Goal: Book appointment/travel/reservation

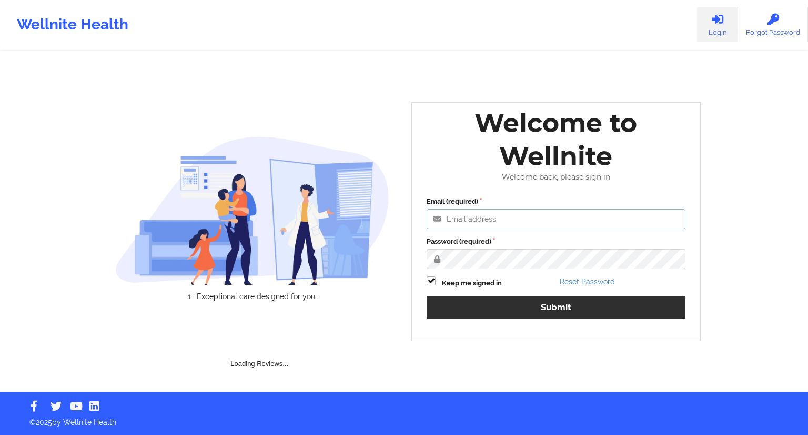
type input "[EMAIL_ADDRESS][DOMAIN_NAME]"
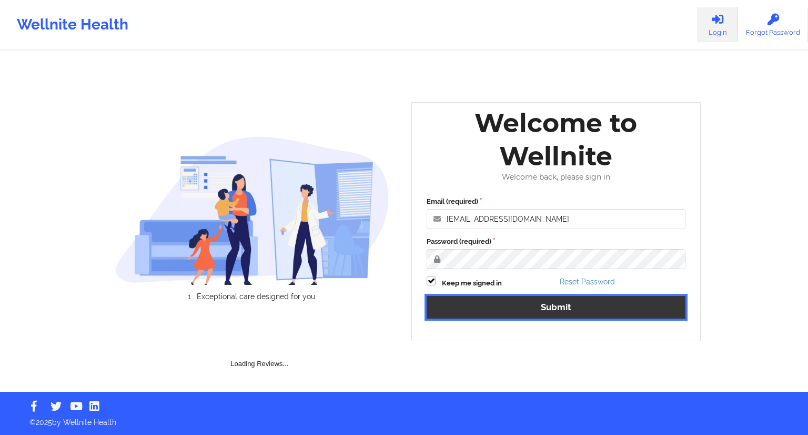
click at [554, 304] on div "Email (required) [EMAIL_ADDRESS][DOMAIN_NAME] Password (required) Keep me signe…" at bounding box center [556, 261] width 274 height 144
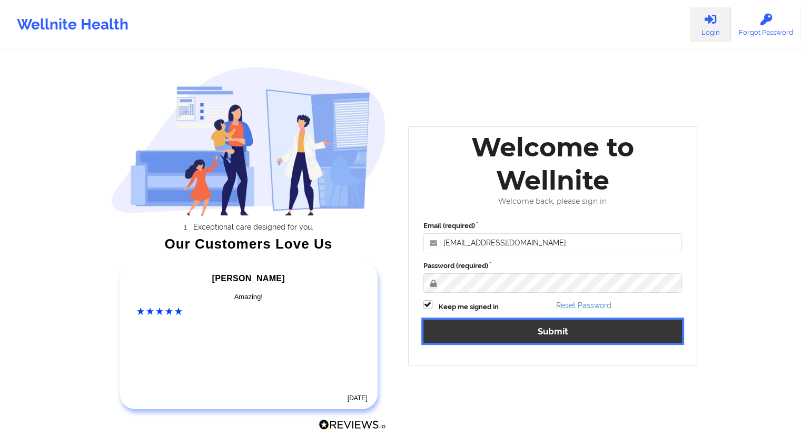
click at [549, 336] on button "Submit" at bounding box center [552, 330] width 259 height 23
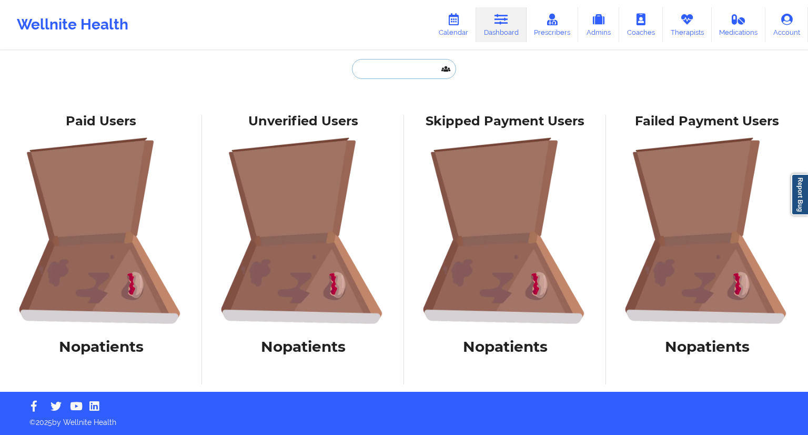
click at [371, 76] on input "text" at bounding box center [404, 69] width 104 height 20
paste input "[EMAIL_ADDRESS][DOMAIN_NAME]"
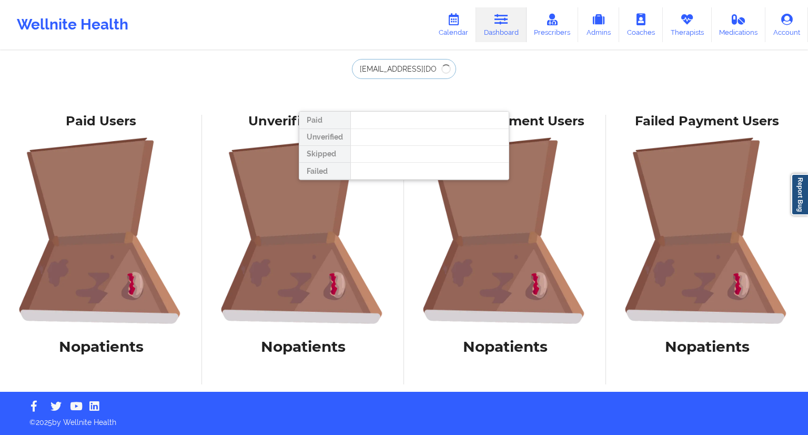
type input "[EMAIL_ADDRESS][DOMAIN_NAME]"
click at [451, 31] on link "Calendar" at bounding box center [453, 24] width 45 height 35
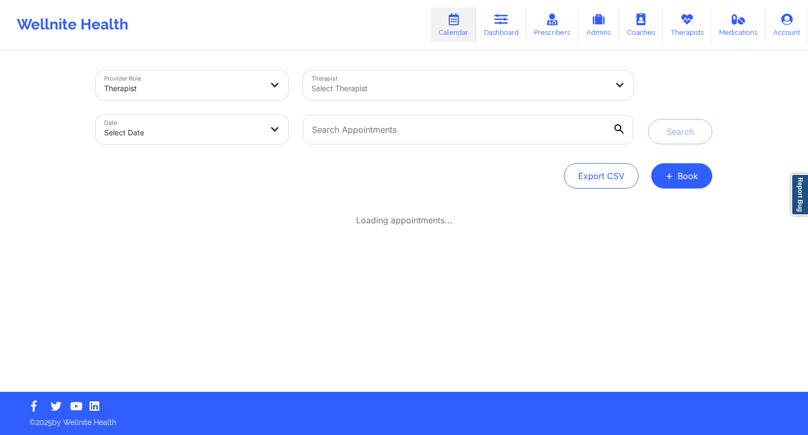
click at [355, 88] on div at bounding box center [460, 88] width 296 height 13
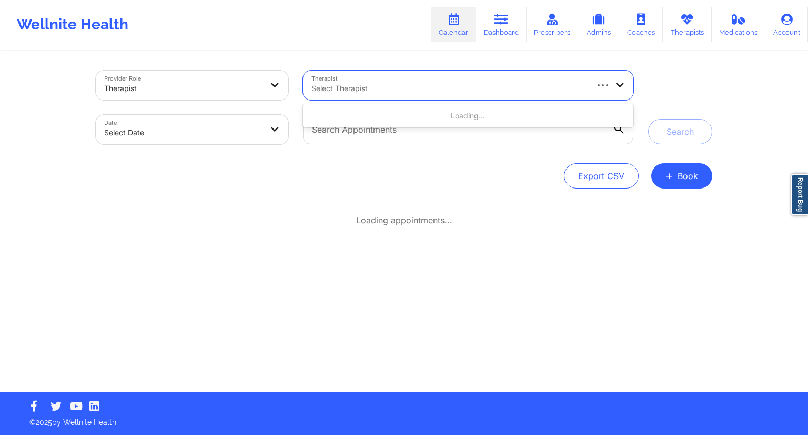
paste input "[EMAIL_ADDRESS][DOMAIN_NAME]"
type input "[EMAIL_ADDRESS][DOMAIN_NAME]"
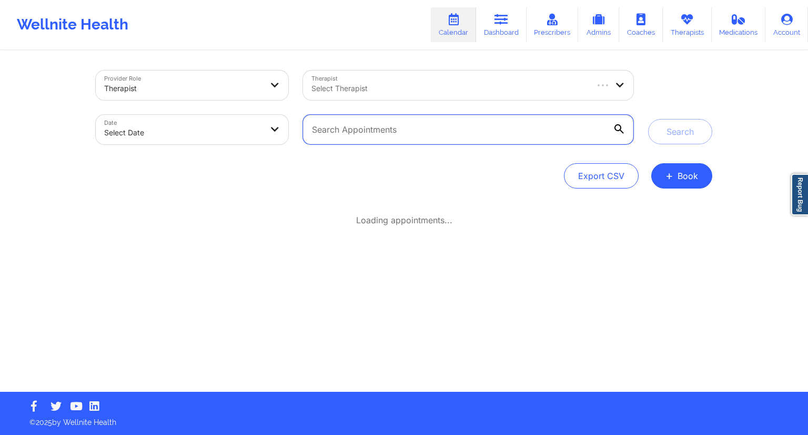
click at [344, 138] on input "text" at bounding box center [468, 129] width 331 height 29
paste input "[EMAIL_ADDRESS][DOMAIN_NAME]"
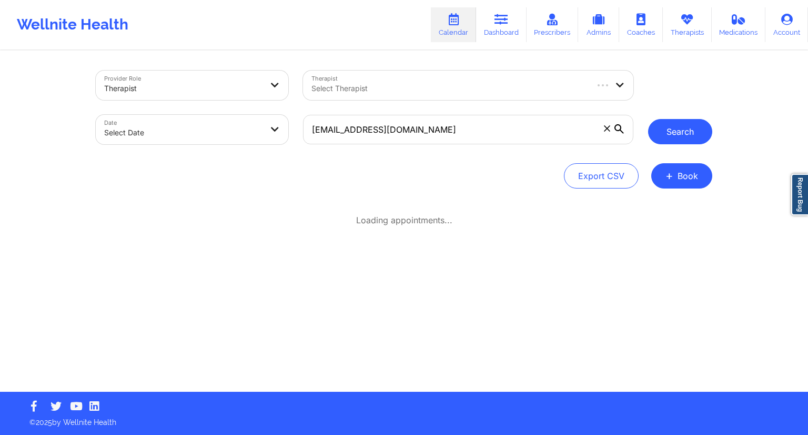
click at [682, 129] on button "Search" at bounding box center [680, 131] width 64 height 25
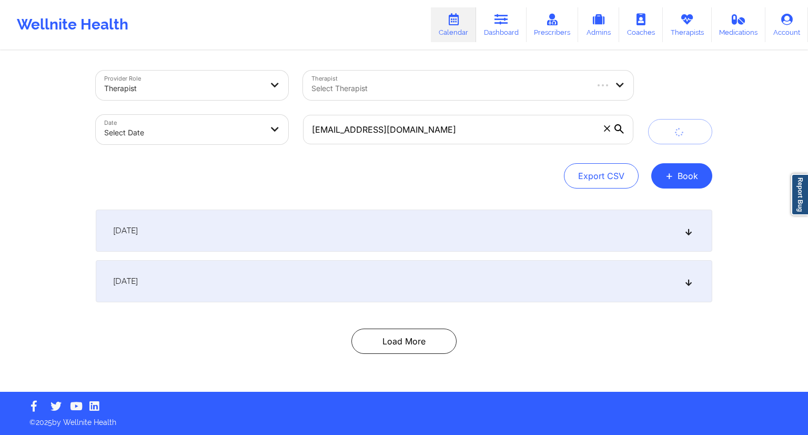
click at [389, 219] on div "[DATE]" at bounding box center [404, 230] width 617 height 42
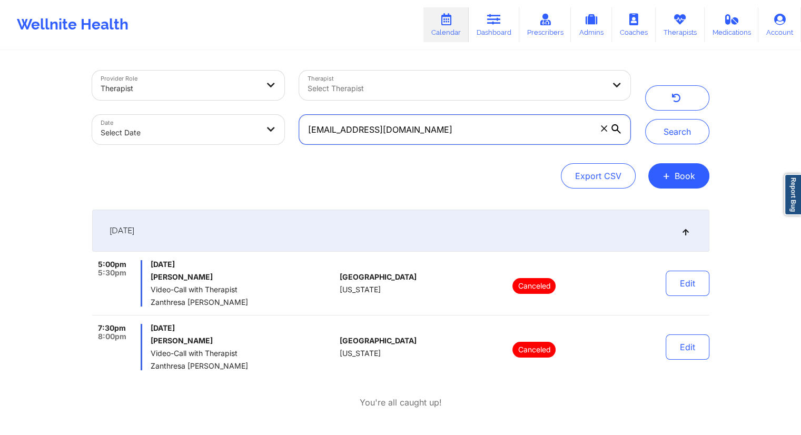
click at [402, 134] on input "[EMAIL_ADDRESS][DOMAIN_NAME]" at bounding box center [464, 129] width 331 height 29
paste input "alexis91802"
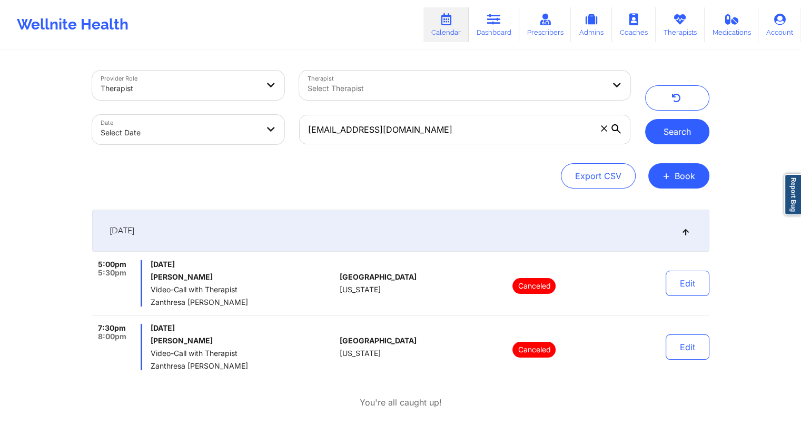
click at [684, 135] on button "Search" at bounding box center [677, 131] width 64 height 25
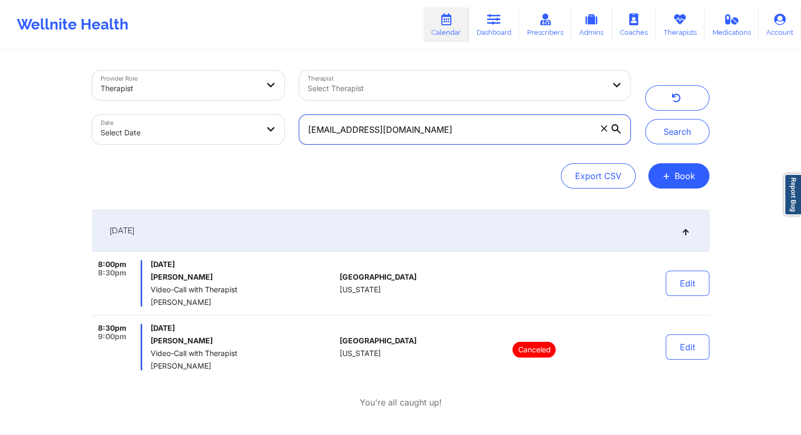
click at [479, 136] on input "[EMAIL_ADDRESS][DOMAIN_NAME]" at bounding box center [464, 129] width 331 height 29
click at [459, 130] on input "[EMAIL_ADDRESS][DOMAIN_NAME]" at bounding box center [464, 129] width 331 height 29
paste input "[PHONE_NUMBER]"
paste input "[EMAIL_ADDRESS][PERSON_NAME][DOMAIN_NAME]"
type input "[EMAIL_ADDRESS][PERSON_NAME][DOMAIN_NAME]"
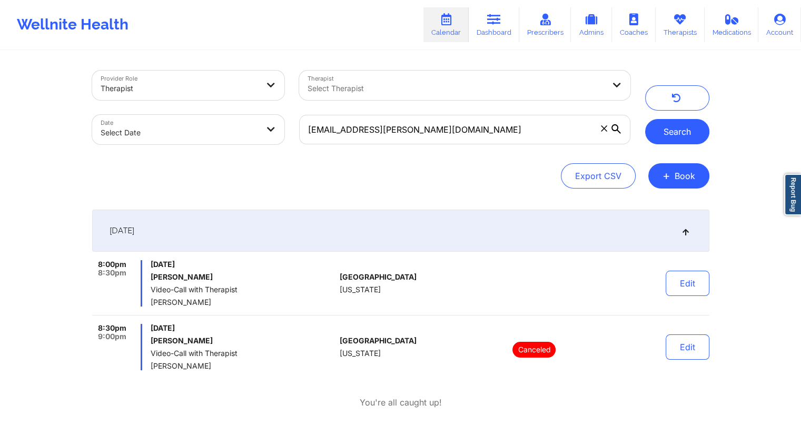
click at [676, 121] on button "Search" at bounding box center [677, 131] width 64 height 25
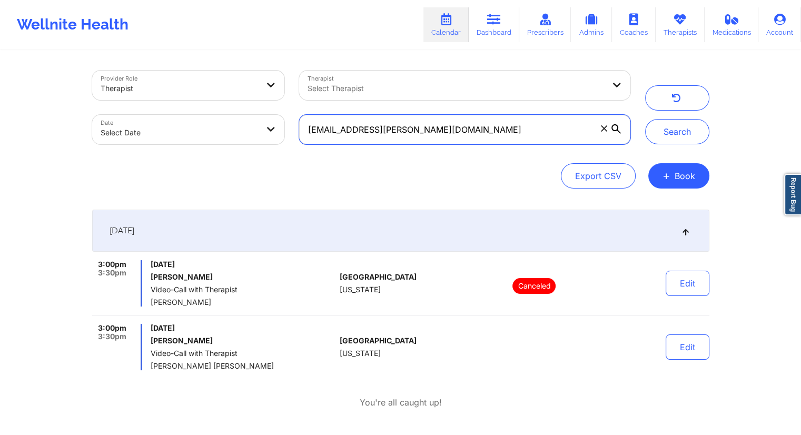
drag, startPoint x: 453, startPoint y: 129, endPoint x: 297, endPoint y: 131, distance: 155.8
click at [297, 131] on div "[EMAIL_ADDRESS][PERSON_NAME][DOMAIN_NAME]" at bounding box center [464, 129] width 345 height 44
click at [488, 27] on link "Dashboard" at bounding box center [493, 24] width 51 height 35
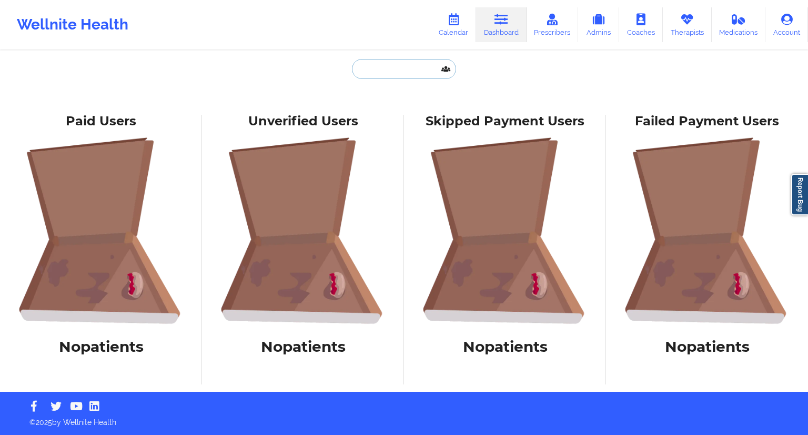
click at [387, 67] on input "text" at bounding box center [404, 69] width 104 height 20
paste input "[EMAIL_ADDRESS][PERSON_NAME][DOMAIN_NAME]"
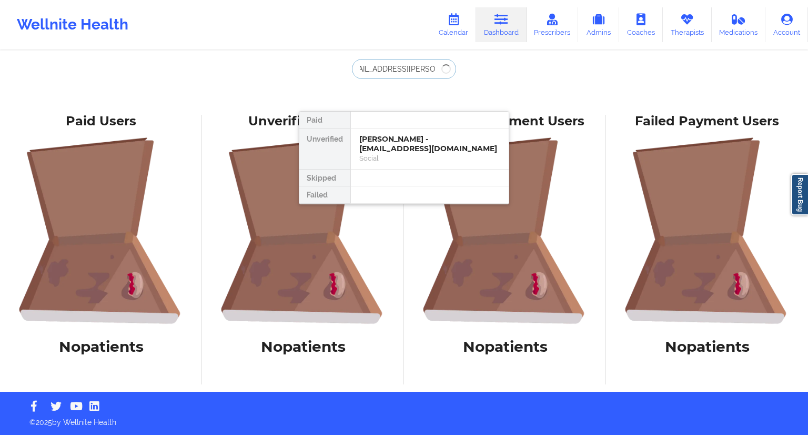
type input "[EMAIL_ADDRESS][PERSON_NAME][DOMAIN_NAME]"
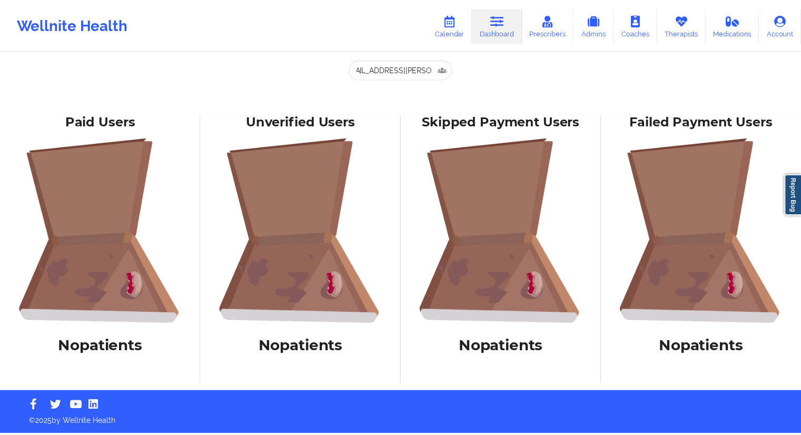
scroll to position [0, 0]
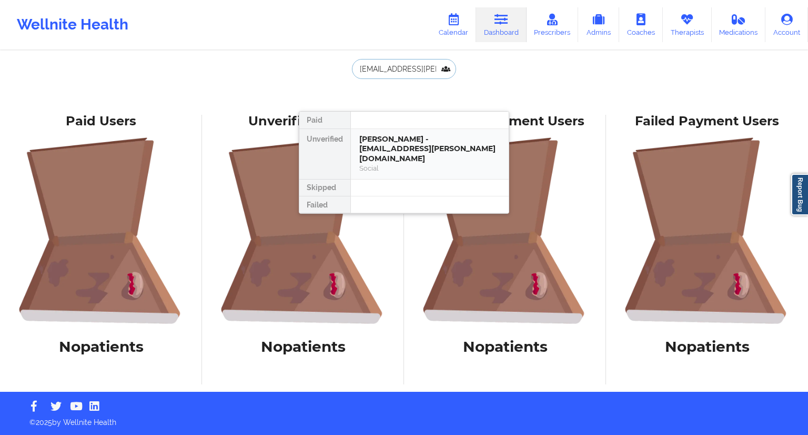
click at [387, 149] on div "[PERSON_NAME] - [EMAIL_ADDRESS][PERSON_NAME][DOMAIN_NAME]" at bounding box center [429, 148] width 141 height 29
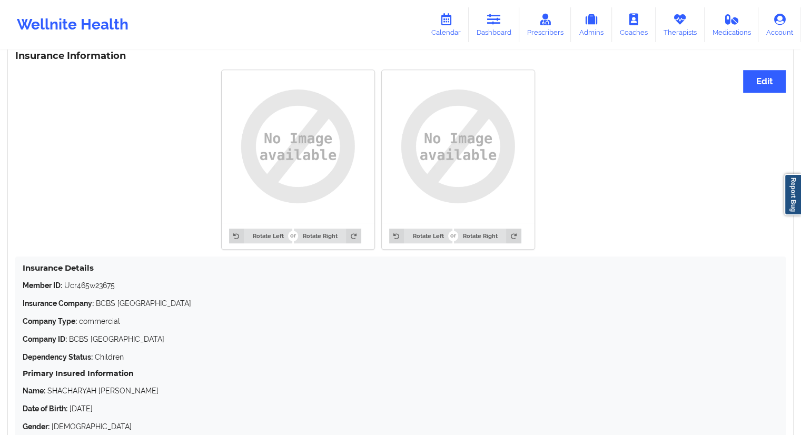
scroll to position [842, 0]
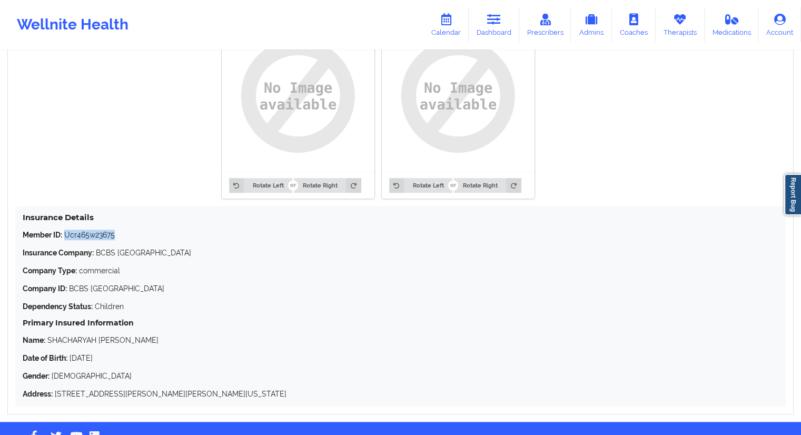
drag, startPoint x: 124, startPoint y: 234, endPoint x: 66, endPoint y: 229, distance: 58.6
click at [66, 229] on div "Insurance Details Member ID: Ucr465w23675 Insurance Company: BCBS TX Company Ty…" at bounding box center [400, 306] width 770 height 201
copy p "Ucr465w23675"
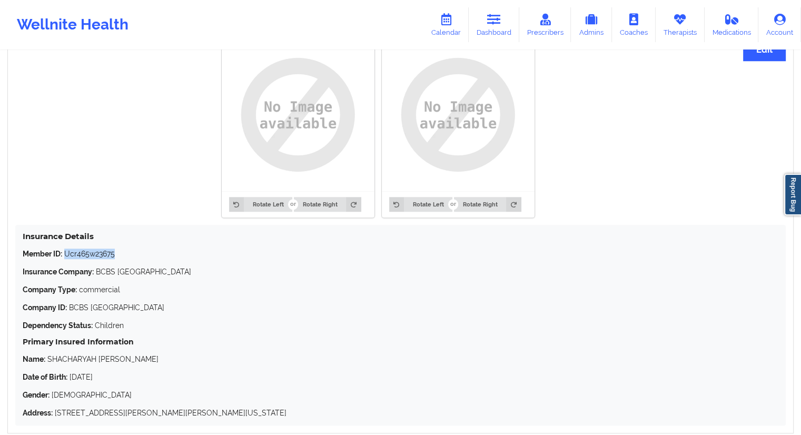
scroll to position [874, 0]
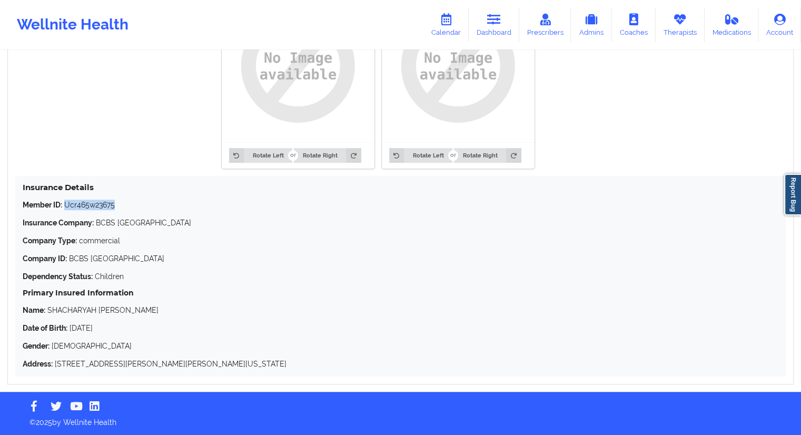
copy p "Ucr465w23675"
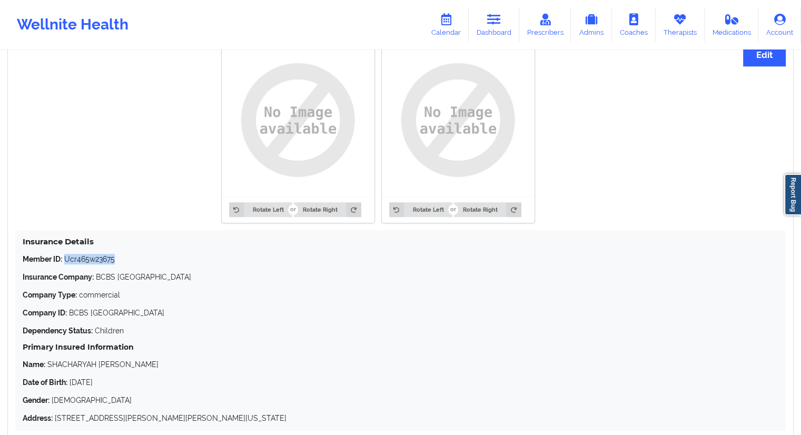
scroll to position [716, 0]
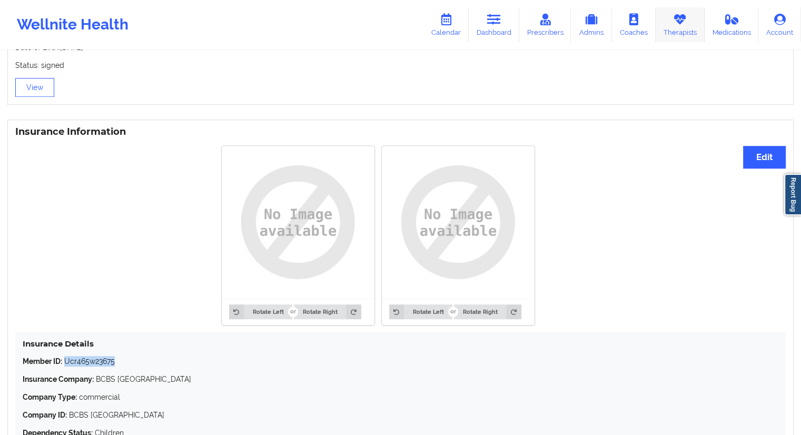
click at [678, 21] on icon at bounding box center [680, 20] width 14 height 12
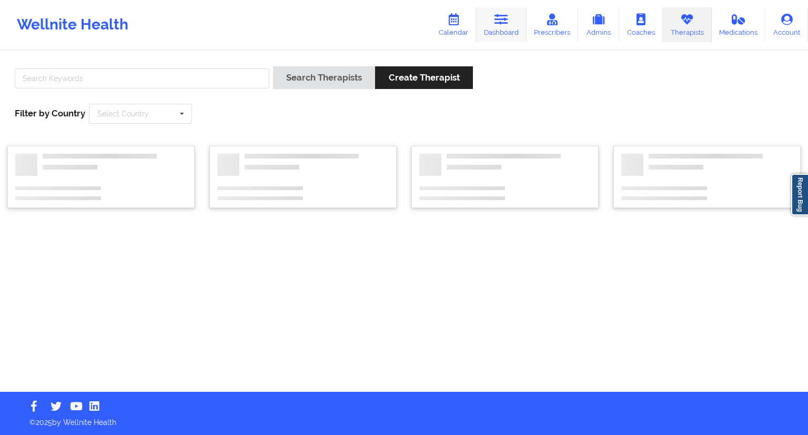
click at [508, 25] on icon at bounding box center [502, 20] width 14 height 12
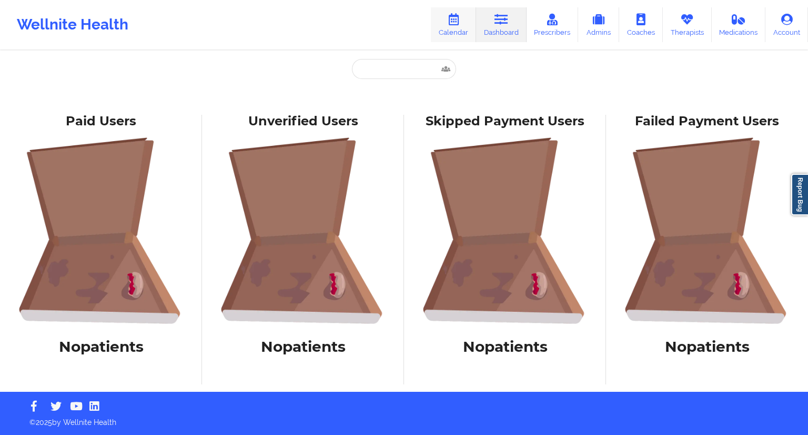
click at [457, 29] on link "Calendar" at bounding box center [453, 24] width 45 height 35
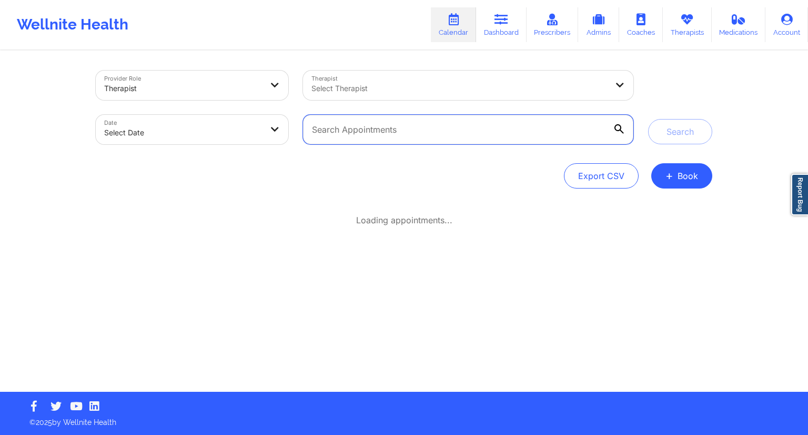
click at [354, 131] on input "text" at bounding box center [468, 129] width 331 height 29
paste input "[EMAIL_ADDRESS][PERSON_NAME][DOMAIN_NAME]"
type input "[EMAIL_ADDRESS][PERSON_NAME][DOMAIN_NAME]"
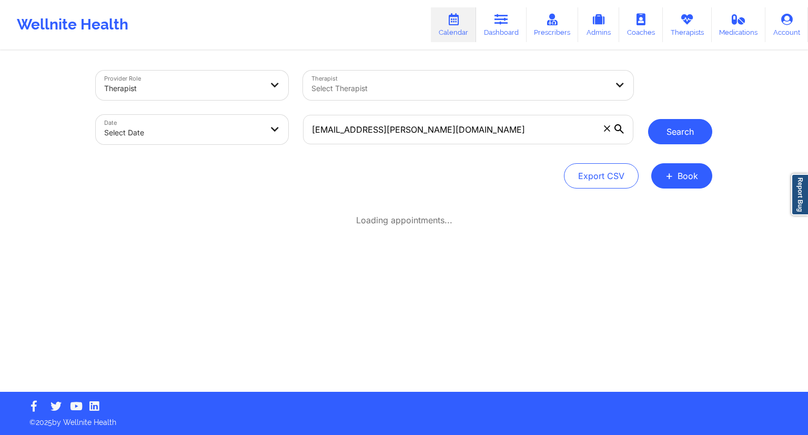
click at [686, 137] on button "Search" at bounding box center [680, 131] width 64 height 25
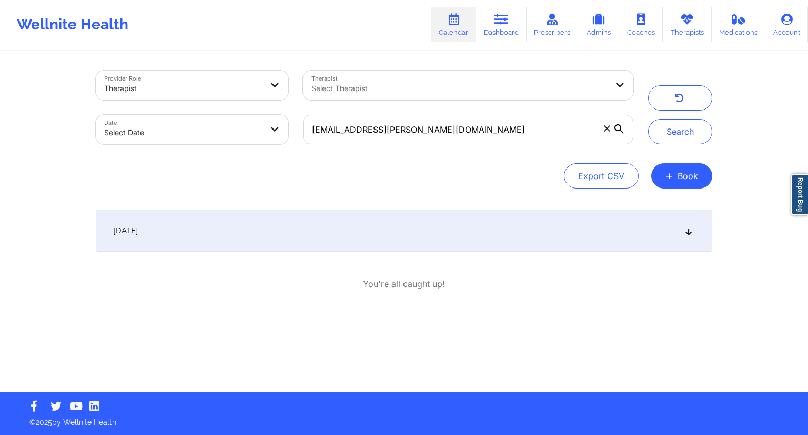
click at [682, 236] on div "[DATE]" at bounding box center [404, 230] width 617 height 42
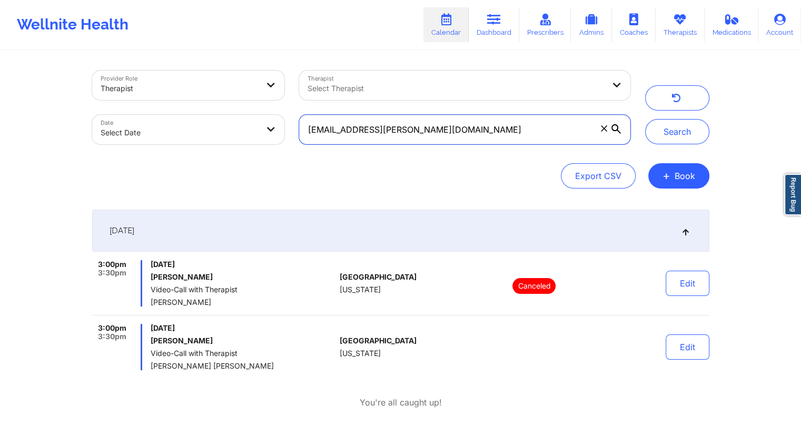
drag, startPoint x: 374, startPoint y: 136, endPoint x: 291, endPoint y: 137, distance: 83.7
click at [291, 137] on div "Provider Role Therapist Therapist Select Therapist Date Select Date [EMAIL_ADDR…" at bounding box center [361, 107] width 553 height 88
click at [486, 17] on link "Dashboard" at bounding box center [493, 24] width 51 height 35
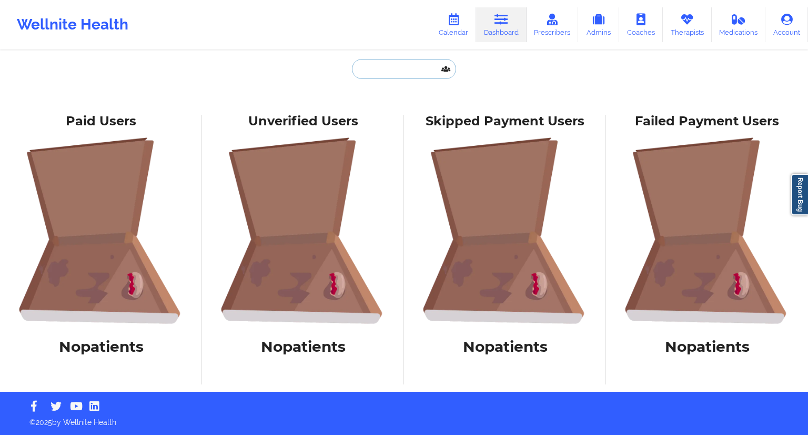
click at [377, 66] on input "text" at bounding box center [404, 69] width 104 height 20
paste input "[EMAIL_ADDRESS][PERSON_NAME][DOMAIN_NAME]"
type input "[EMAIL_ADDRESS][PERSON_NAME][DOMAIN_NAME]"
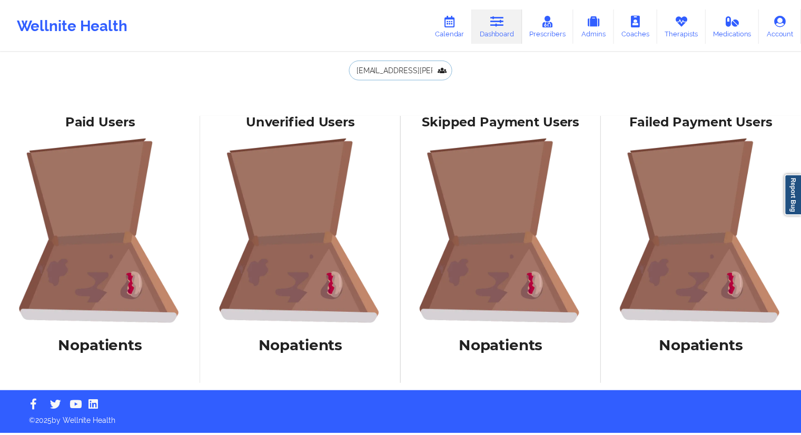
scroll to position [0, 15]
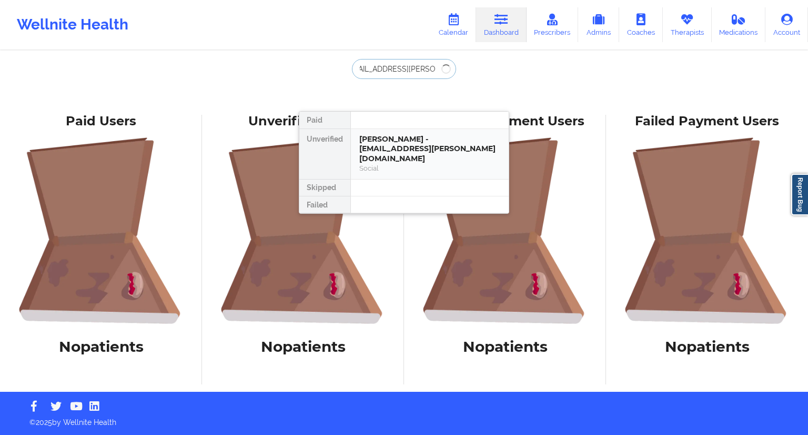
click at [381, 148] on div "[PERSON_NAME] - [EMAIL_ADDRESS][PERSON_NAME][DOMAIN_NAME]" at bounding box center [429, 148] width 141 height 29
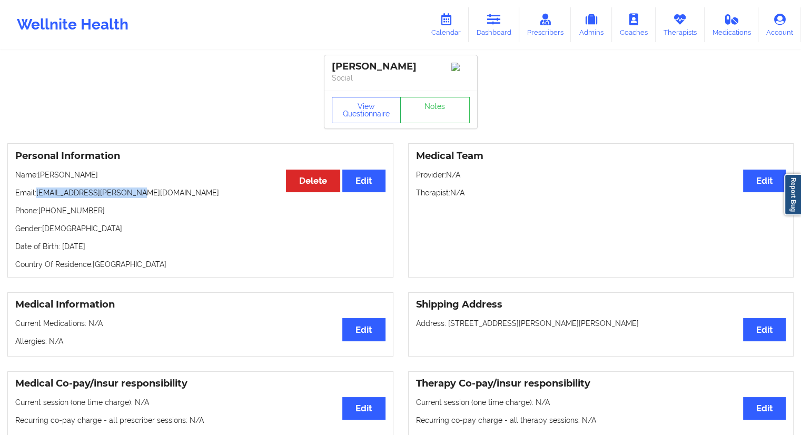
drag, startPoint x: 155, startPoint y: 196, endPoint x: 38, endPoint y: 195, distance: 116.3
click at [38, 195] on p "Email: [EMAIL_ADDRESS][PERSON_NAME][DOMAIN_NAME]" at bounding box center [200, 192] width 370 height 11
copy p "[EMAIL_ADDRESS][PERSON_NAME][DOMAIN_NAME]"
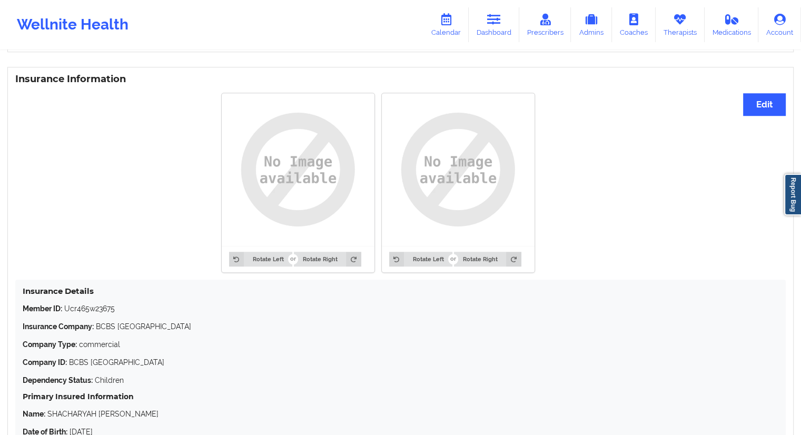
scroll to position [789, 0]
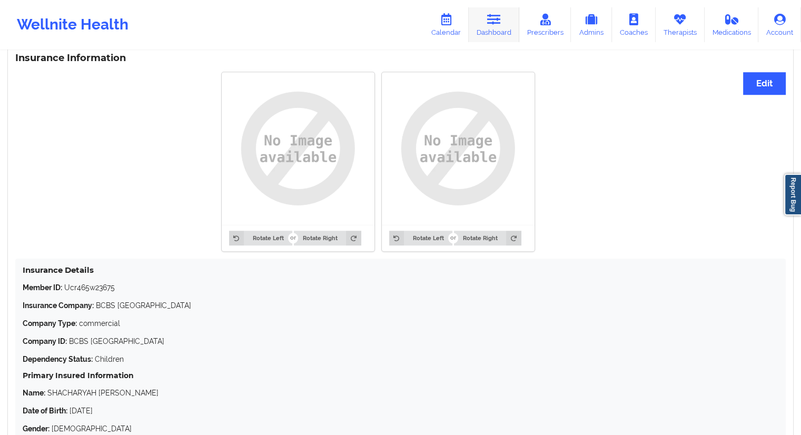
click at [497, 25] on link "Dashboard" at bounding box center [493, 24] width 51 height 35
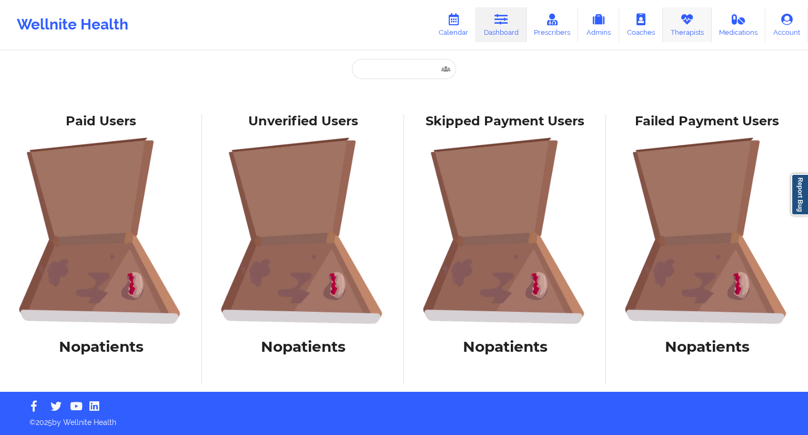
click at [680, 26] on link "Therapists" at bounding box center [687, 24] width 49 height 35
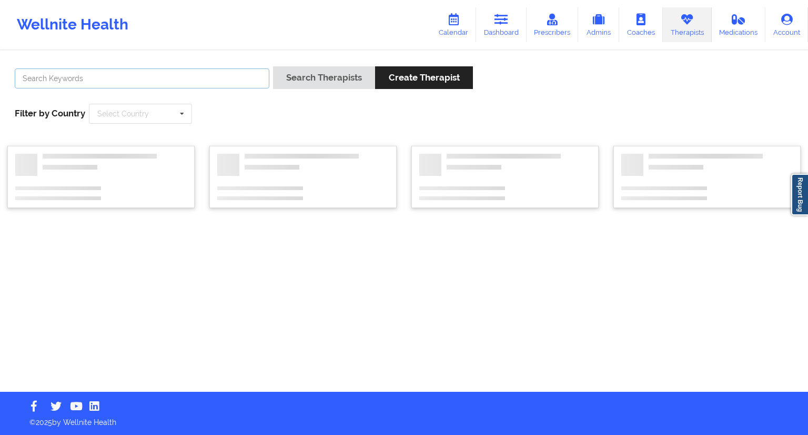
click at [191, 75] on input "text" at bounding box center [142, 78] width 255 height 20
paste input "[PERSON_NAME][EMAIL_ADDRESS][DOMAIN_NAME]"
type input "[PERSON_NAME][EMAIL_ADDRESS][DOMAIN_NAME]"
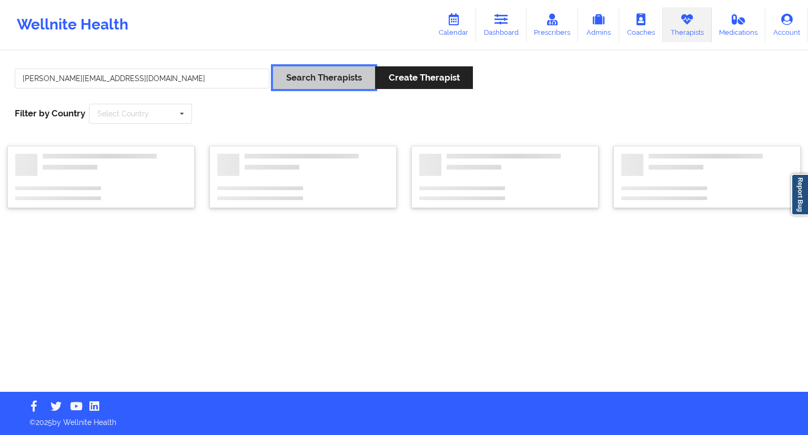
click at [305, 84] on button "Search Therapists" at bounding box center [324, 77] width 102 height 23
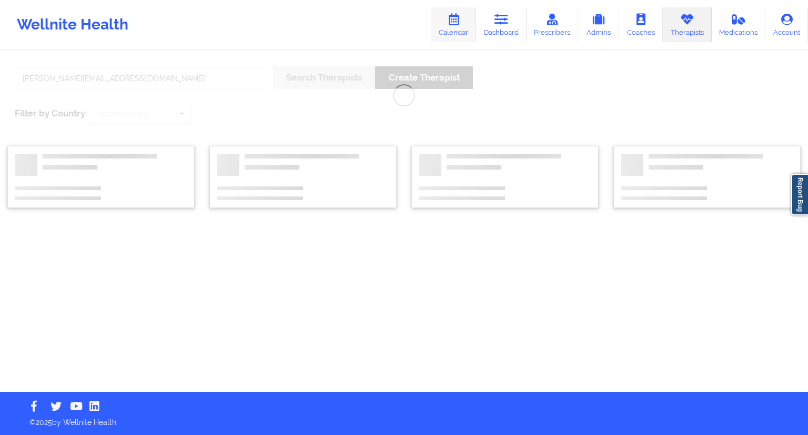
click at [461, 15] on icon at bounding box center [454, 20] width 14 height 12
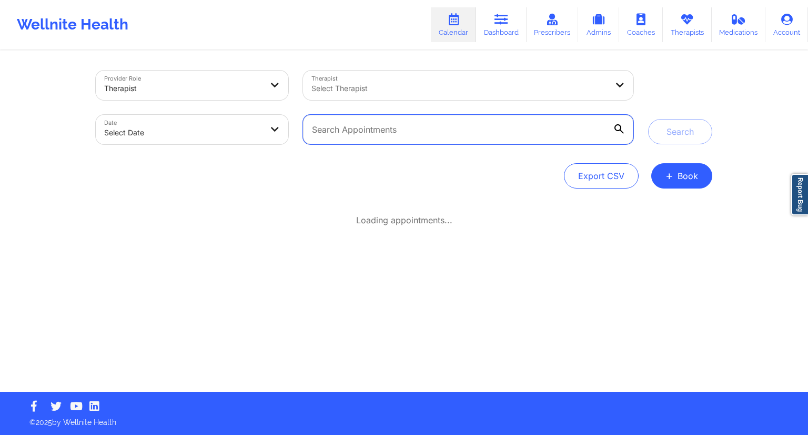
click at [374, 134] on input "text" at bounding box center [468, 129] width 331 height 29
paste input "[PERSON_NAME][EMAIL_ADDRESS][DOMAIN_NAME]"
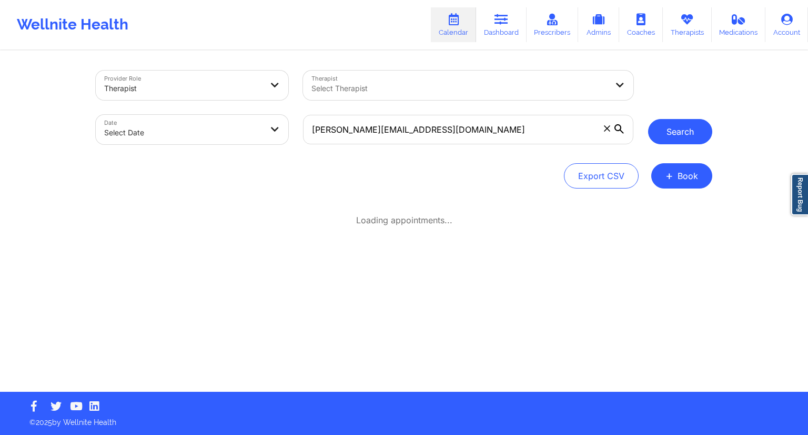
click at [685, 133] on button "Search" at bounding box center [680, 131] width 64 height 25
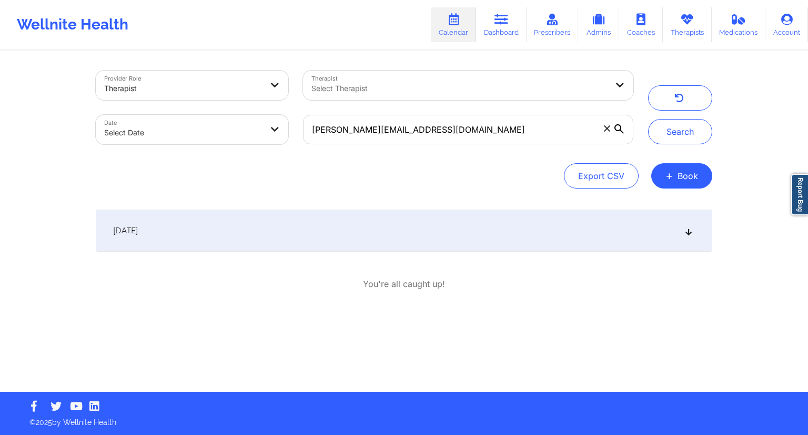
click at [471, 227] on div "[DATE]" at bounding box center [404, 230] width 617 height 42
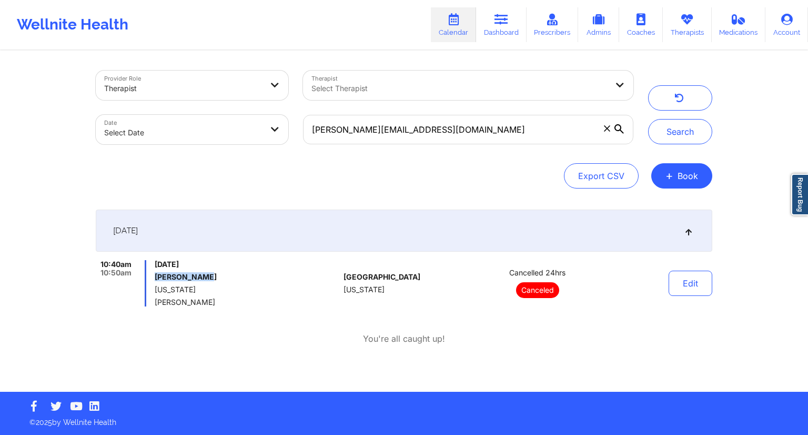
drag, startPoint x: 214, startPoint y: 279, endPoint x: 155, endPoint y: 279, distance: 59.0
click at [155, 279] on h6 "[PERSON_NAME]" at bounding box center [247, 277] width 185 height 8
copy h6 "[PERSON_NAME]"
click at [411, 127] on input "[PERSON_NAME][EMAIL_ADDRESS][DOMAIN_NAME]" at bounding box center [468, 129] width 331 height 29
paste input "[PERSON_NAME].[PERSON_NAME]"
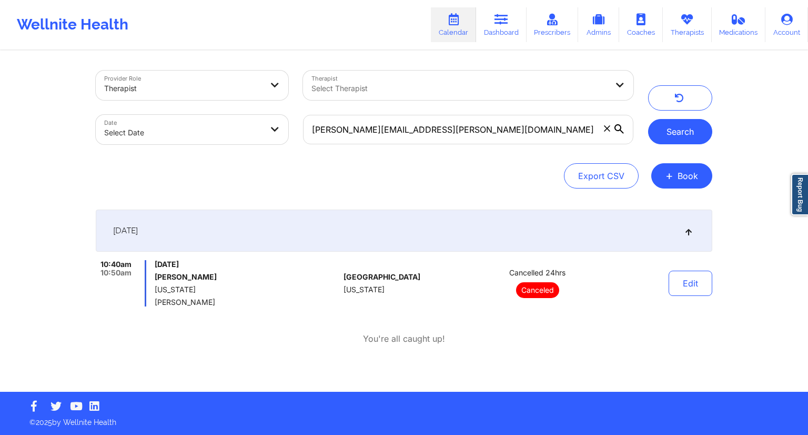
click at [671, 133] on button "Search" at bounding box center [680, 131] width 64 height 25
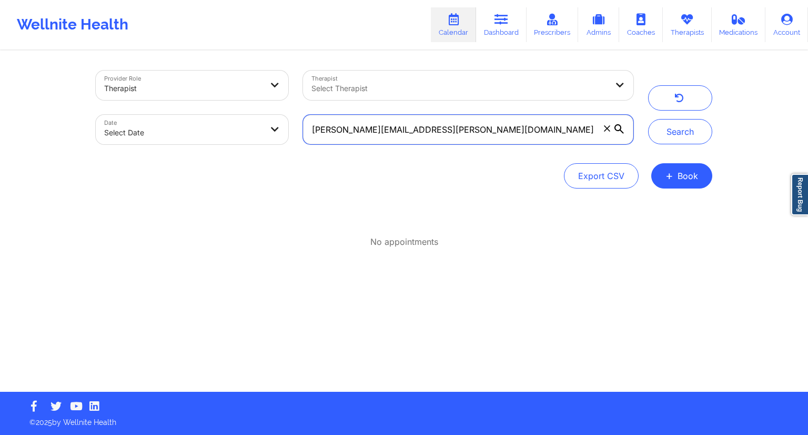
click at [488, 136] on input "[PERSON_NAME][EMAIL_ADDRESS][PERSON_NAME][DOMAIN_NAME]" at bounding box center [468, 129] width 331 height 29
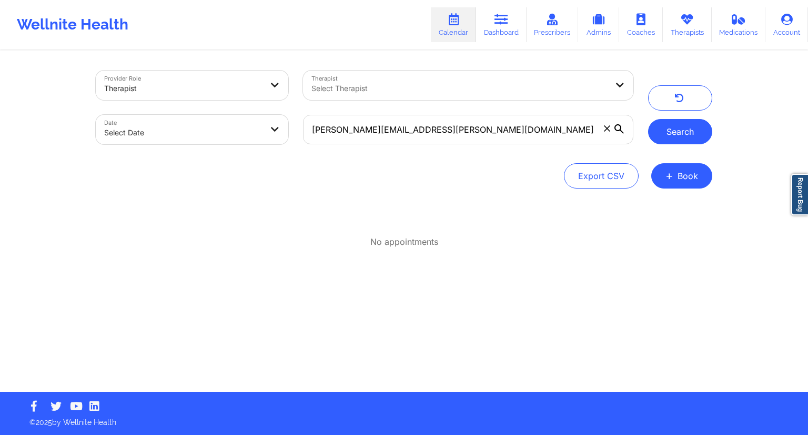
click at [672, 128] on button "Search" at bounding box center [680, 131] width 64 height 25
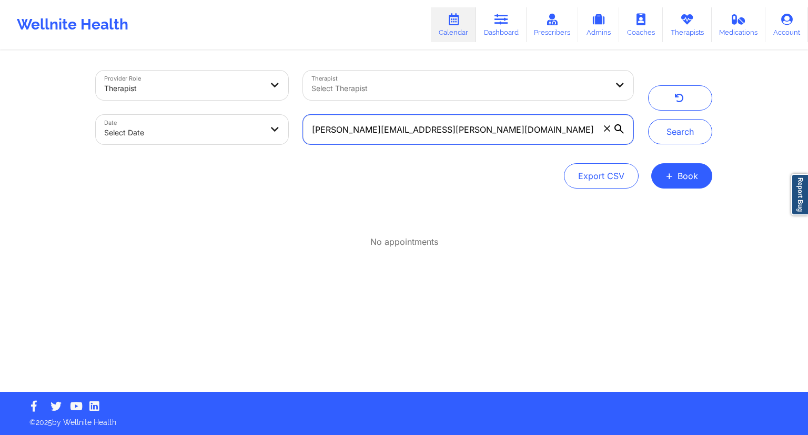
click at [461, 124] on input "[PERSON_NAME][EMAIL_ADDRESS][PERSON_NAME][DOMAIN_NAME]" at bounding box center [468, 129] width 331 height 29
paste input "[PERSON_NAME]"
type input "[PERSON_NAME]"
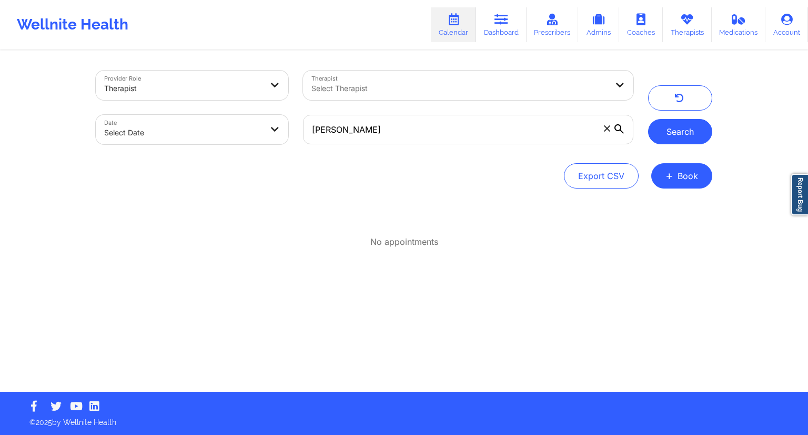
click at [669, 127] on button "Search" at bounding box center [680, 131] width 64 height 25
click at [691, 135] on button "Search" at bounding box center [680, 131] width 64 height 25
click at [689, 134] on button "Search" at bounding box center [680, 131] width 64 height 25
click at [676, 132] on button "Search" at bounding box center [680, 131] width 64 height 25
click at [669, 131] on button "Search" at bounding box center [680, 131] width 64 height 25
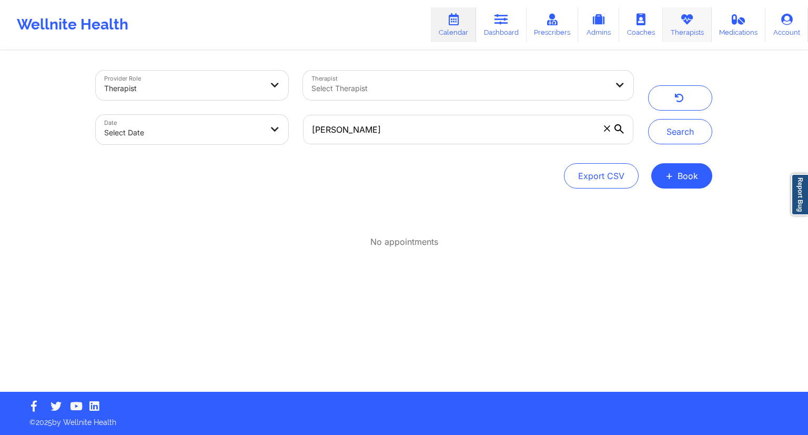
click at [681, 32] on link "Therapists" at bounding box center [687, 24] width 49 height 35
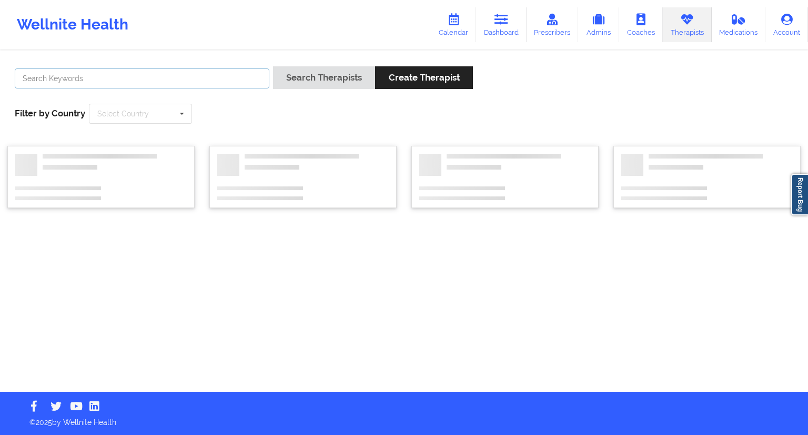
click at [174, 72] on input "text" at bounding box center [142, 78] width 255 height 20
paste input "[PERSON_NAME]"
type input "[PERSON_NAME]"
click at [304, 79] on button "Search Therapists" at bounding box center [324, 77] width 102 height 23
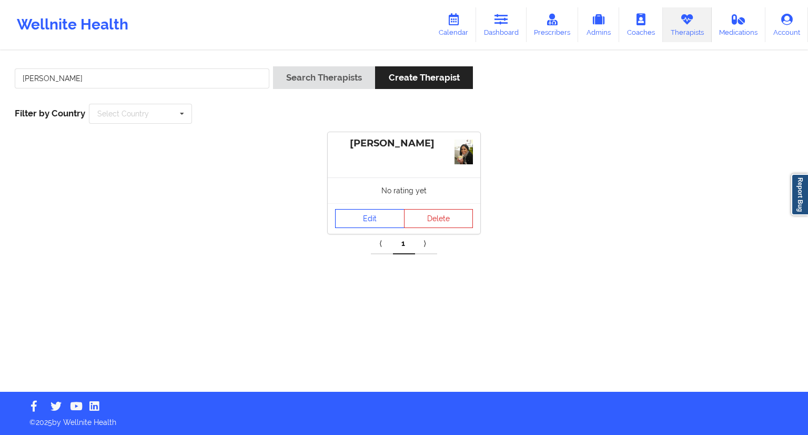
click at [358, 211] on link "Edit" at bounding box center [369, 218] width 69 height 19
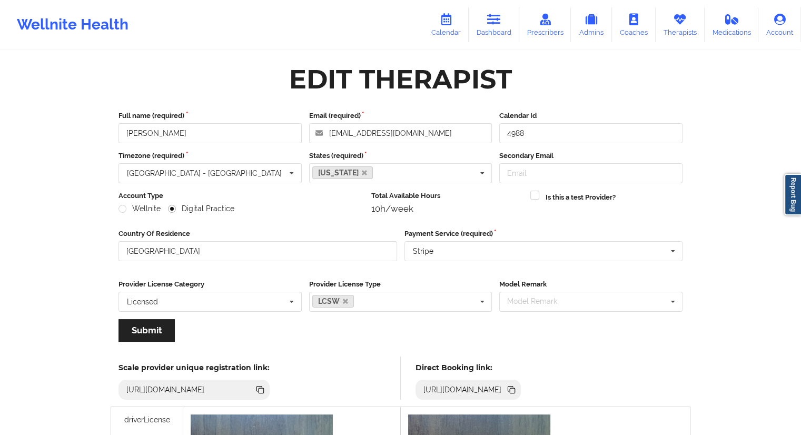
click at [515, 391] on icon at bounding box center [511, 390] width 5 height 5
drag, startPoint x: 206, startPoint y: 129, endPoint x: 122, endPoint y: 131, distance: 84.2
click at [122, 131] on input "[PERSON_NAME]" at bounding box center [209, 133] width 183 height 20
click at [457, 24] on link "Calendar" at bounding box center [445, 24] width 45 height 35
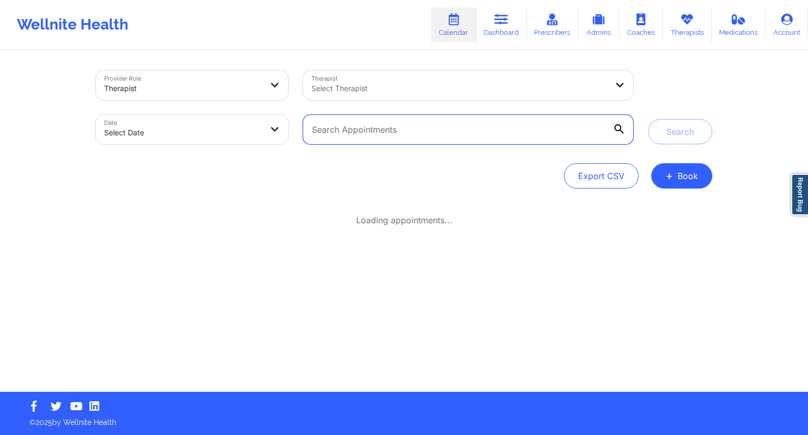
click at [369, 132] on input "text" at bounding box center [468, 129] width 331 height 29
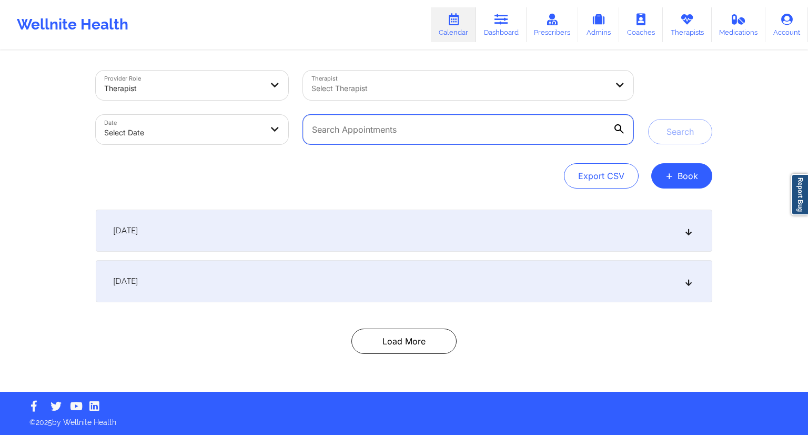
paste input "[EMAIL_ADDRESS][DOMAIN_NAME]"
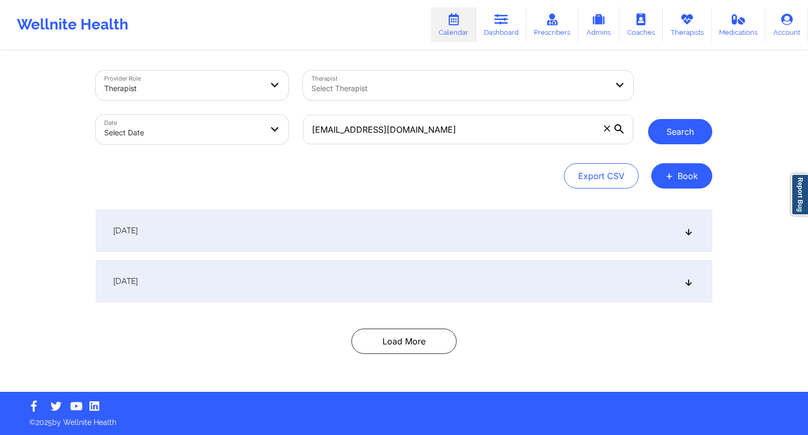
click at [678, 129] on button "Search" at bounding box center [680, 131] width 64 height 25
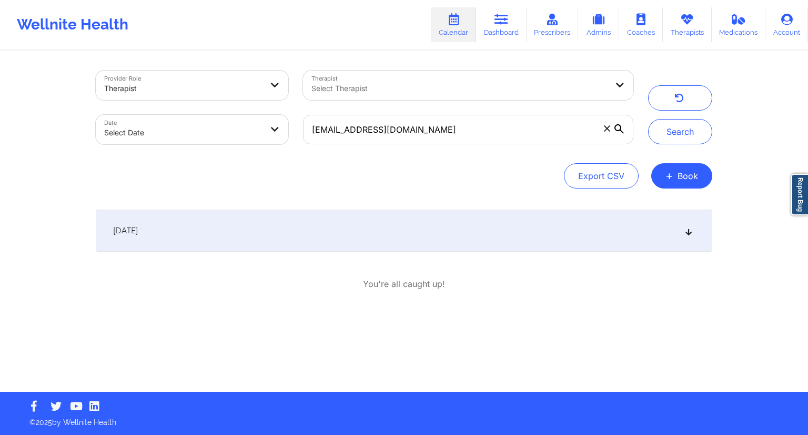
click at [174, 237] on div "[DATE]" at bounding box center [404, 230] width 617 height 42
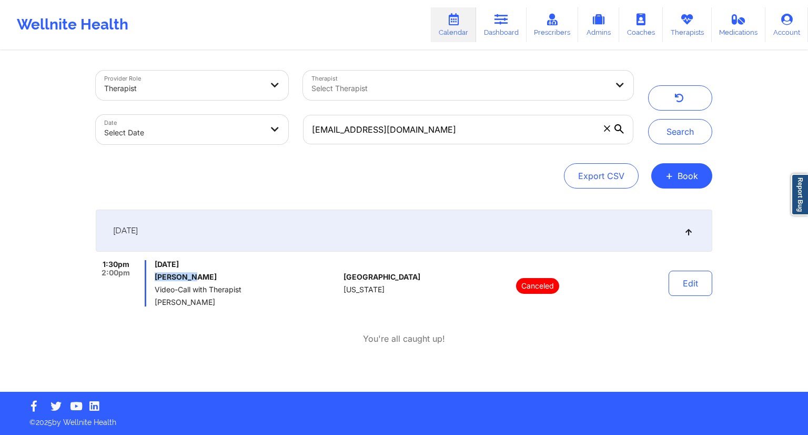
drag, startPoint x: 198, startPoint y: 274, endPoint x: 155, endPoint y: 276, distance: 43.2
click at [155, 276] on h6 "[PERSON_NAME]" at bounding box center [247, 277] width 185 height 8
copy h6 "[PERSON_NAME]"
click at [452, 125] on input "[EMAIL_ADDRESS][DOMAIN_NAME]" at bounding box center [468, 129] width 331 height 29
paste input "hanodanas2020@g"
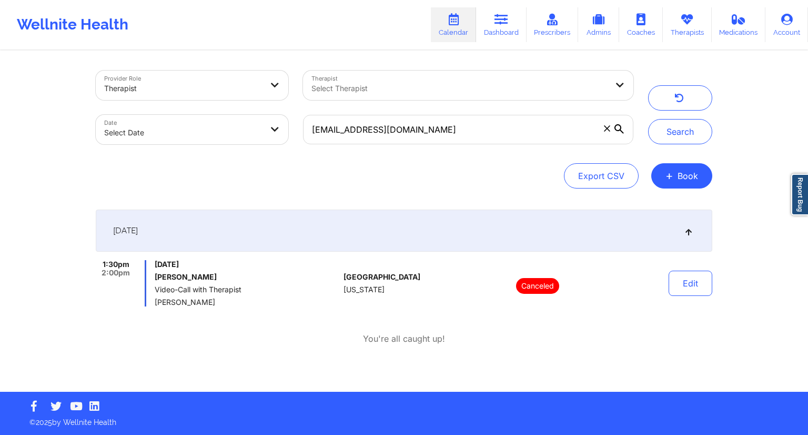
click at [649, 143] on div "Search" at bounding box center [680, 108] width 79 height 74
click at [664, 137] on button "Search" at bounding box center [680, 131] width 64 height 25
click at [679, 127] on button "Search" at bounding box center [680, 131] width 64 height 25
click at [436, 135] on input "[EMAIL_ADDRESS][DOMAIN_NAME]" at bounding box center [468, 129] width 331 height 29
paste input "[PERSON_NAME]"
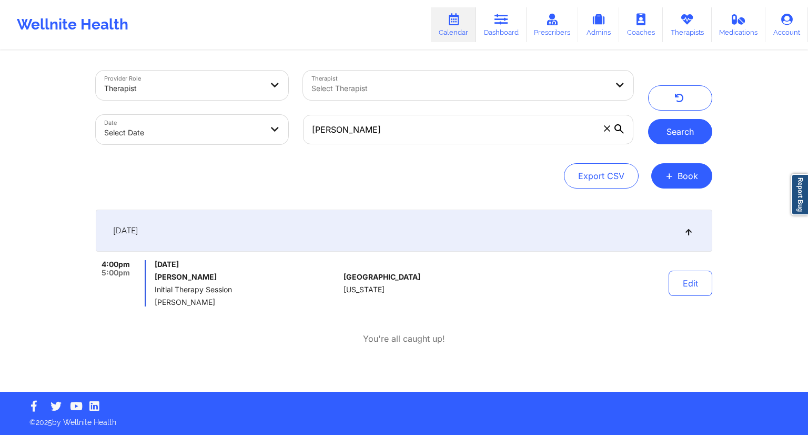
click at [662, 131] on button "Search" at bounding box center [680, 131] width 64 height 25
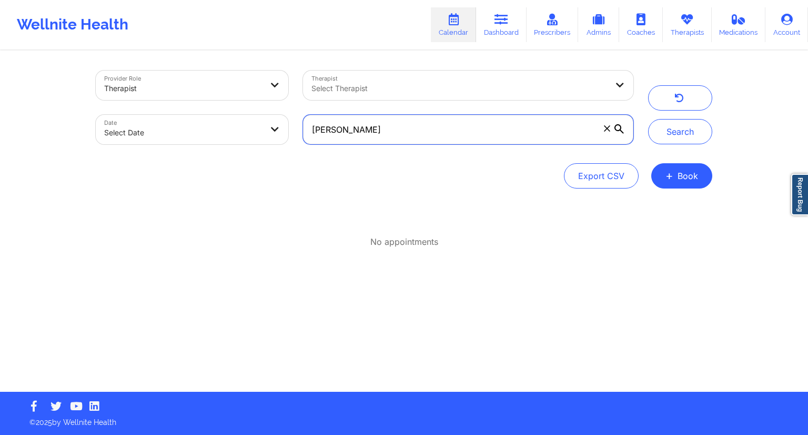
click at [370, 131] on input "[PERSON_NAME]" at bounding box center [468, 129] width 331 height 29
paste input "[PERSON_NAME]"
type input "[PERSON_NAME]"
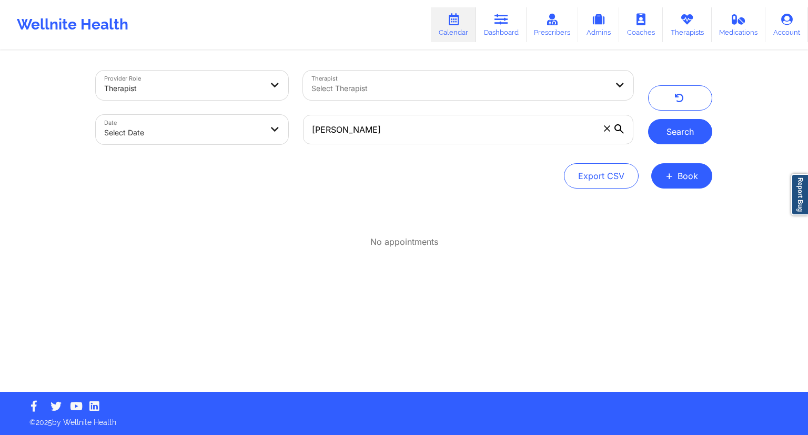
click at [679, 132] on button "Search" at bounding box center [680, 131] width 64 height 25
click at [677, 26] on link "Therapists" at bounding box center [687, 24] width 49 height 35
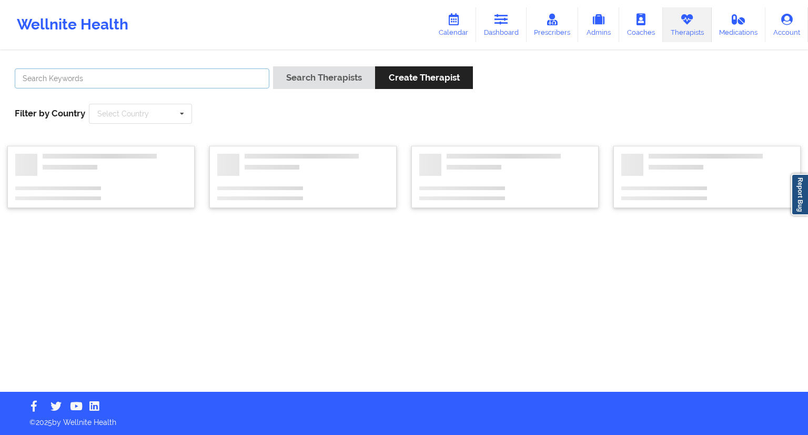
click at [54, 82] on input "text" at bounding box center [142, 78] width 255 height 20
paste input "[PERSON_NAME]"
type input "[PERSON_NAME]"
click at [312, 81] on button "Search Therapists" at bounding box center [324, 77] width 102 height 23
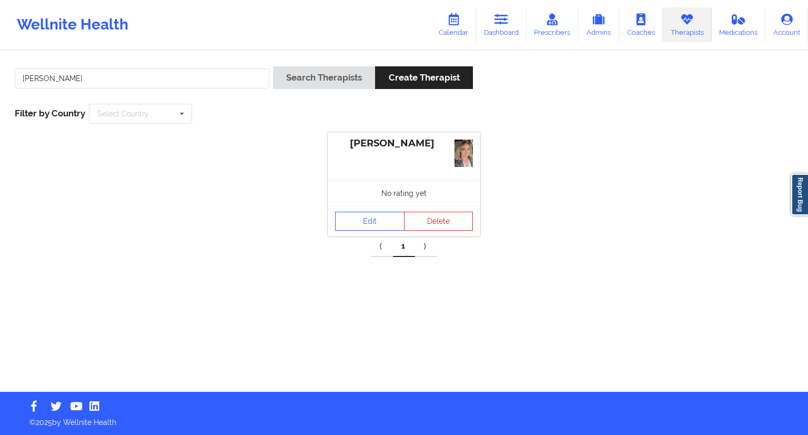
click at [367, 204] on div "No rating yet" at bounding box center [404, 193] width 153 height 26
click at [366, 212] on link "Edit" at bounding box center [369, 221] width 69 height 19
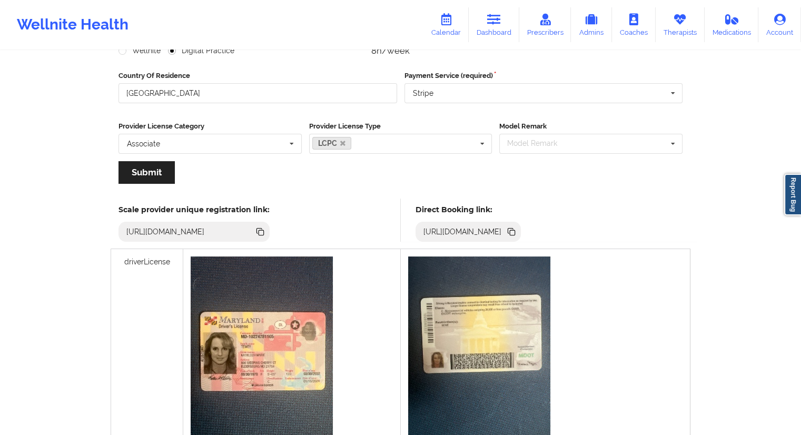
scroll to position [316, 0]
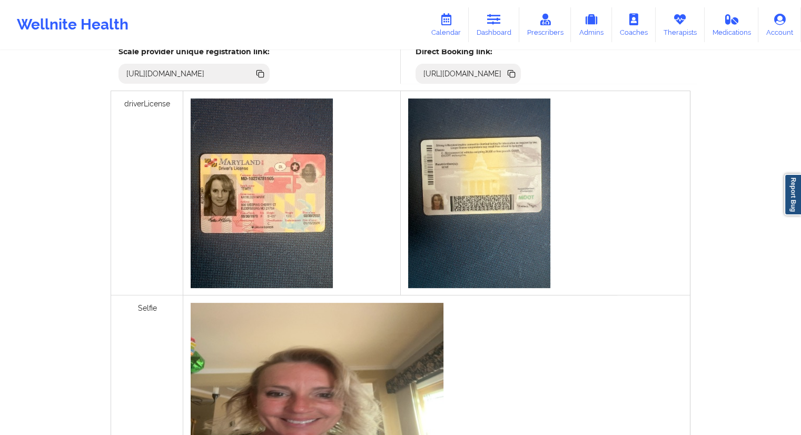
click at [515, 74] on icon at bounding box center [511, 74] width 5 height 5
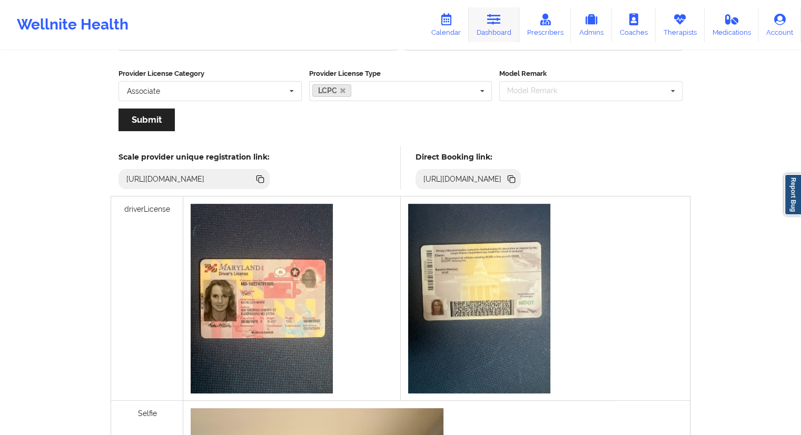
click at [486, 30] on link "Dashboard" at bounding box center [493, 24] width 51 height 35
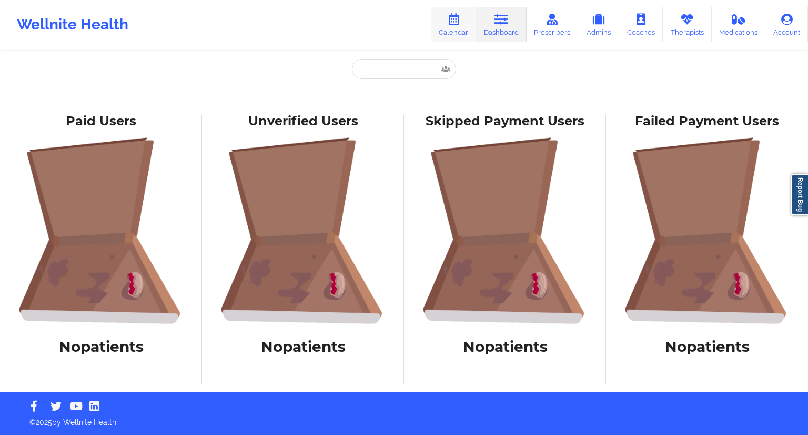
click at [454, 22] on icon at bounding box center [454, 20] width 14 height 12
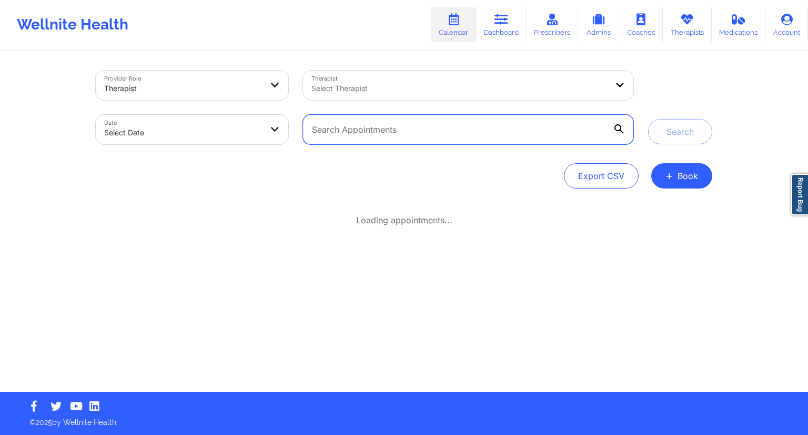
click at [402, 132] on input "text" at bounding box center [468, 129] width 331 height 29
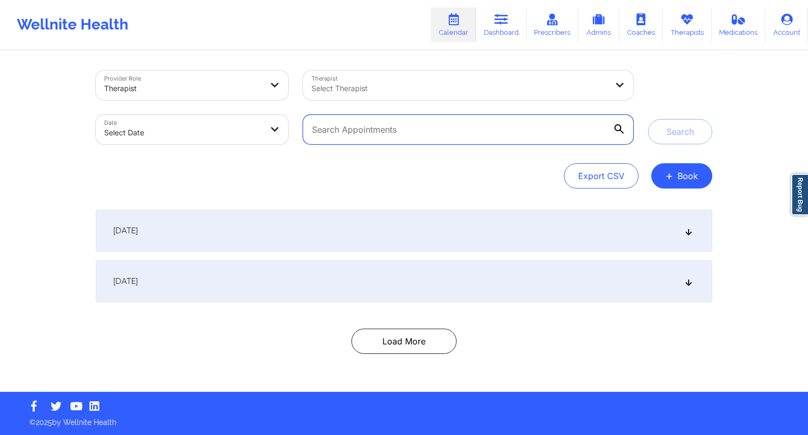
paste input "[EMAIL_ADDRESS][DOMAIN_NAME]"
type input "[EMAIL_ADDRESS][DOMAIN_NAME]"
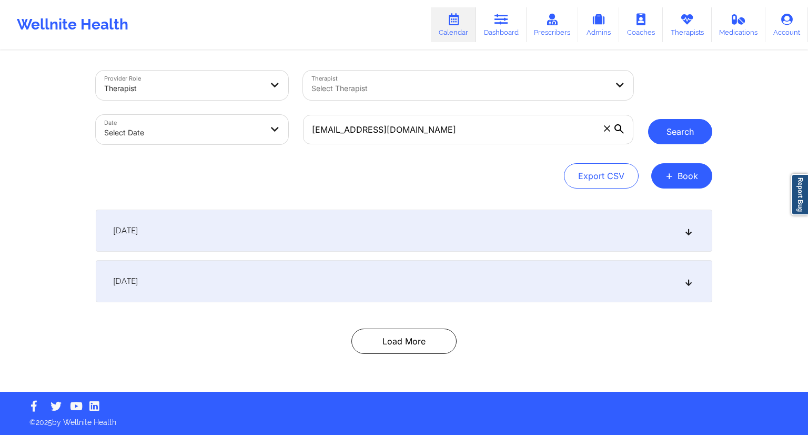
click at [667, 132] on button "Search" at bounding box center [680, 131] width 64 height 25
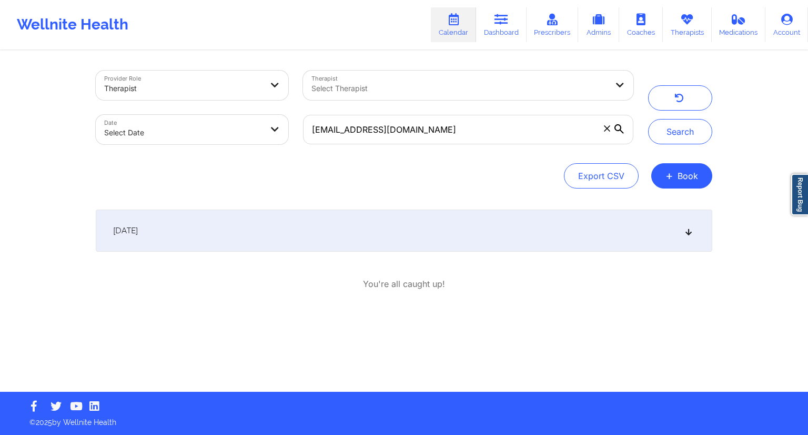
click at [599, 227] on div "[DATE]" at bounding box center [404, 230] width 617 height 42
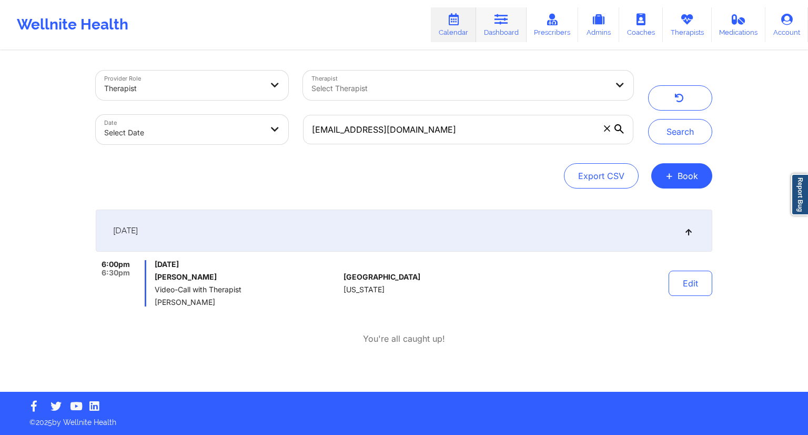
click at [493, 34] on link "Dashboard" at bounding box center [501, 24] width 51 height 35
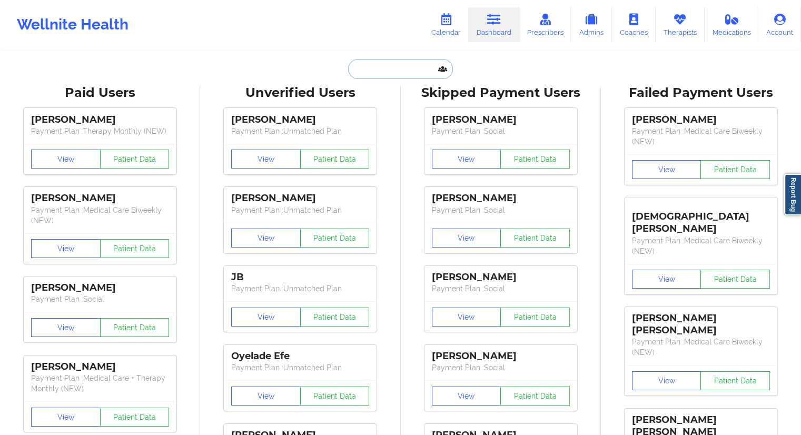
click at [352, 66] on input "text" at bounding box center [400, 69] width 104 height 20
paste input "[EMAIL_ADDRESS][DOMAIN_NAME]"
type input "[EMAIL_ADDRESS][DOMAIN_NAME]"
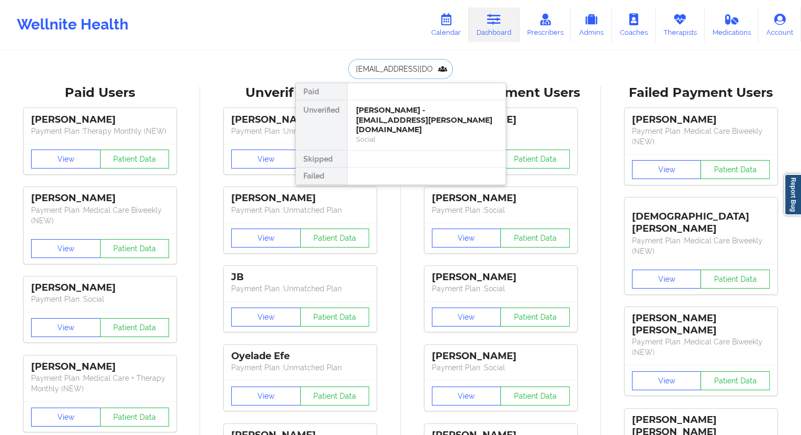
scroll to position [0, 2]
click at [371, 112] on div "[PERSON_NAME] - [EMAIL_ADDRESS][DOMAIN_NAME]" at bounding box center [426, 114] width 141 height 19
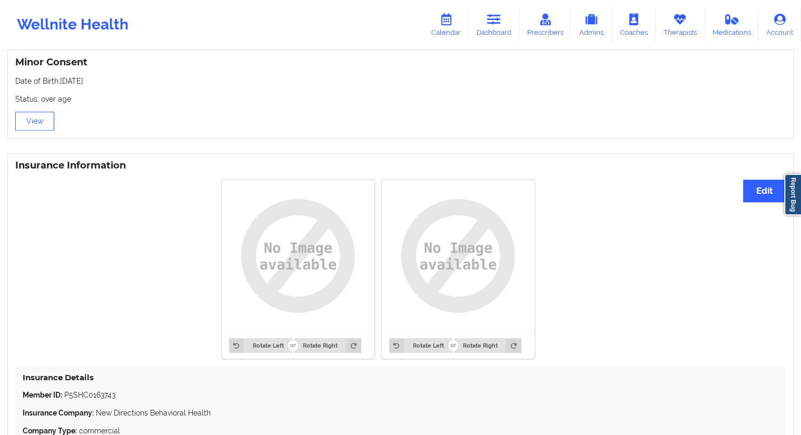
scroll to position [786, 0]
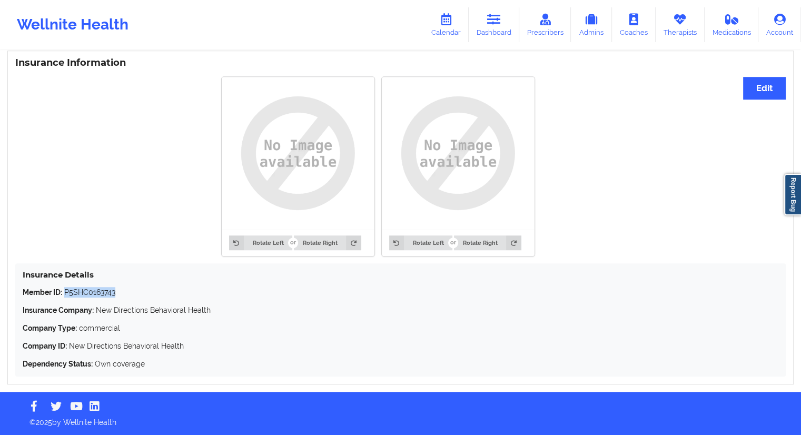
drag, startPoint x: 117, startPoint y: 291, endPoint x: 65, endPoint y: 291, distance: 52.6
click at [65, 291] on p "Member ID: P5SHC0163743" at bounding box center [400, 292] width 755 height 11
copy p "P5SHC0163743"
click at [677, 32] on link "Therapists" at bounding box center [679, 24] width 49 height 35
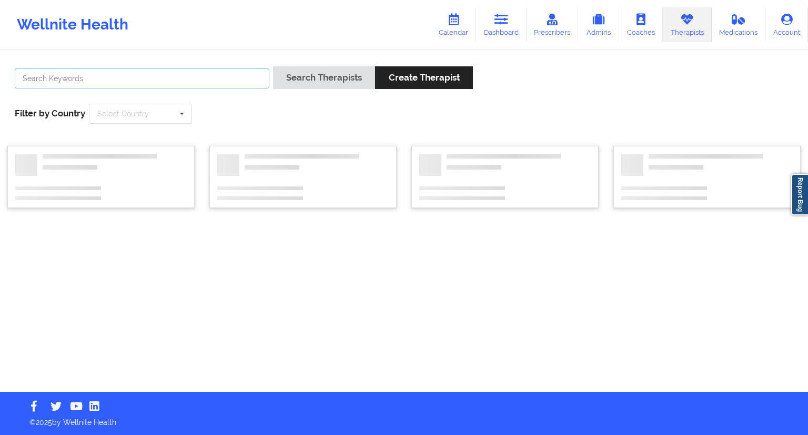
click at [181, 78] on input "text" at bounding box center [142, 78] width 255 height 20
paste input "[PERSON_NAME]"
type input "[PERSON_NAME]"
click at [345, 85] on button "Search Therapists" at bounding box center [324, 77] width 102 height 23
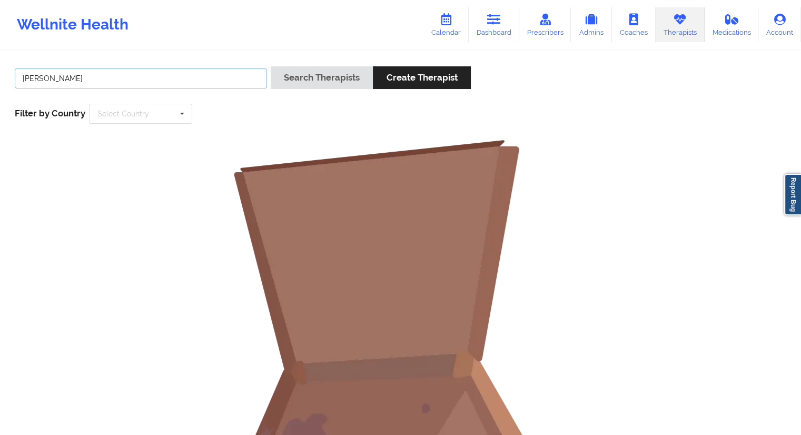
click at [139, 68] on input "[PERSON_NAME]" at bounding box center [141, 78] width 252 height 20
click at [453, 19] on icon at bounding box center [446, 20] width 14 height 12
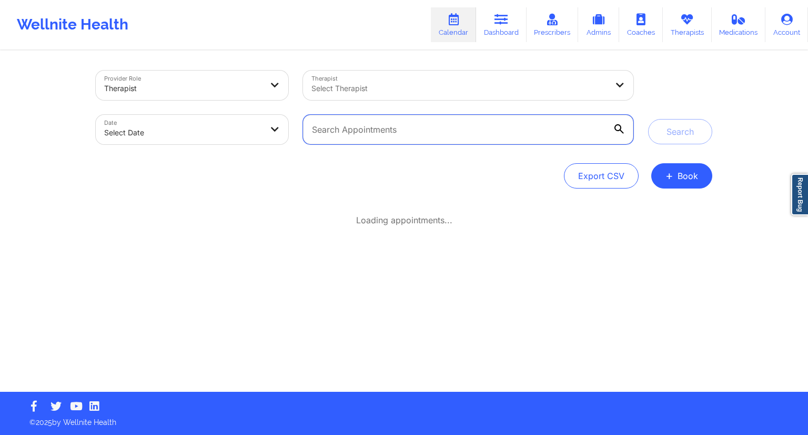
click at [393, 133] on input "text" at bounding box center [468, 129] width 331 height 29
paste input "[PERSON_NAME]"
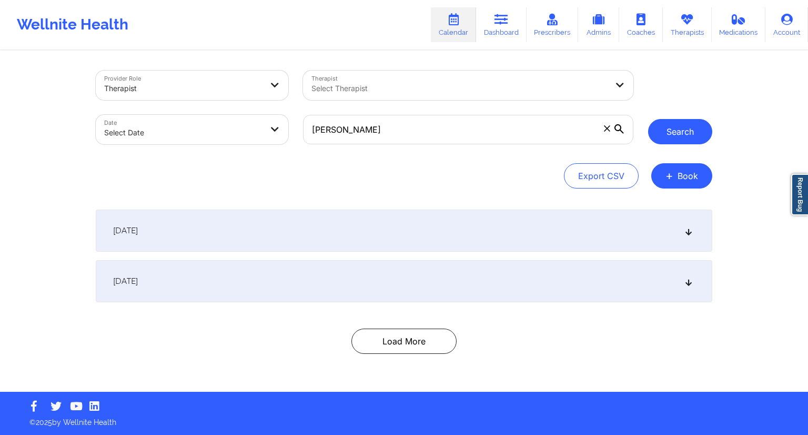
click at [670, 132] on button "Search" at bounding box center [680, 131] width 64 height 25
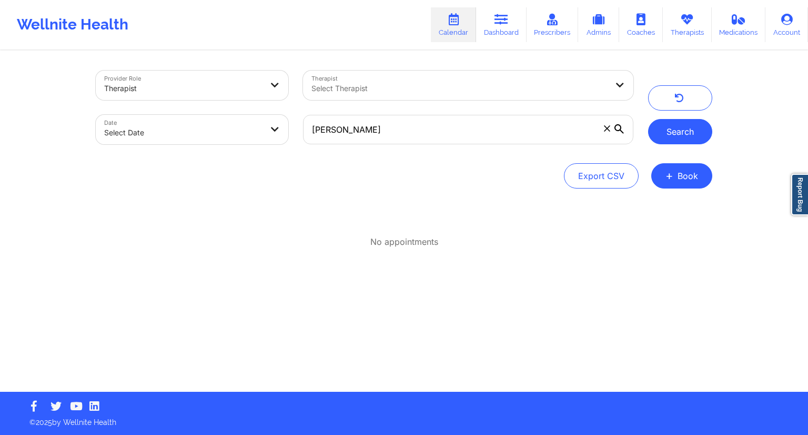
click at [669, 135] on button "Search" at bounding box center [680, 131] width 64 height 25
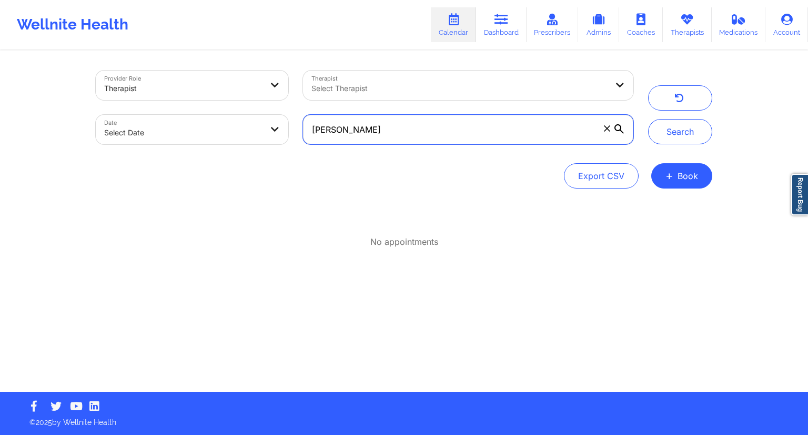
click at [347, 133] on input "[PERSON_NAME]" at bounding box center [468, 129] width 331 height 29
click at [347, 133] on input "Sung" at bounding box center [468, 129] width 331 height 29
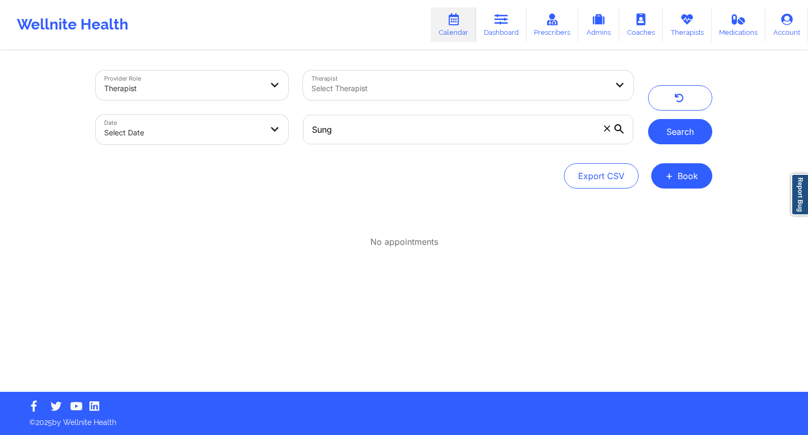
click at [663, 129] on button "Search" at bounding box center [680, 131] width 64 height 25
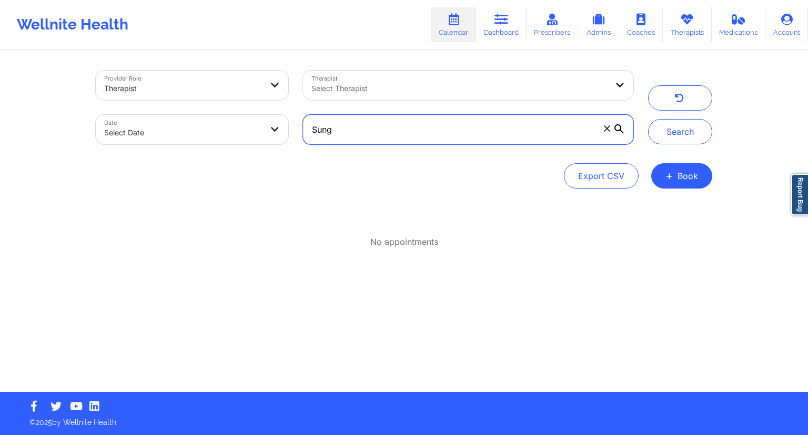
click at [413, 134] on input "Sung" at bounding box center [468, 129] width 331 height 29
paste input "[PERSON_NAME][EMAIL_ADDRESS][DOMAIN_NAME]"
type input "[PERSON_NAME][EMAIL_ADDRESS][DOMAIN_NAME]"
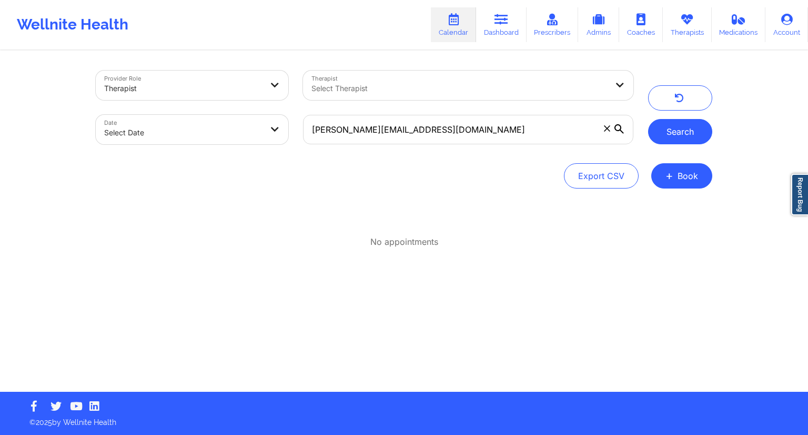
click at [667, 128] on button "Search" at bounding box center [680, 131] width 64 height 25
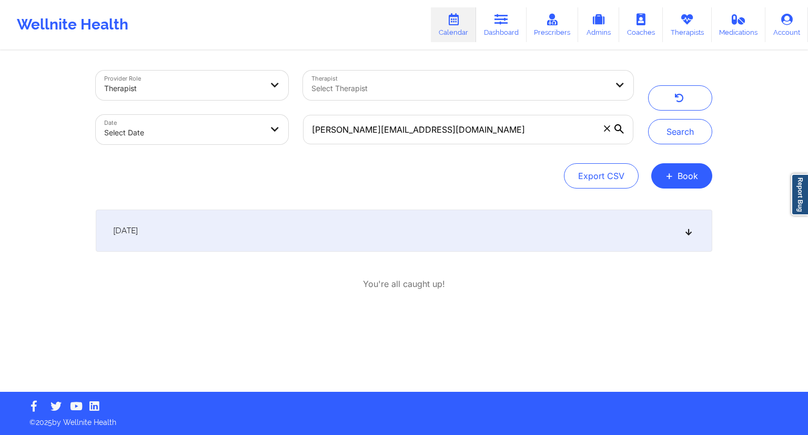
click at [356, 230] on div "[DATE]" at bounding box center [404, 230] width 617 height 42
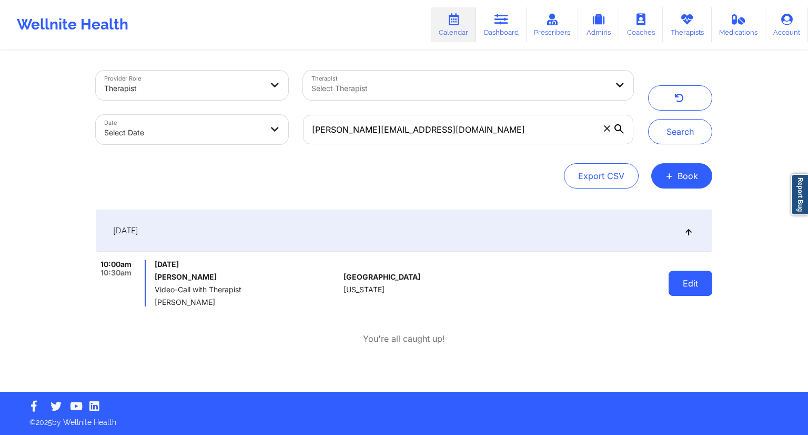
click at [688, 284] on button "Edit" at bounding box center [691, 283] width 44 height 25
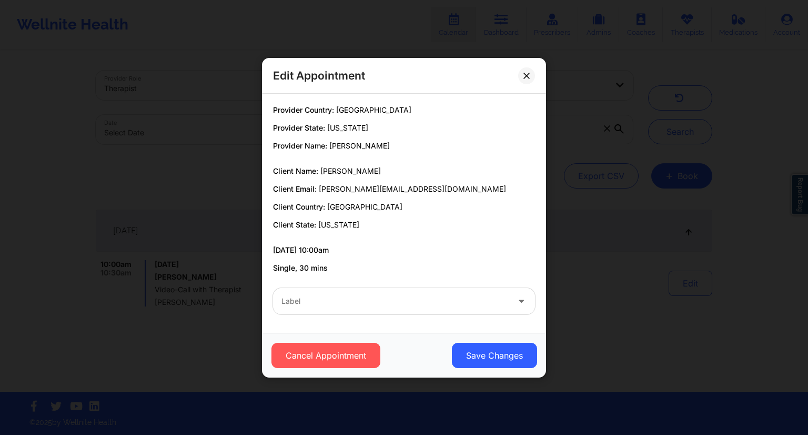
click at [365, 303] on div at bounding box center [395, 301] width 227 height 13
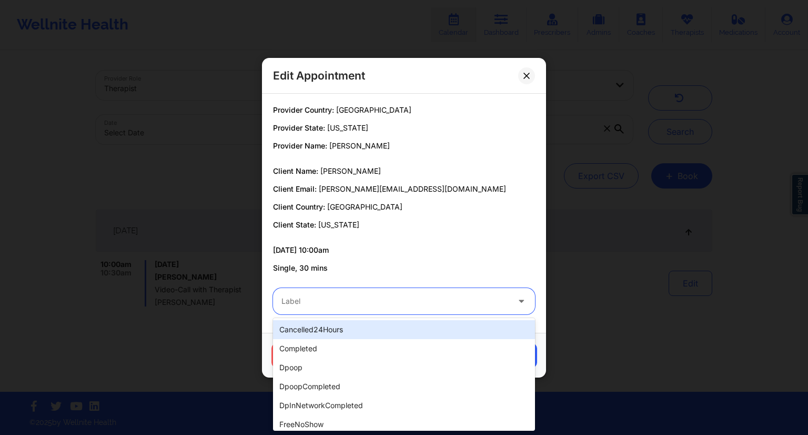
click at [336, 323] on div "cancelled24Hours" at bounding box center [404, 329] width 262 height 19
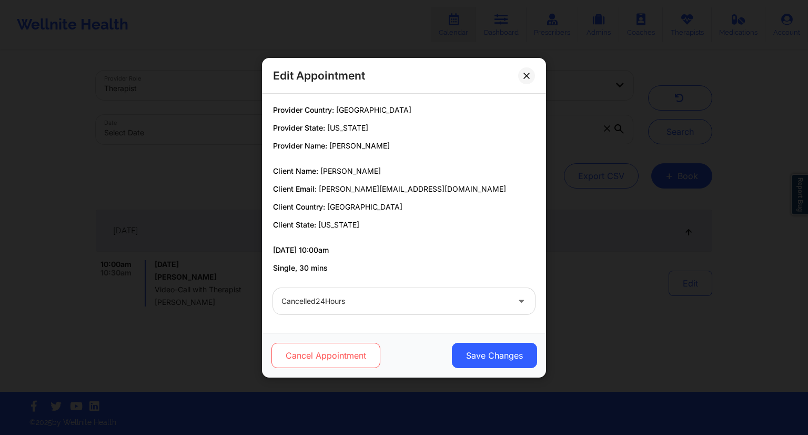
click at [330, 356] on button "Cancel Appointment" at bounding box center [326, 355] width 109 height 25
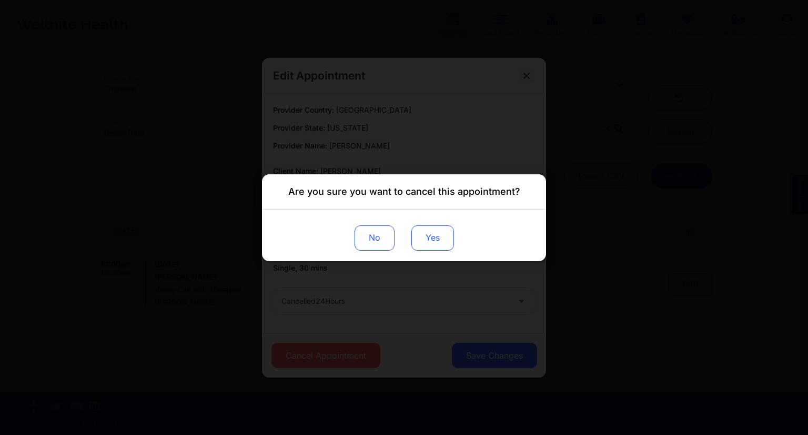
click at [436, 238] on button "Yes" at bounding box center [433, 237] width 43 height 25
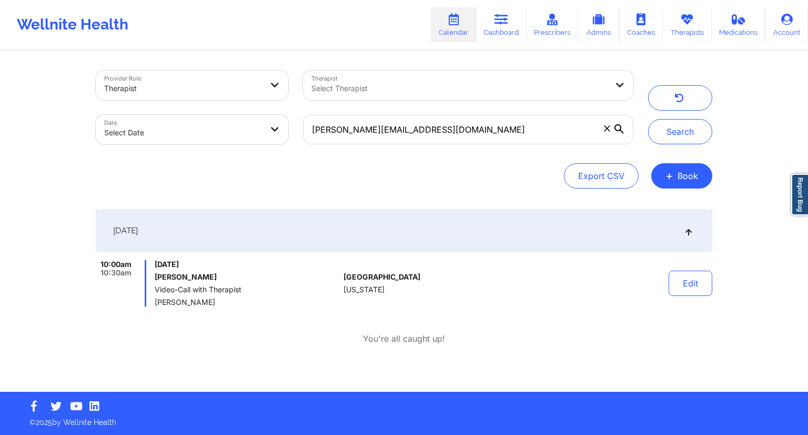
click at [465, 241] on div "[DATE]" at bounding box center [404, 230] width 617 height 42
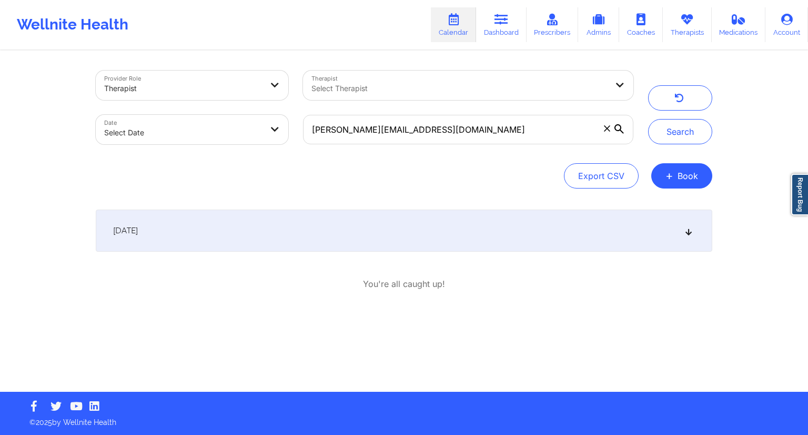
click at [465, 238] on div "[DATE]" at bounding box center [404, 230] width 617 height 42
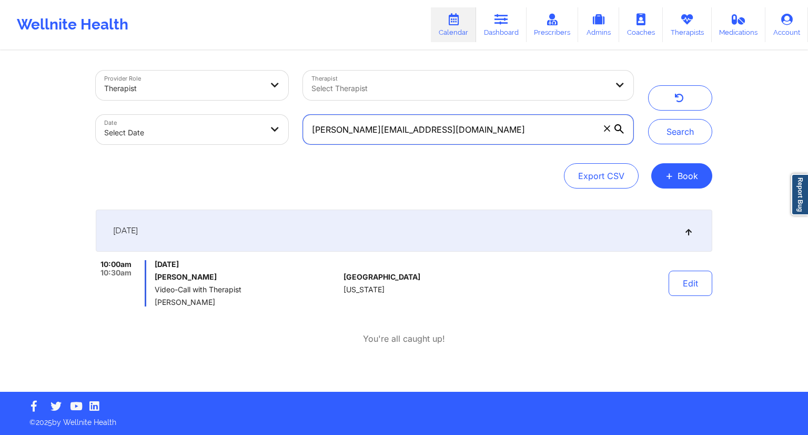
drag, startPoint x: 456, startPoint y: 131, endPoint x: 274, endPoint y: 141, distance: 181.8
click at [274, 141] on div "Provider Role Therapist Therapist Select Therapist Date Select Date [PERSON_NAM…" at bounding box center [364, 107] width 553 height 88
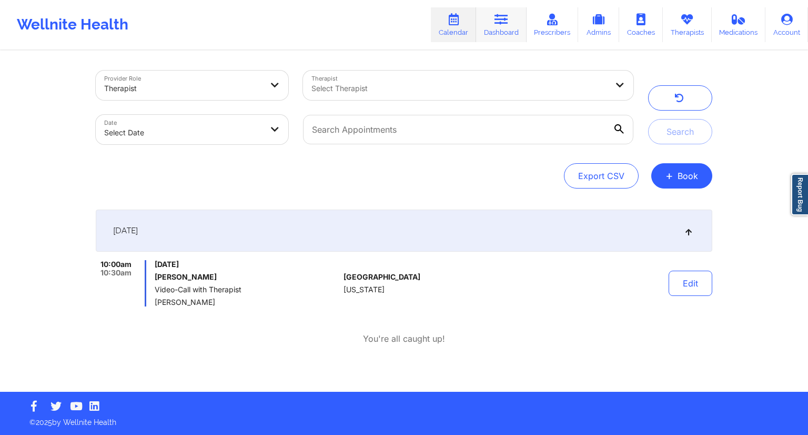
click at [507, 30] on link "Dashboard" at bounding box center [501, 24] width 51 height 35
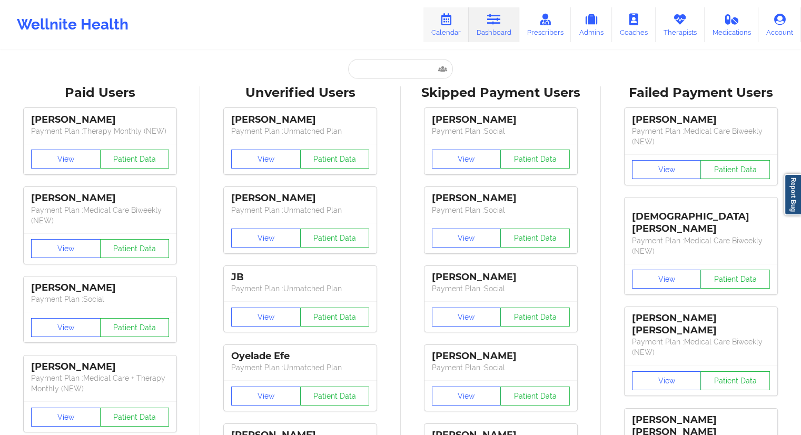
click at [453, 23] on icon at bounding box center [446, 20] width 14 height 12
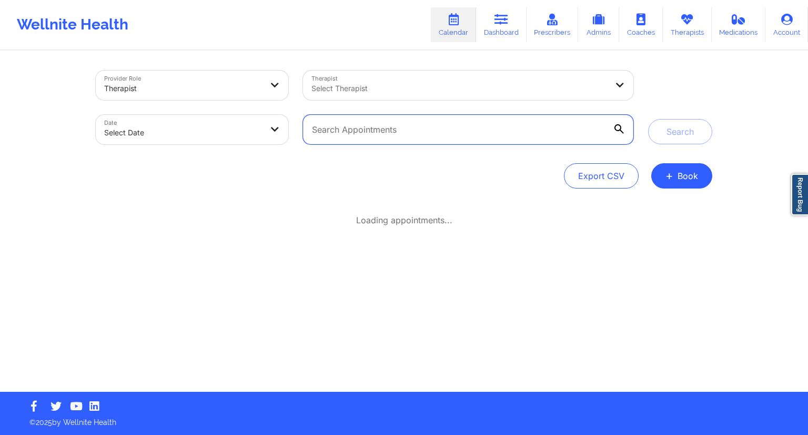
click at [423, 123] on input "text" at bounding box center [468, 129] width 331 height 29
paste input "[PERSON_NAME][EMAIL_ADDRESS][DOMAIN_NAME]"
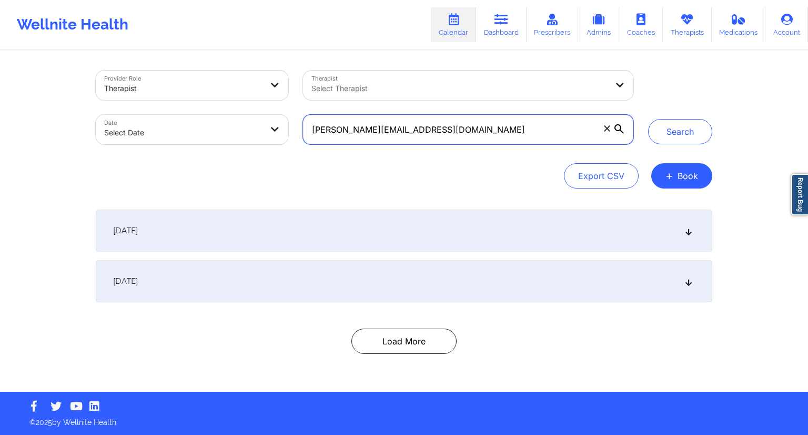
type input "[PERSON_NAME][EMAIL_ADDRESS][DOMAIN_NAME]"
click at [572, 244] on div "[DATE]" at bounding box center [404, 230] width 617 height 42
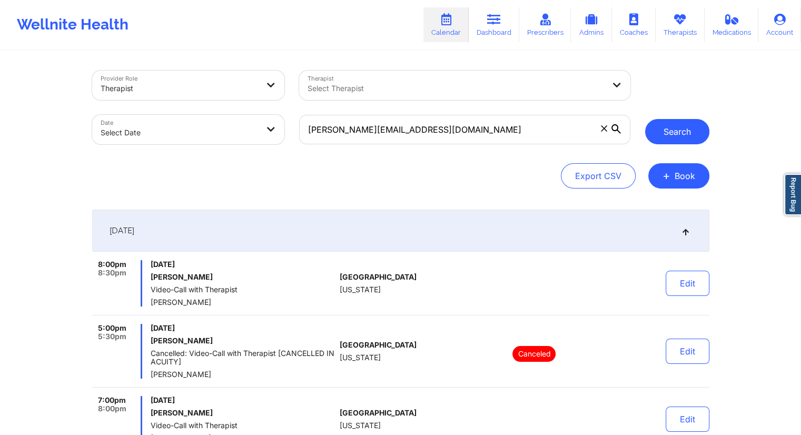
click at [667, 135] on button "Search" at bounding box center [677, 131] width 64 height 25
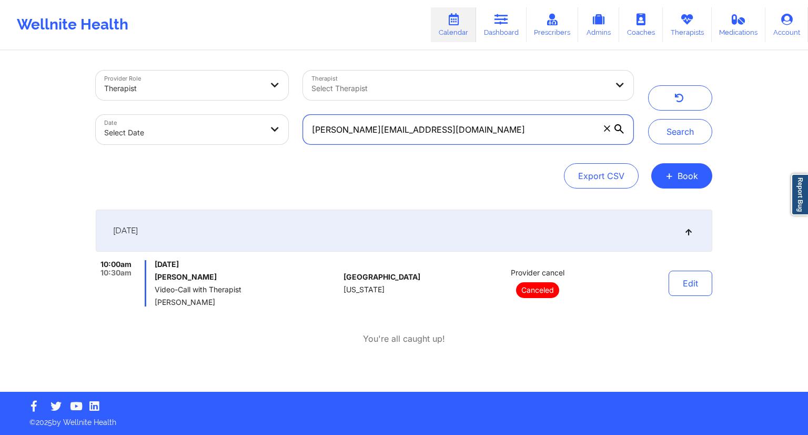
click at [542, 135] on input "[PERSON_NAME][EMAIL_ADDRESS][DOMAIN_NAME]" at bounding box center [468, 129] width 331 height 29
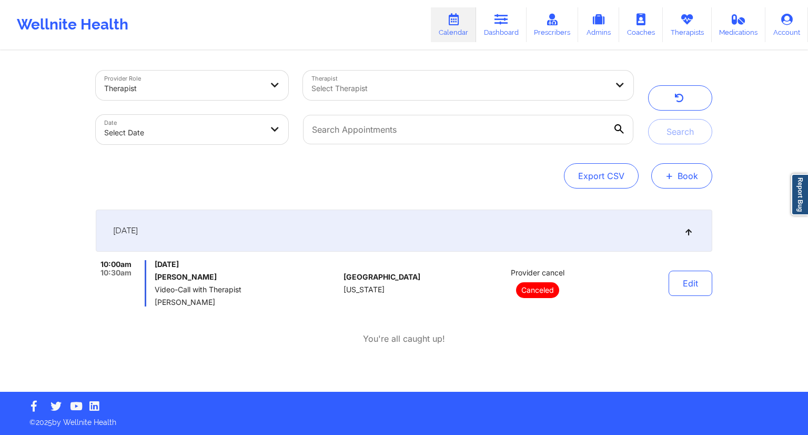
click at [685, 168] on button "+ Book" at bounding box center [682, 175] width 61 height 25
click at [661, 208] on button "Therapy Session" at bounding box center [664, 209] width 81 height 17
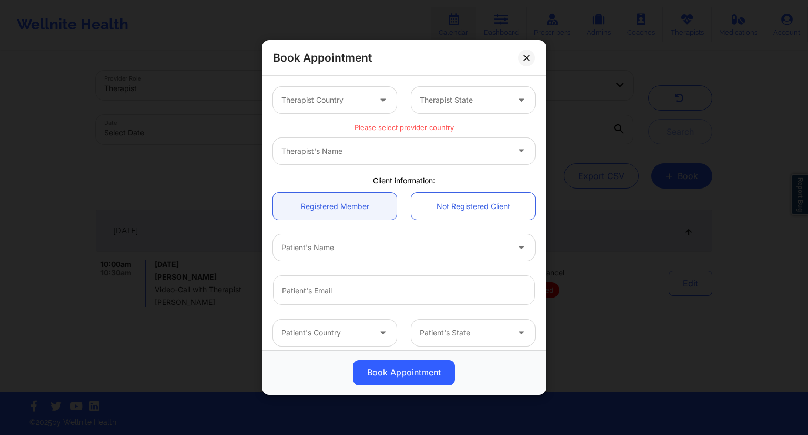
click at [364, 101] on div at bounding box center [326, 100] width 89 height 13
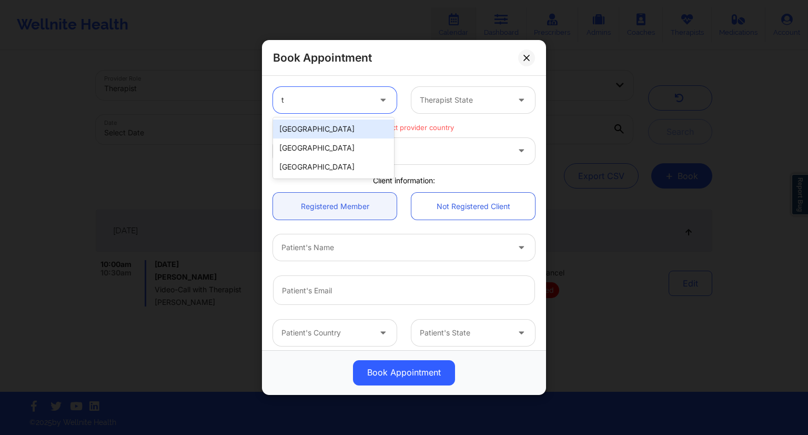
type input "tx"
click at [297, 103] on div at bounding box center [326, 100] width 89 height 13
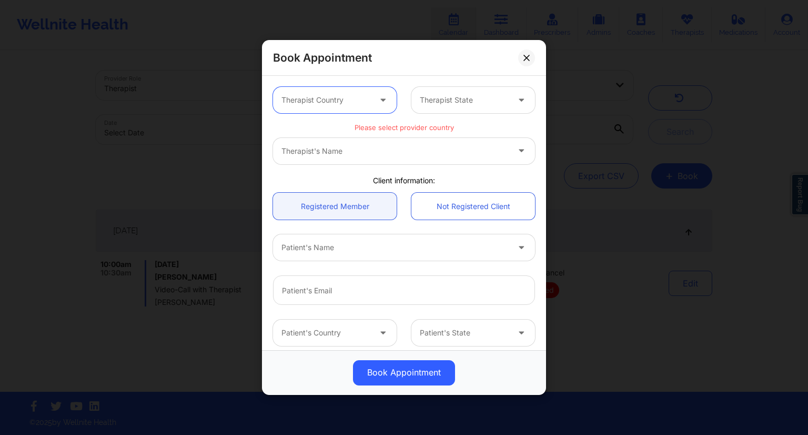
click at [305, 103] on div at bounding box center [326, 100] width 89 height 13
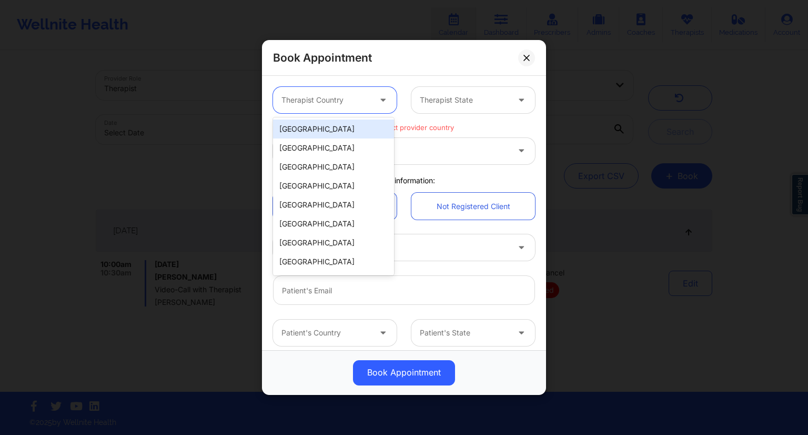
click at [322, 128] on div "[GEOGRAPHIC_DATA]" at bounding box center [333, 128] width 121 height 19
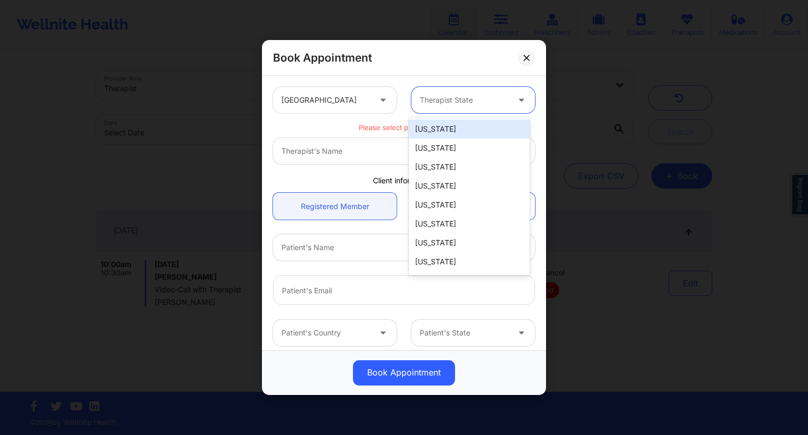
click at [423, 106] on div "Therapist State" at bounding box center [461, 100] width 98 height 26
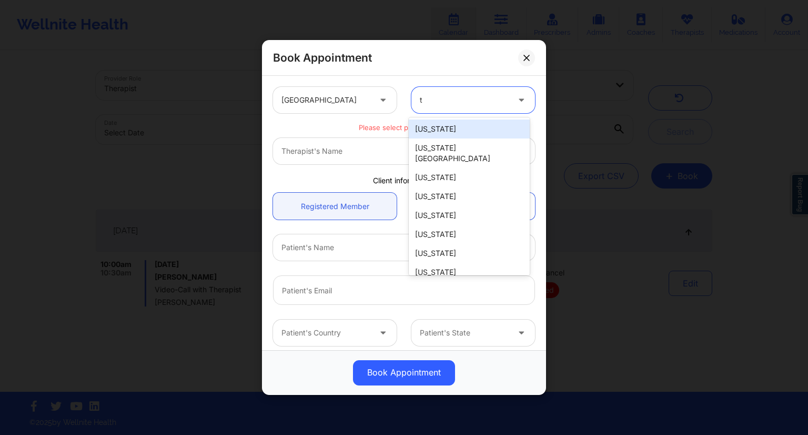
type input "tx"
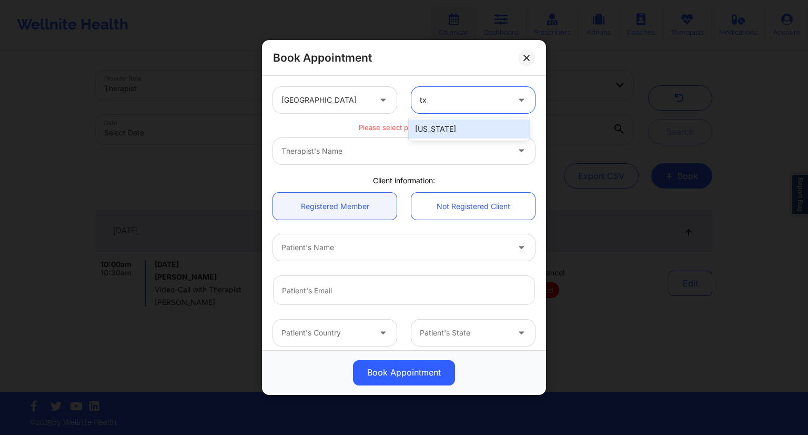
click at [436, 126] on div "[US_STATE]" at bounding box center [469, 128] width 121 height 19
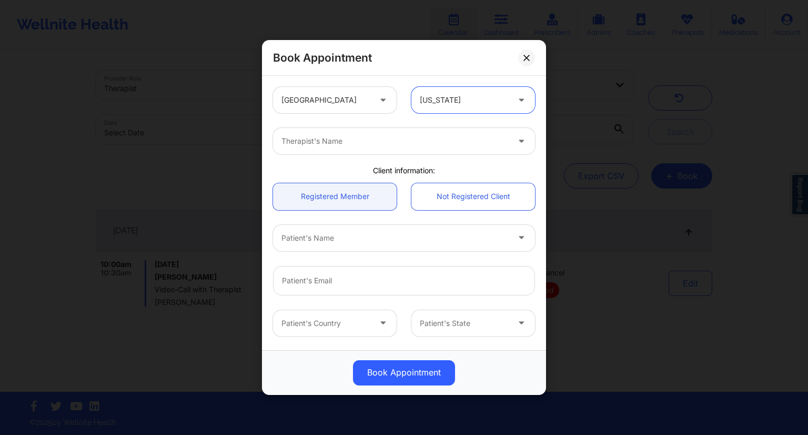
click at [369, 150] on div "Therapist's Name" at bounding box center [391, 141] width 237 height 26
type input "[PERSON_NAME]"
click at [516, 137] on icon at bounding box center [521, 139] width 11 height 9
click at [412, 141] on div at bounding box center [385, 141] width 206 height 13
type input "e"
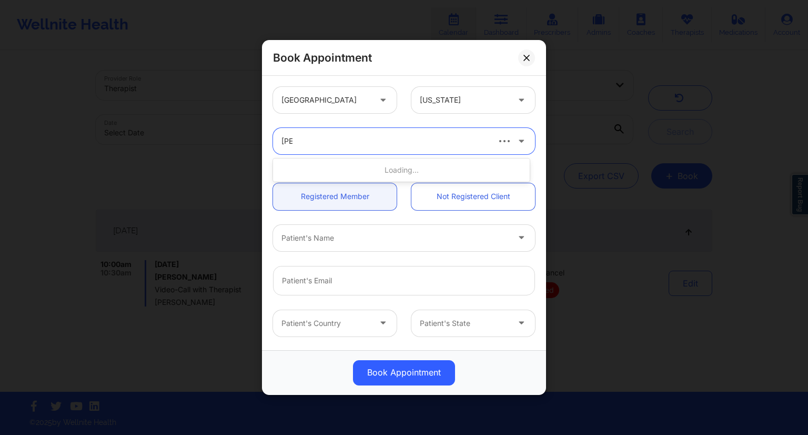
type input "[PERSON_NAME]"
click at [313, 188] on div "[PERSON_NAME]" at bounding box center [401, 188] width 257 height 19
click at [333, 240] on div at bounding box center [395, 238] width 227 height 13
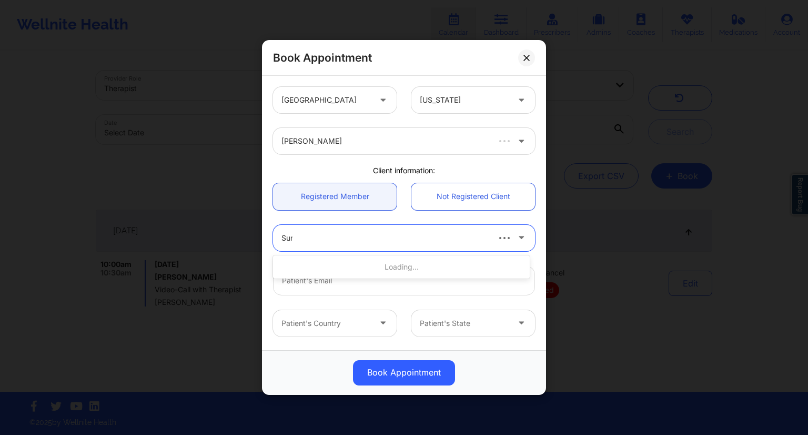
type input "Sung"
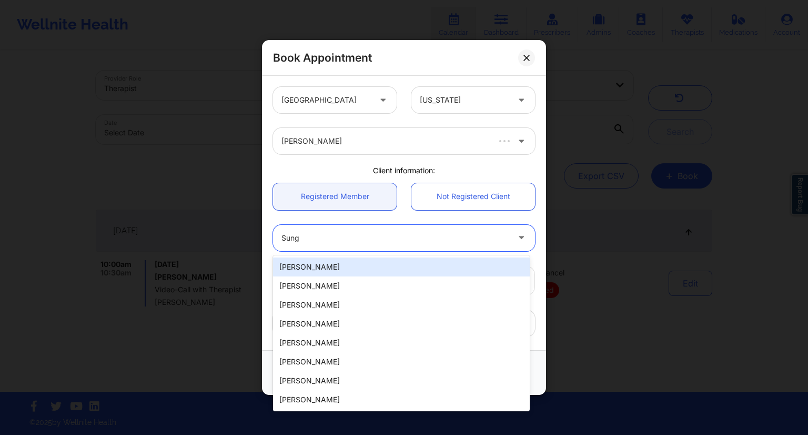
click at [309, 264] on div "[PERSON_NAME]" at bounding box center [401, 266] width 257 height 19
type input "[PERSON_NAME][EMAIL_ADDRESS][DOMAIN_NAME]"
type input "[PHONE_NUMBER]"
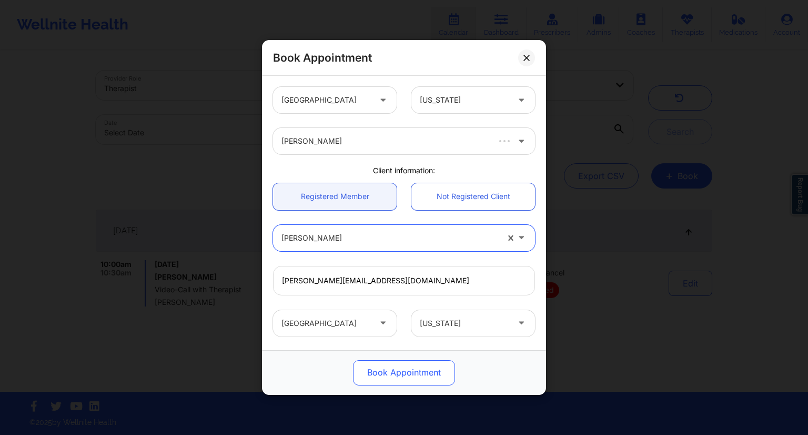
click at [405, 369] on button "Book Appointment" at bounding box center [404, 372] width 102 height 25
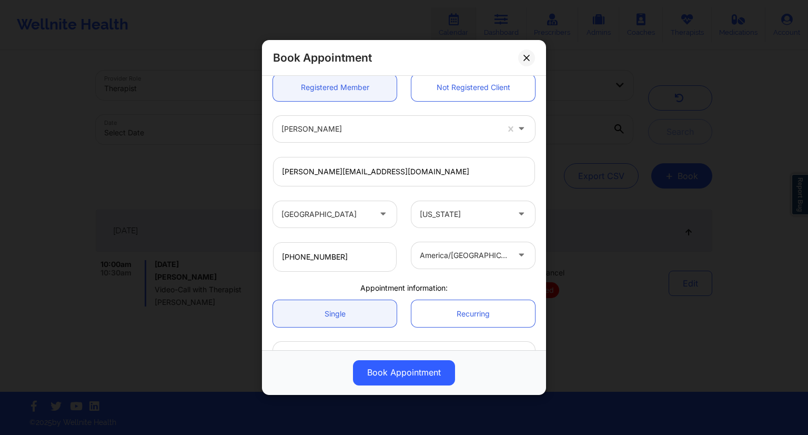
scroll to position [179, 0]
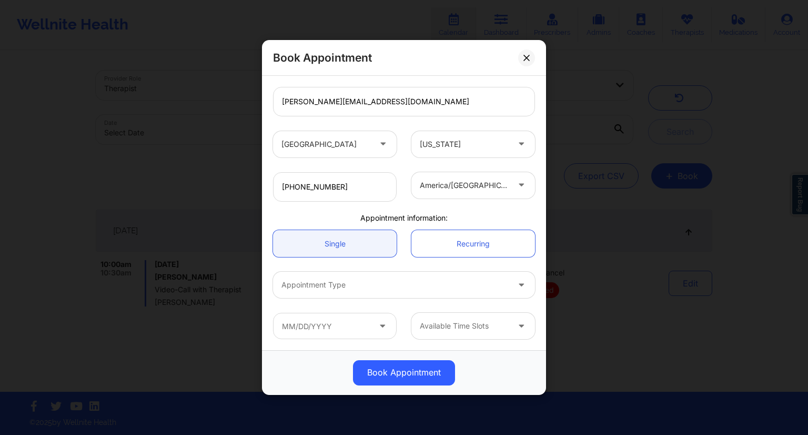
click at [370, 288] on div at bounding box center [395, 284] width 227 height 13
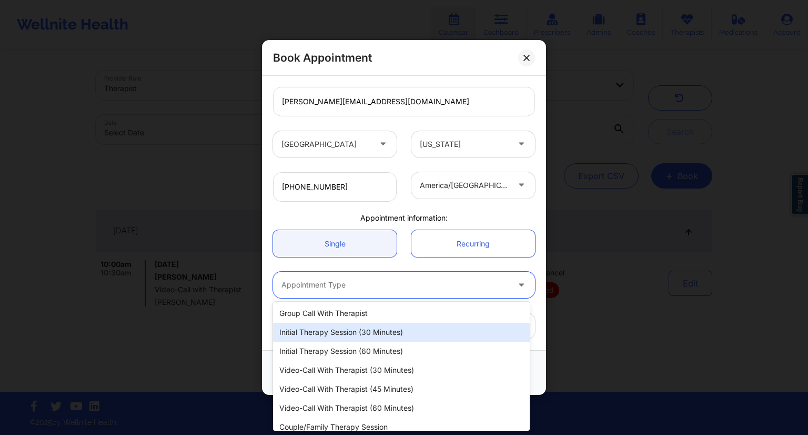
click at [351, 327] on div "Initial Therapy Session (30 minutes)" at bounding box center [401, 332] width 257 height 19
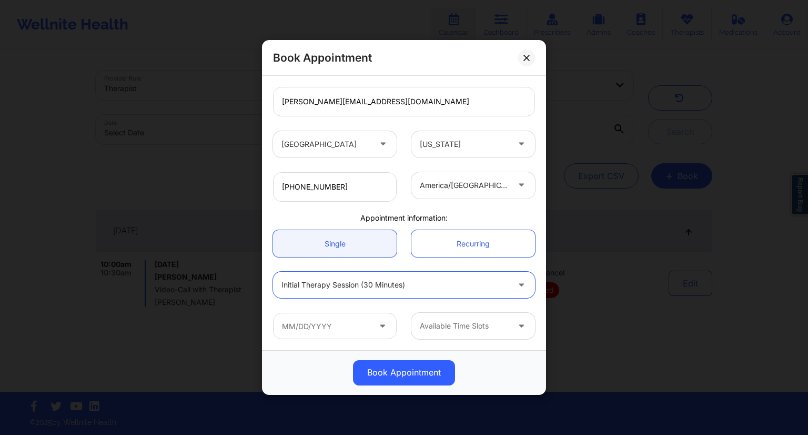
click at [377, 324] on icon at bounding box center [382, 323] width 11 height 9
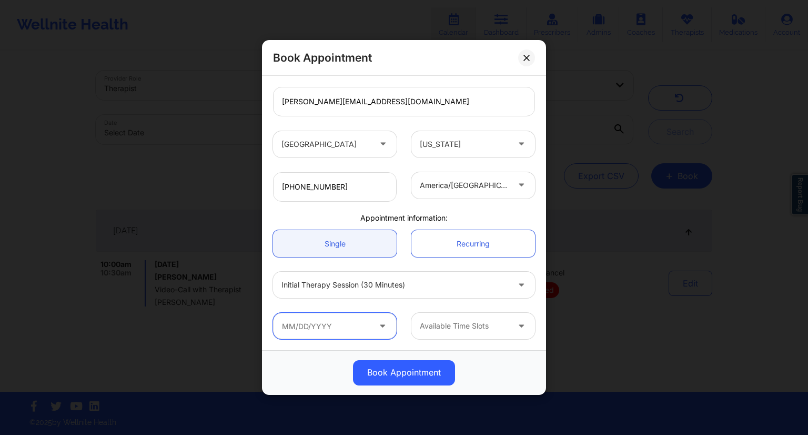
click at [362, 326] on input "text" at bounding box center [335, 326] width 124 height 26
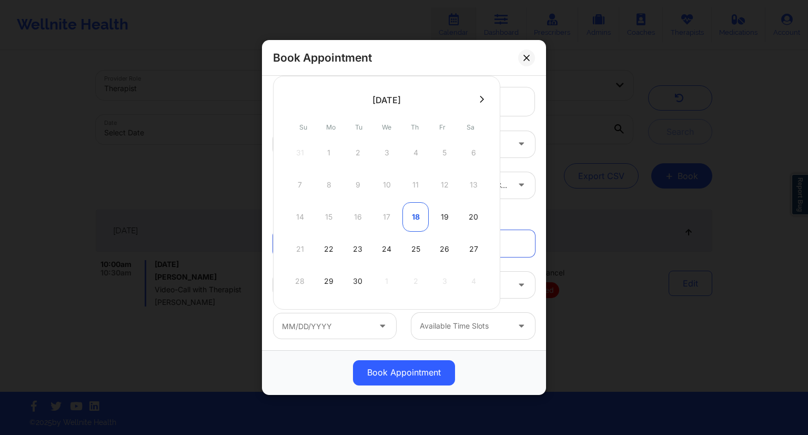
click at [415, 218] on div "18" at bounding box center [416, 216] width 26 height 29
type input "[DATE]"
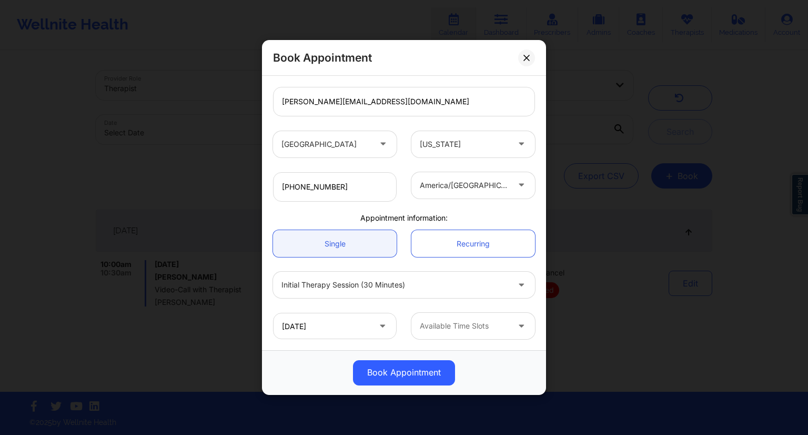
click at [474, 328] on div at bounding box center [464, 325] width 89 height 13
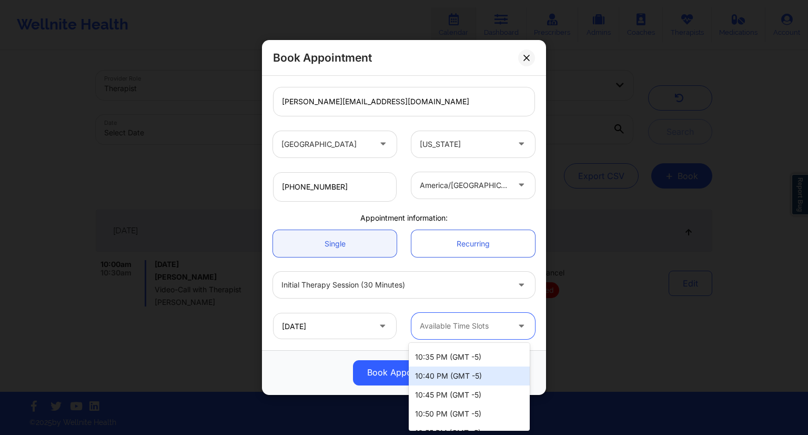
scroll to position [463, 0]
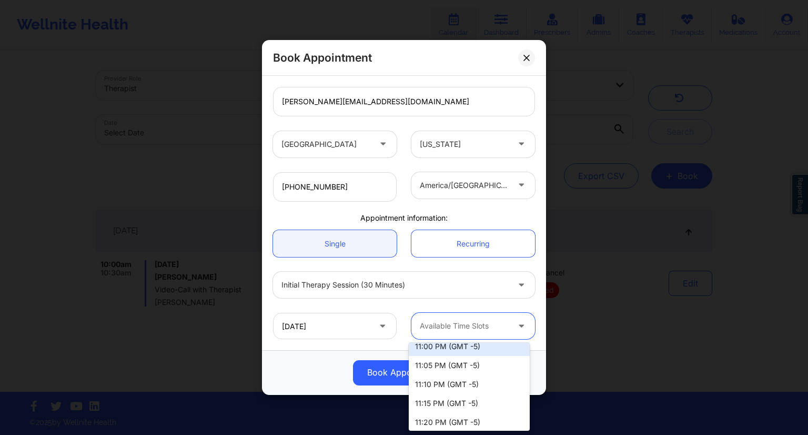
click at [446, 351] on div "11:00 PM (GMT -5)" at bounding box center [469, 346] width 121 height 19
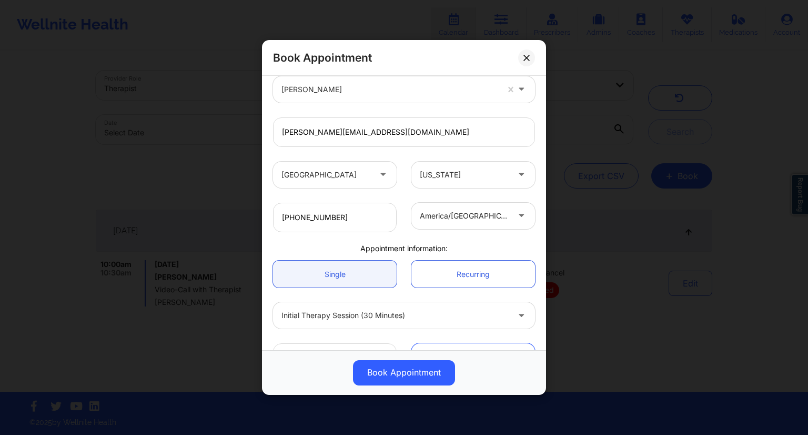
scroll to position [179, 0]
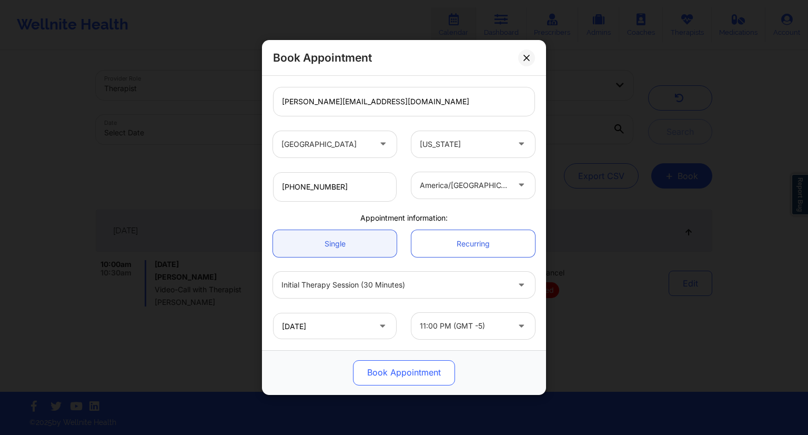
click at [399, 375] on button "Book Appointment" at bounding box center [404, 372] width 102 height 25
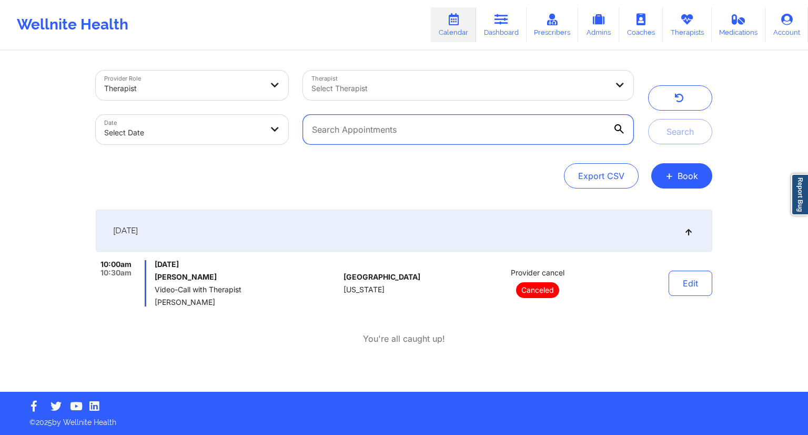
click at [400, 124] on input "text" at bounding box center [468, 129] width 331 height 29
paste input "[PERSON_NAME][EMAIL_ADDRESS][DOMAIN_NAME]"
type input "[PERSON_NAME][EMAIL_ADDRESS][DOMAIN_NAME]"
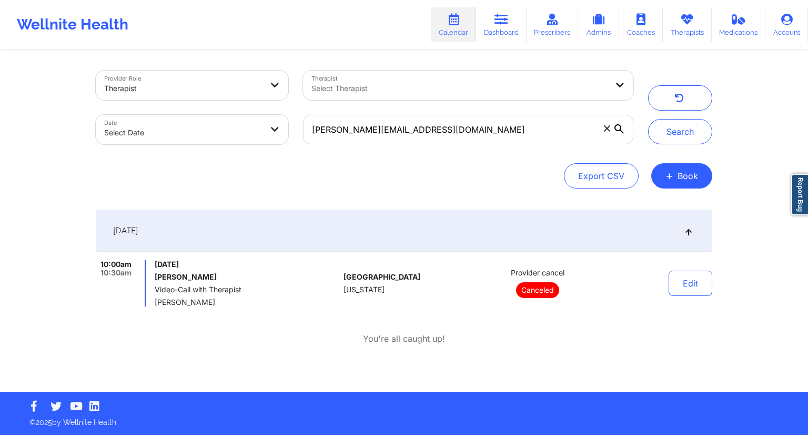
click at [674, 145] on div "Provider Role Therapist Therapist Select Therapist Date Select Date [PERSON_NAM…" at bounding box center [404, 107] width 632 height 88
click at [675, 142] on button "Search" at bounding box center [680, 131] width 64 height 25
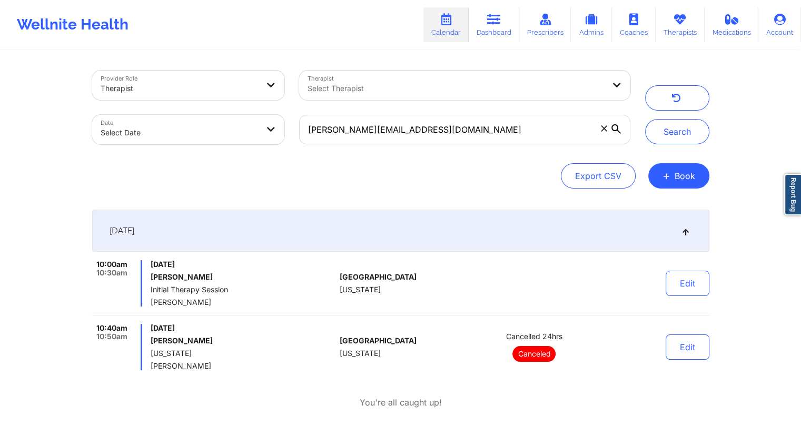
click at [368, 276] on span "[GEOGRAPHIC_DATA]" at bounding box center [377, 277] width 77 height 8
click at [682, 285] on button "Edit" at bounding box center [687, 283] width 44 height 25
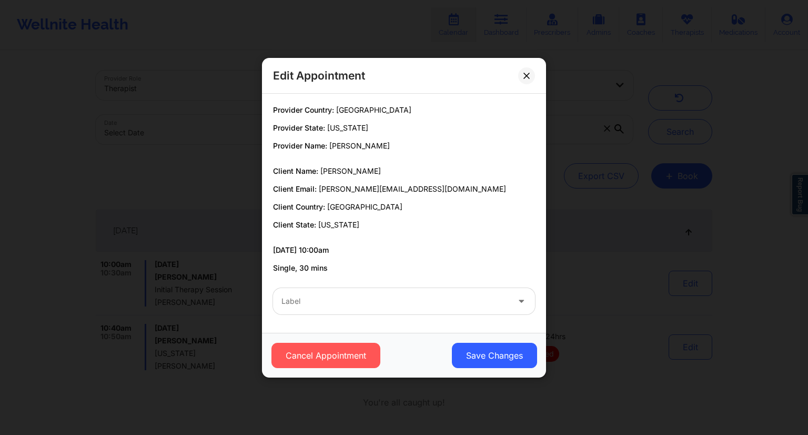
click at [366, 308] on div "Label" at bounding box center [391, 301] width 237 height 26
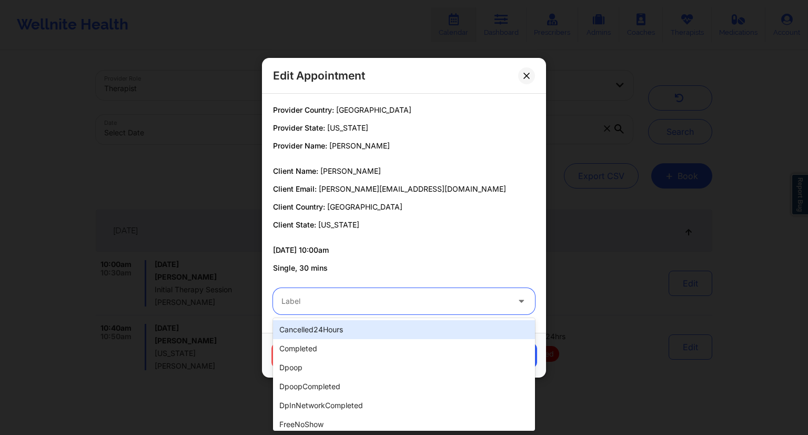
click at [336, 329] on div "cancelled24Hours" at bounding box center [404, 329] width 262 height 19
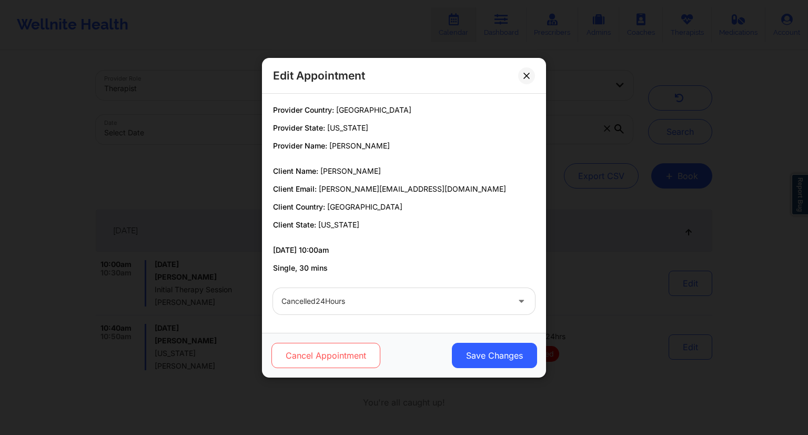
click at [324, 356] on button "Cancel Appointment" at bounding box center [326, 355] width 109 height 25
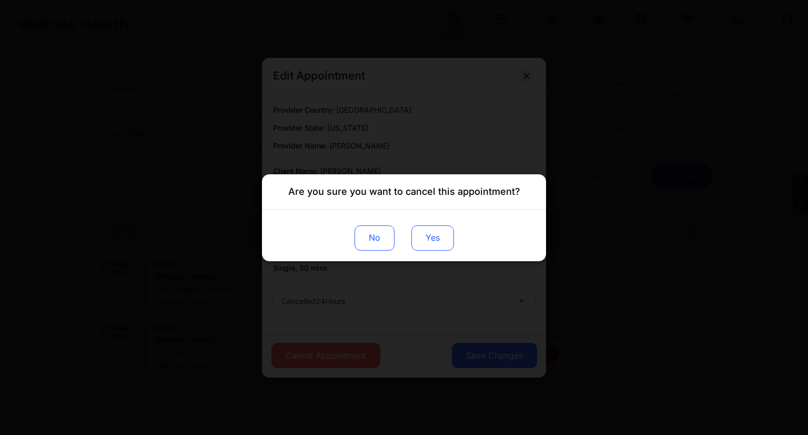
click at [442, 234] on button "Yes" at bounding box center [433, 237] width 43 height 25
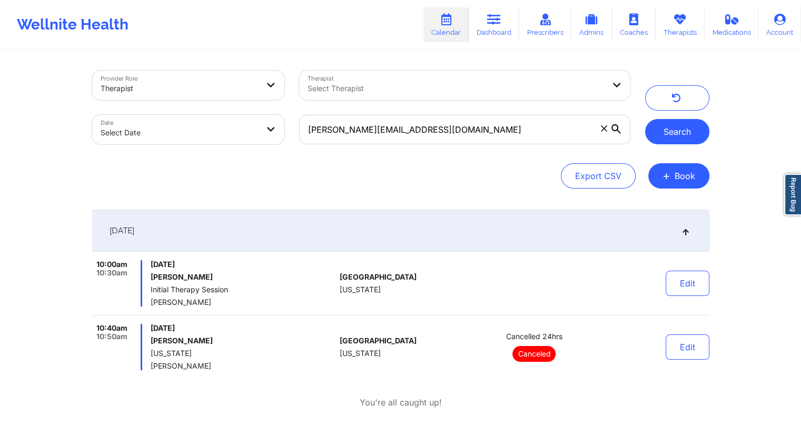
click at [661, 136] on button "Search" at bounding box center [677, 131] width 64 height 25
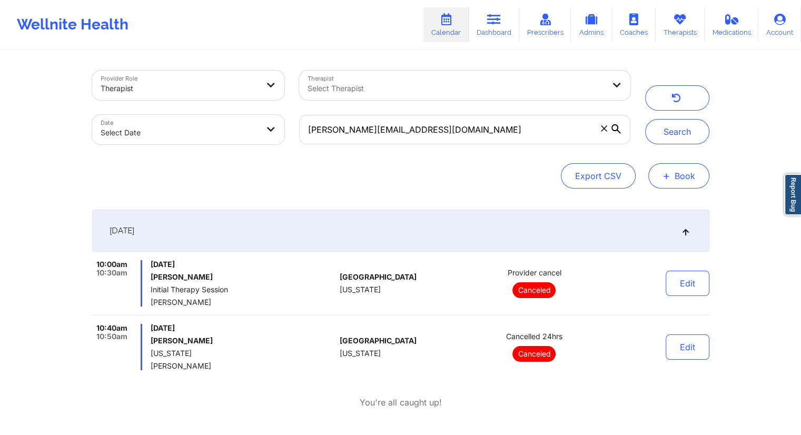
click at [673, 175] on button "+ Book" at bounding box center [678, 175] width 61 height 25
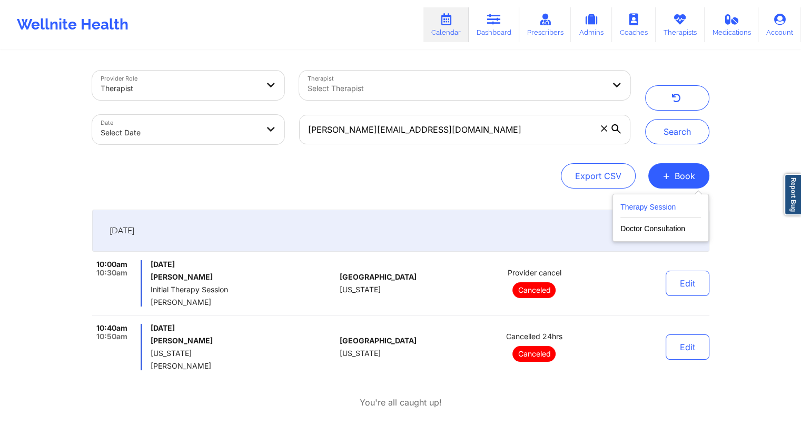
click at [661, 210] on button "Therapy Session" at bounding box center [660, 209] width 81 height 17
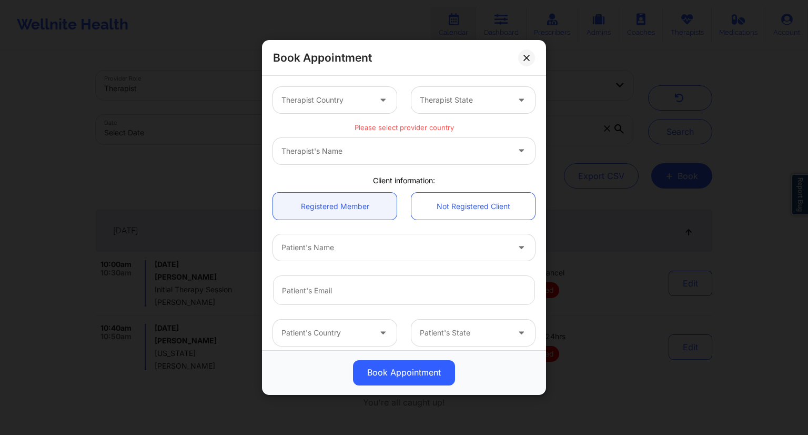
click at [334, 105] on div at bounding box center [326, 100] width 89 height 13
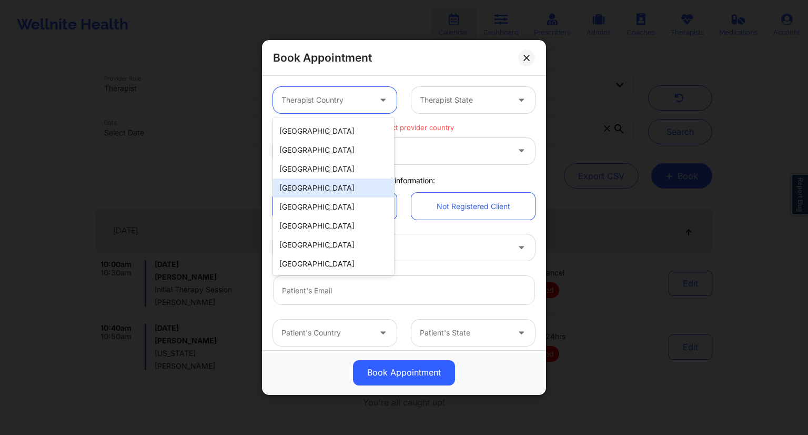
scroll to position [0, 0]
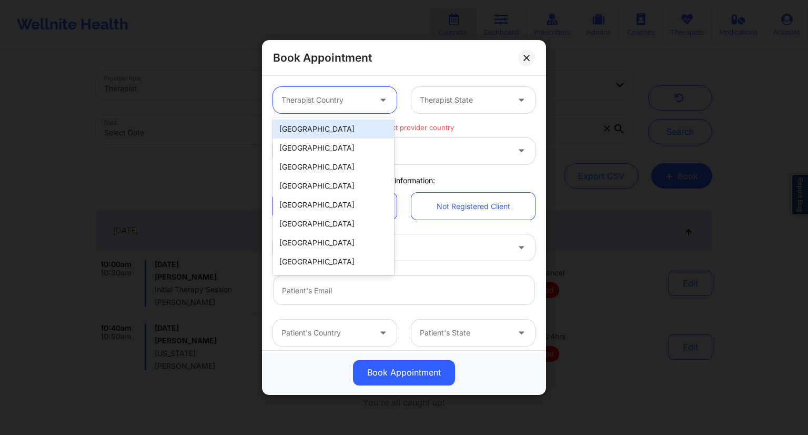
click at [317, 129] on div "[GEOGRAPHIC_DATA]" at bounding box center [333, 128] width 121 height 19
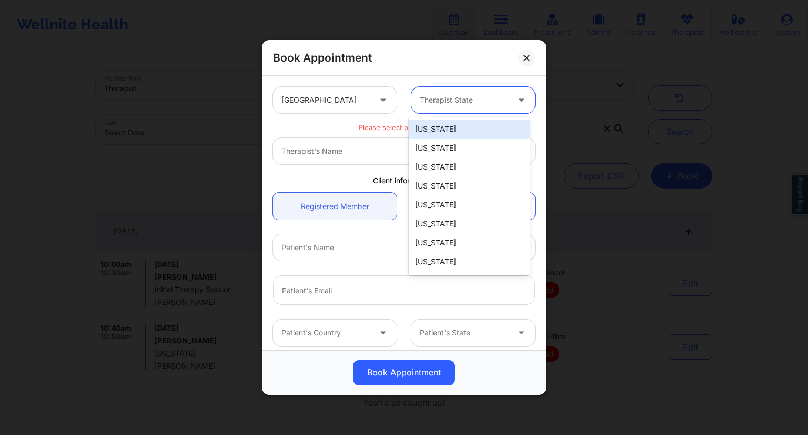
click at [429, 96] on div at bounding box center [464, 100] width 89 height 13
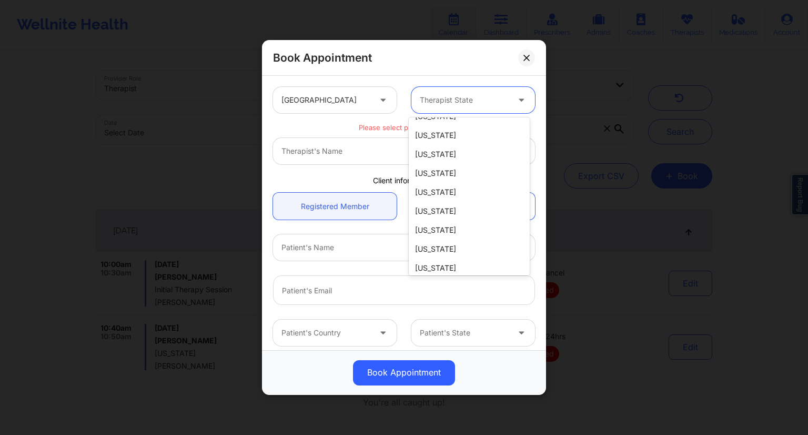
scroll to position [211, 0]
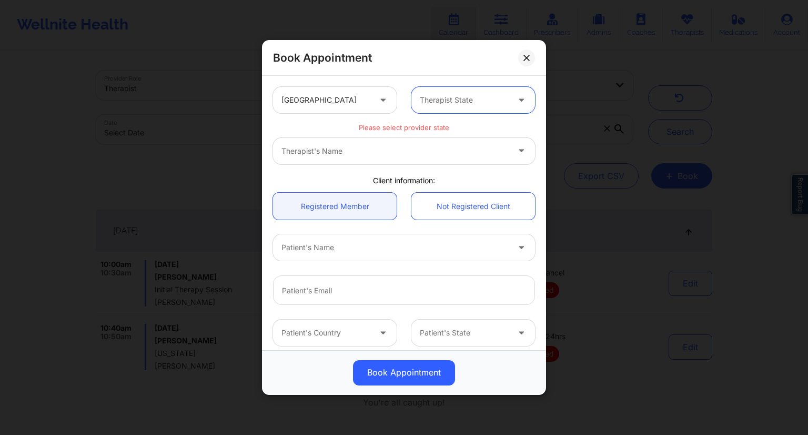
click at [451, 94] on div at bounding box center [464, 100] width 89 height 13
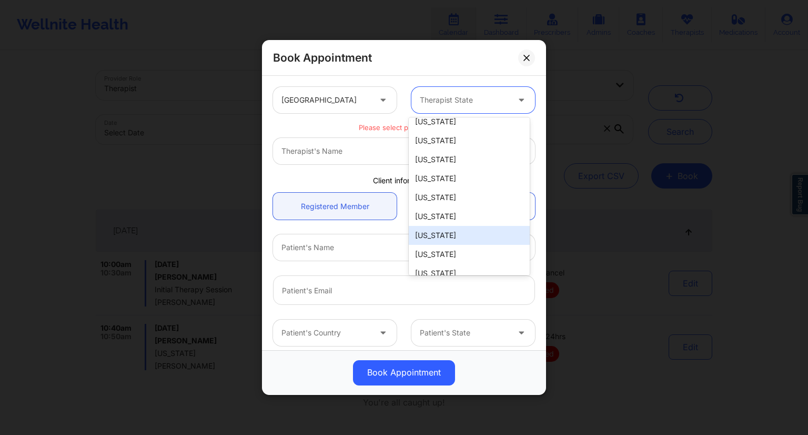
scroll to position [737, 0]
click at [428, 208] on div "[US_STATE]" at bounding box center [469, 217] width 121 height 19
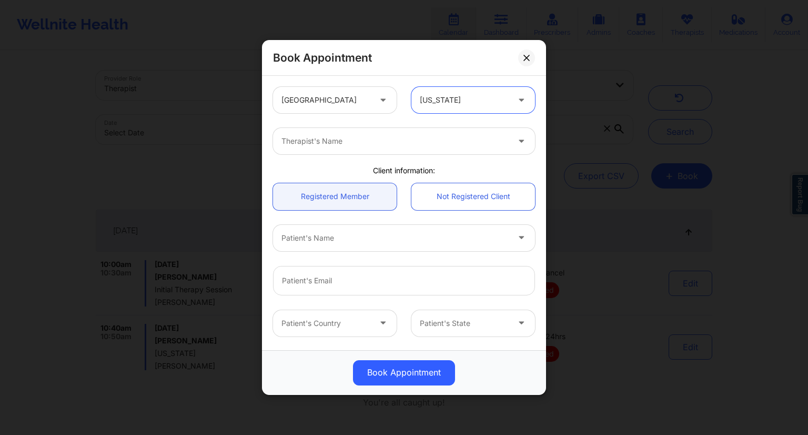
click at [322, 143] on div at bounding box center [395, 141] width 227 height 13
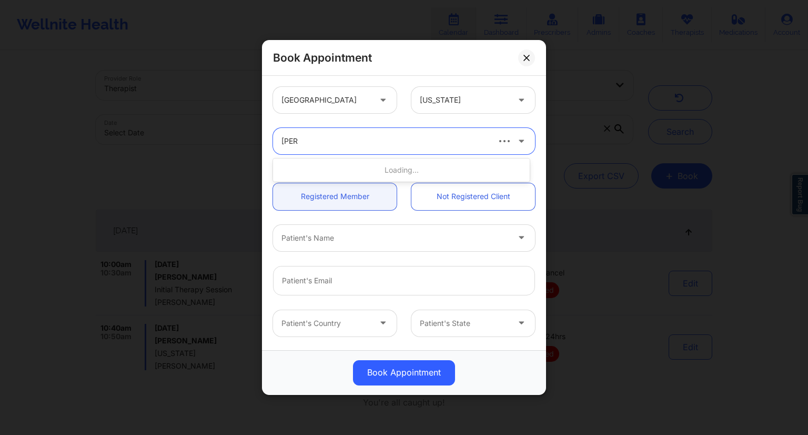
type input "[PERSON_NAME]"
click at [321, 188] on div "[PERSON_NAME]" at bounding box center [401, 188] width 257 height 19
click at [341, 188] on link "Registered Member" at bounding box center [335, 196] width 124 height 27
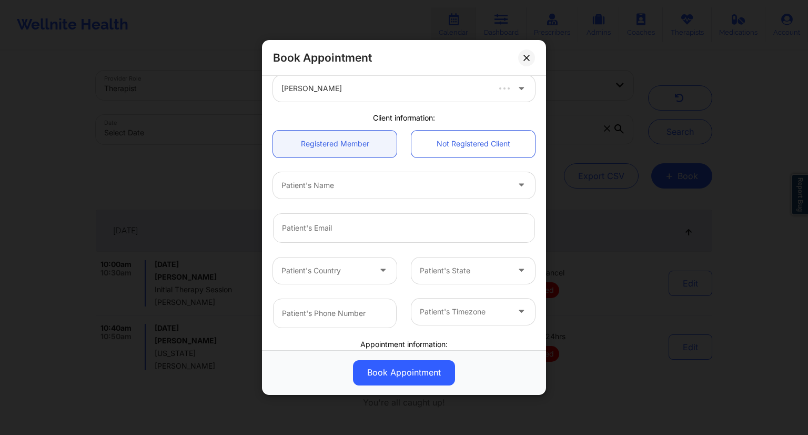
click at [339, 187] on div at bounding box center [395, 185] width 227 height 13
type input "sung"
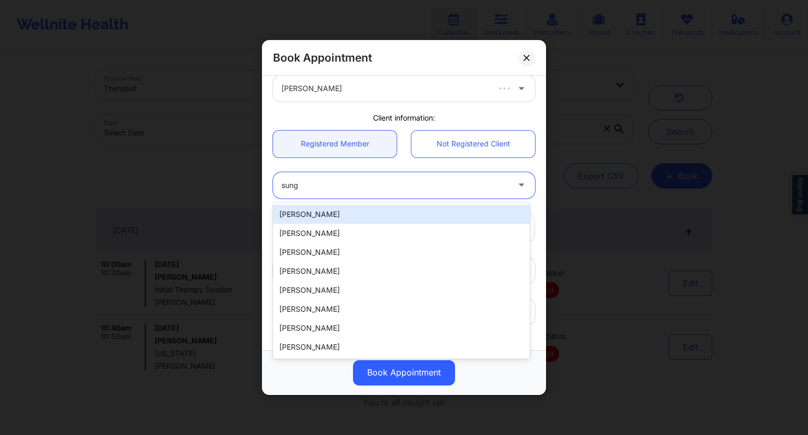
click at [321, 217] on div "[PERSON_NAME]" at bounding box center [401, 214] width 257 height 19
type input "[PERSON_NAME][EMAIL_ADDRESS][DOMAIN_NAME]"
type input "[PHONE_NUMBER]"
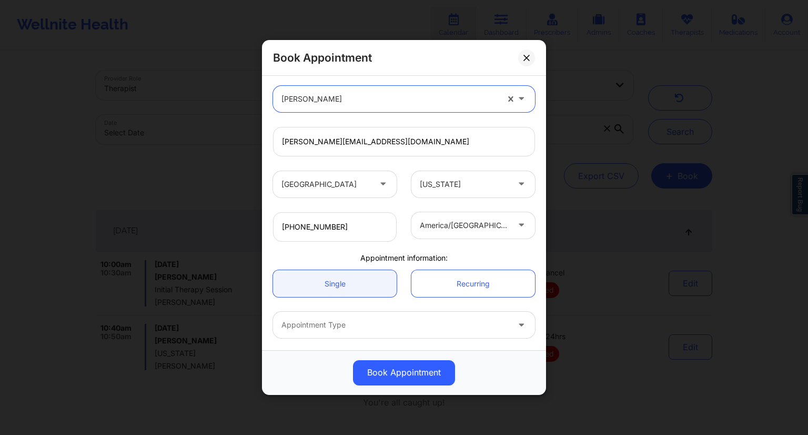
scroll to position [158, 0]
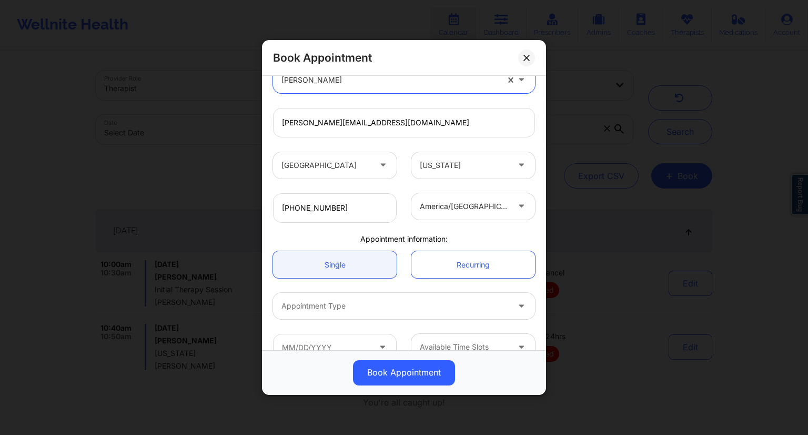
click at [516, 206] on icon at bounding box center [521, 203] width 11 height 9
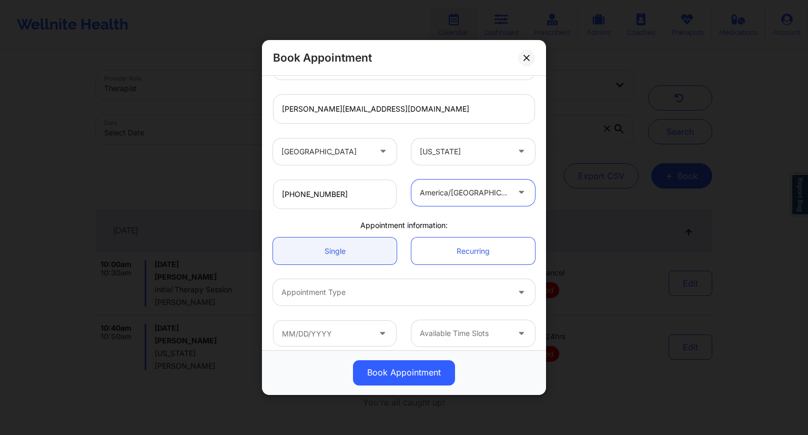
scroll to position [179, 0]
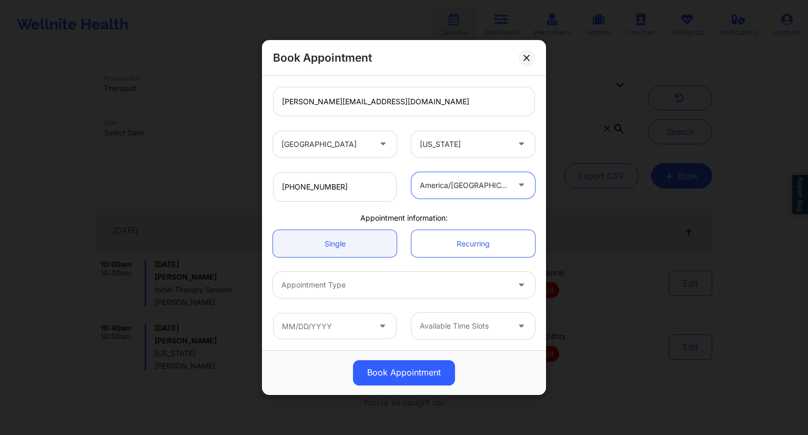
click at [334, 295] on div "Appointment Type" at bounding box center [391, 285] width 237 height 26
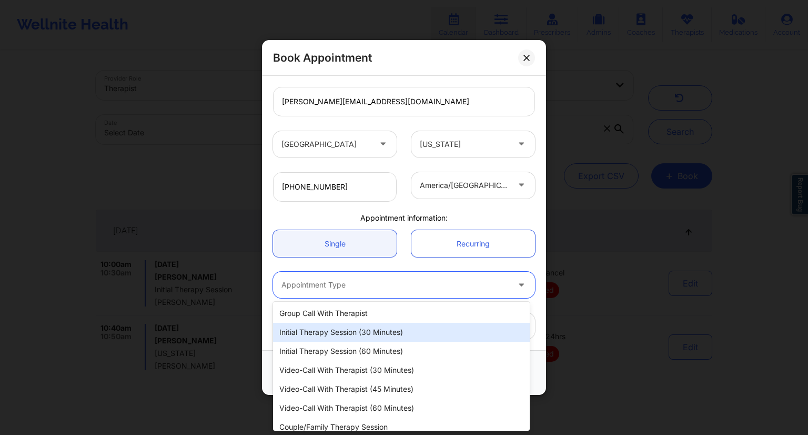
click at [319, 332] on div "Initial Therapy Session (30 minutes)" at bounding box center [401, 332] width 257 height 19
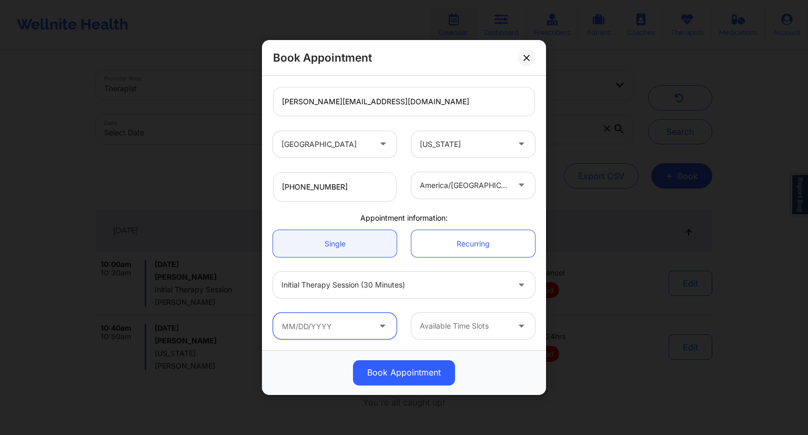
click at [333, 329] on input "text" at bounding box center [335, 326] width 124 height 26
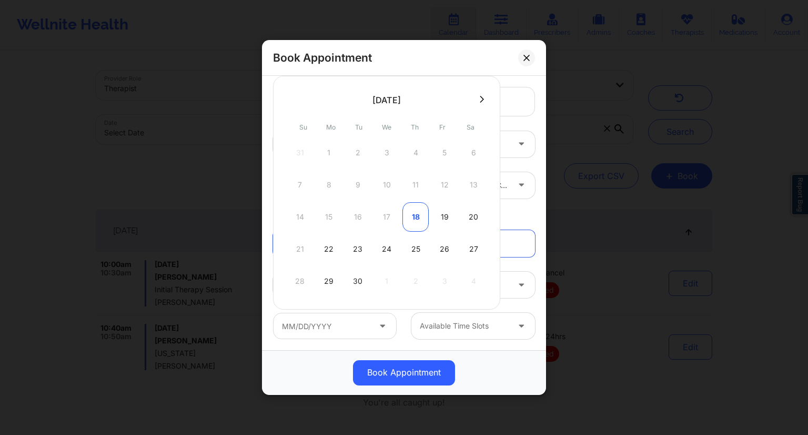
click at [413, 215] on div "18" at bounding box center [416, 216] width 26 height 29
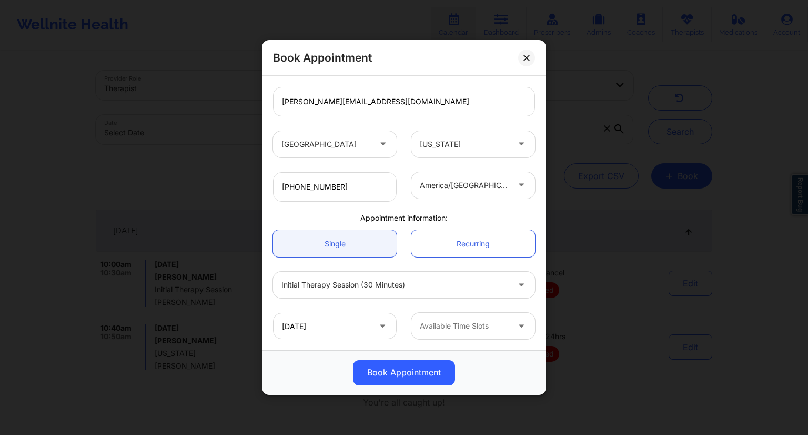
click at [452, 327] on div at bounding box center [464, 325] width 89 height 13
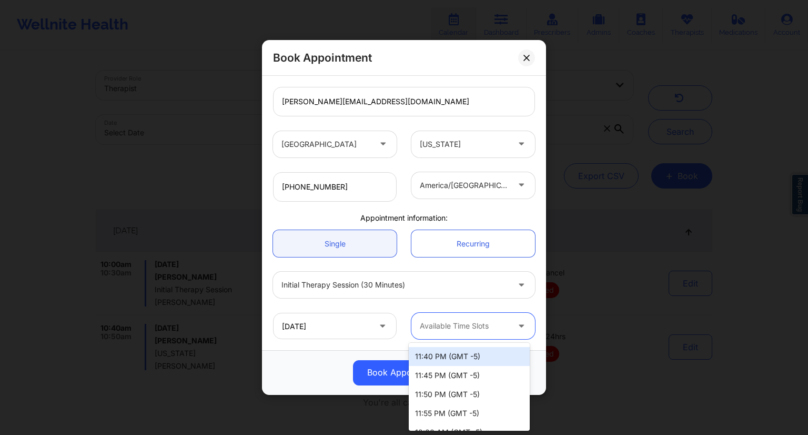
scroll to position [622, 0]
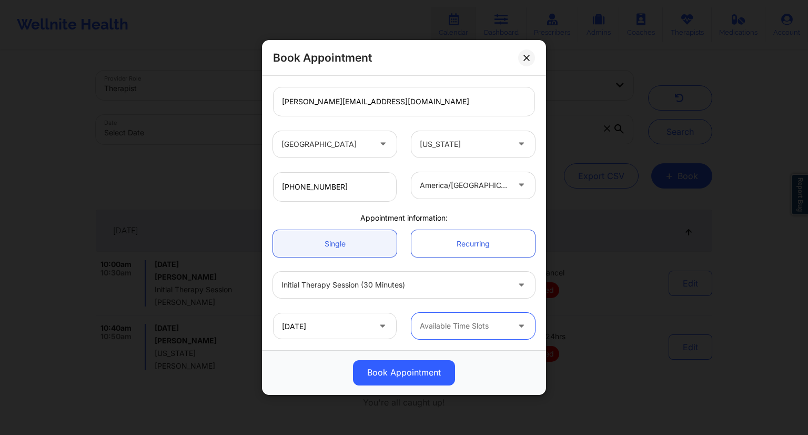
click at [459, 327] on div at bounding box center [464, 325] width 89 height 13
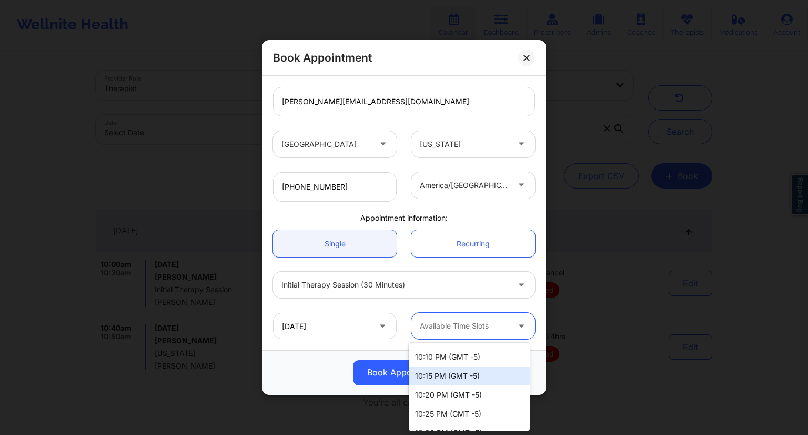
scroll to position [263, 0]
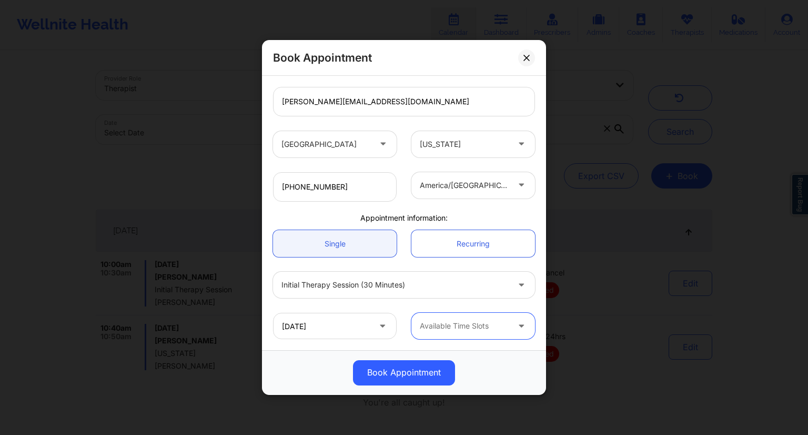
click at [438, 323] on div at bounding box center [464, 325] width 89 height 13
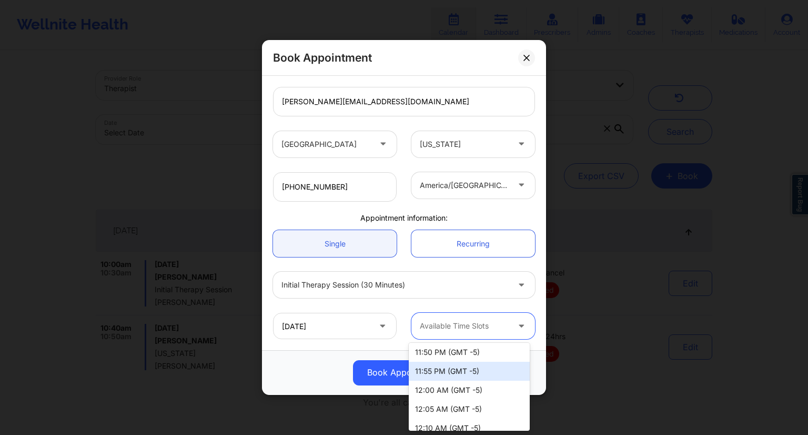
scroll to position [632, 0]
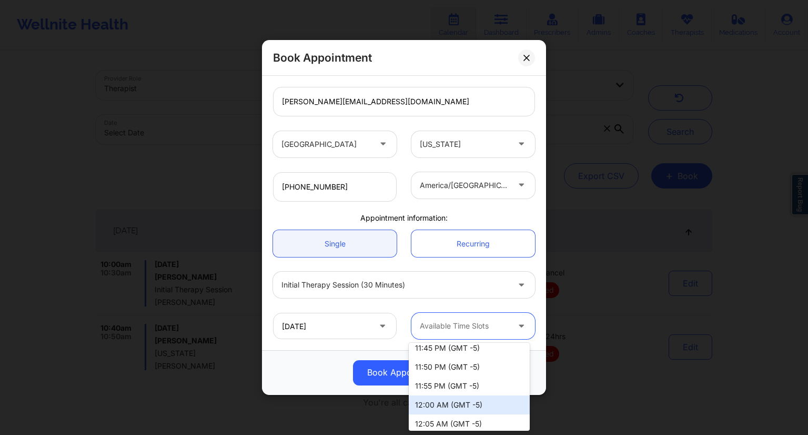
click at [434, 405] on div "12:00 AM (GMT -5)" at bounding box center [469, 404] width 121 height 19
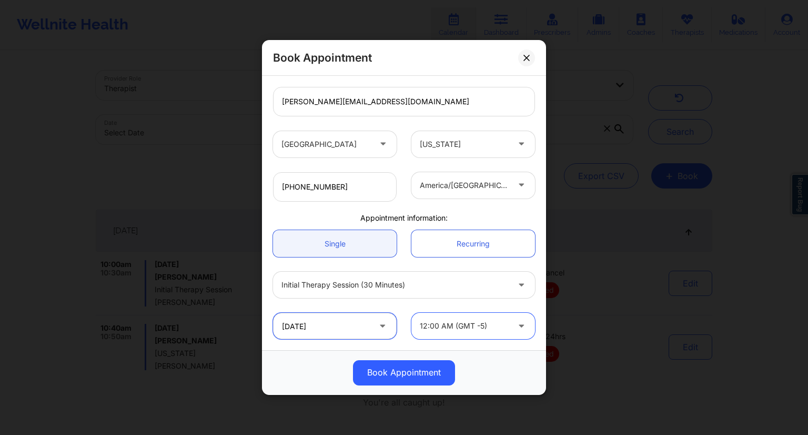
click at [325, 336] on input "[DATE]" at bounding box center [335, 326] width 124 height 26
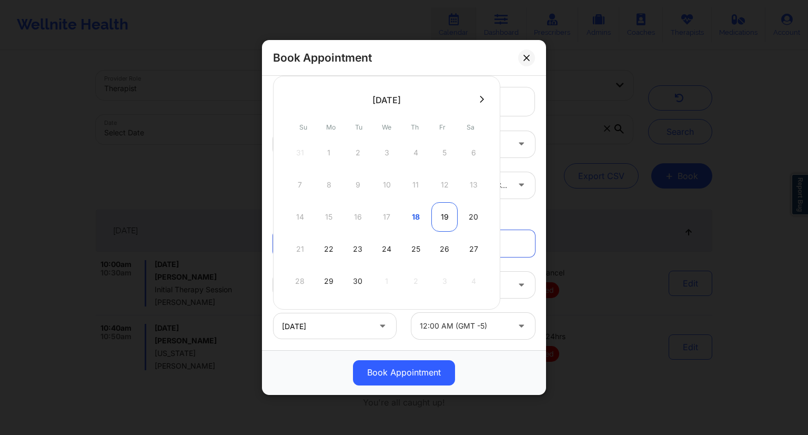
click at [443, 213] on div "19" at bounding box center [445, 216] width 26 height 29
type input "[DATE]"
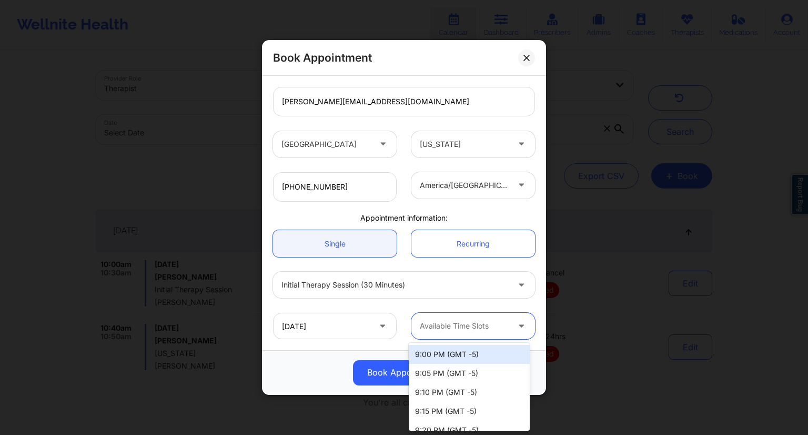
click at [438, 329] on div at bounding box center [464, 325] width 89 height 13
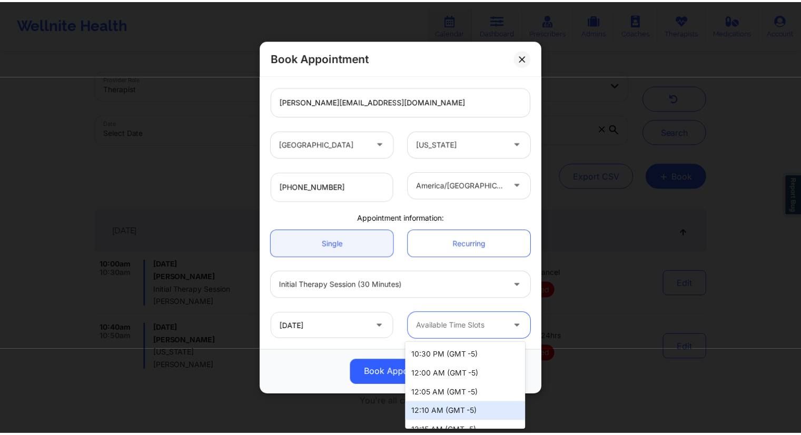
scroll to position [316, 0]
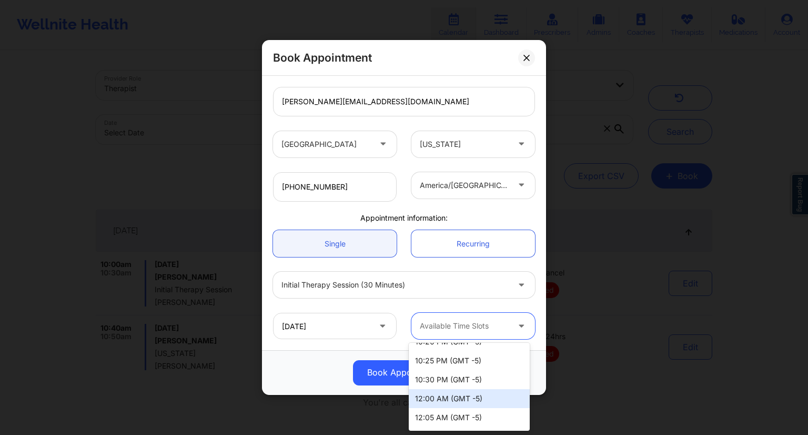
click at [437, 399] on div "12:00 AM (GMT -5)" at bounding box center [469, 398] width 121 height 19
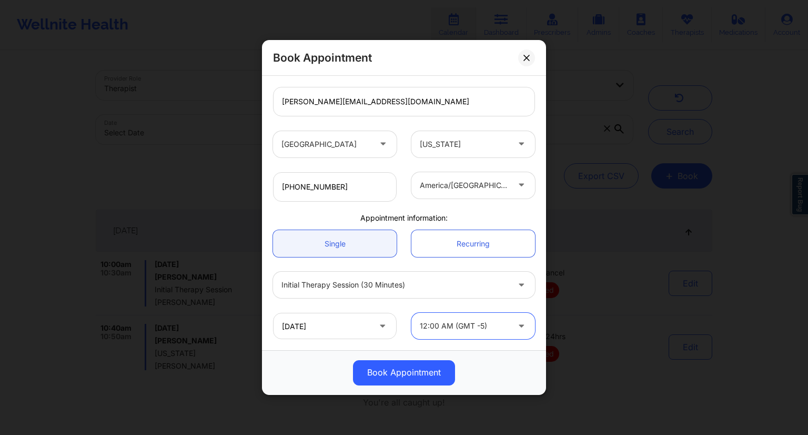
click at [396, 305] on div "[DATE] option 12:00 AM (GMT -5), selected. 12:00 AM (GMT -5)" at bounding box center [404, 325] width 277 height 41
click at [409, 372] on button "Book Appointment" at bounding box center [404, 372] width 102 height 25
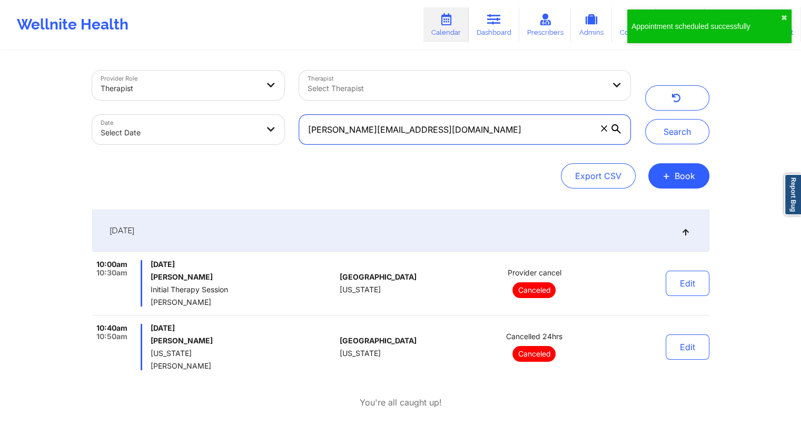
drag, startPoint x: 478, startPoint y: 128, endPoint x: 286, endPoint y: 129, distance: 192.1
click at [286, 129] on div "Provider Role Therapist Therapist Select Therapist Date Select Date [PERSON_NAM…" at bounding box center [361, 107] width 553 height 88
click at [493, 20] on icon at bounding box center [494, 20] width 14 height 12
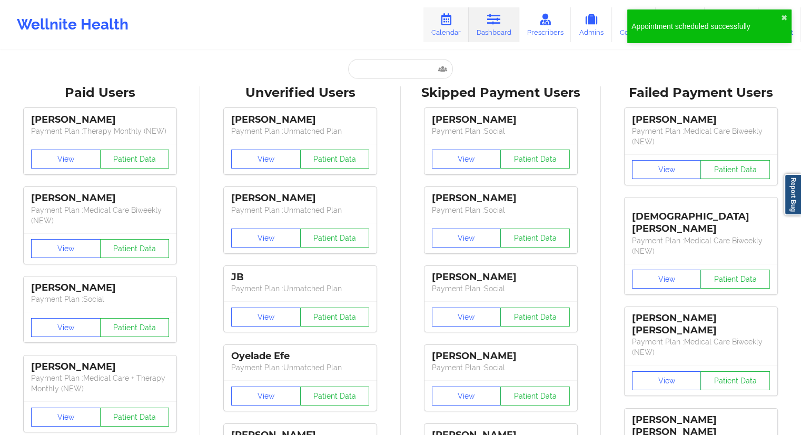
click at [451, 19] on icon at bounding box center [446, 20] width 14 height 12
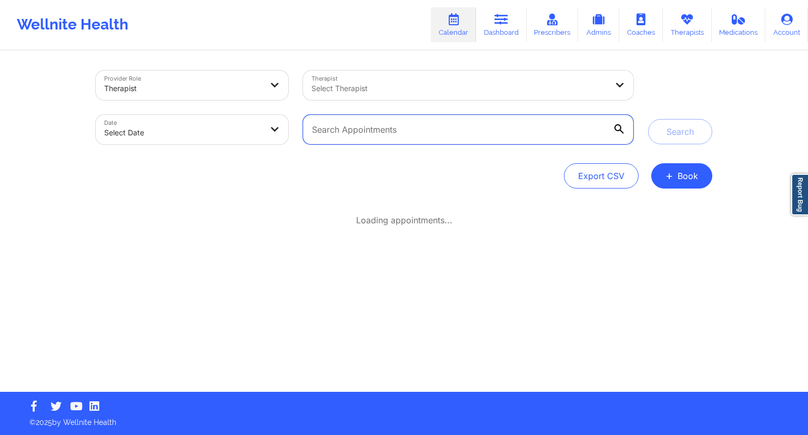
click at [396, 130] on input "text" at bounding box center [468, 129] width 331 height 29
paste input "[PERSON_NAME][EMAIL_ADDRESS][DOMAIN_NAME]"
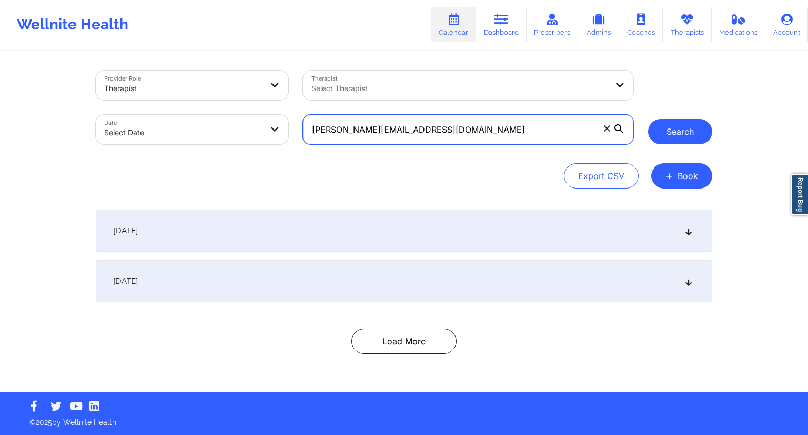
type input "[PERSON_NAME][EMAIL_ADDRESS][DOMAIN_NAME]"
click at [691, 127] on button "Search" at bounding box center [680, 131] width 64 height 25
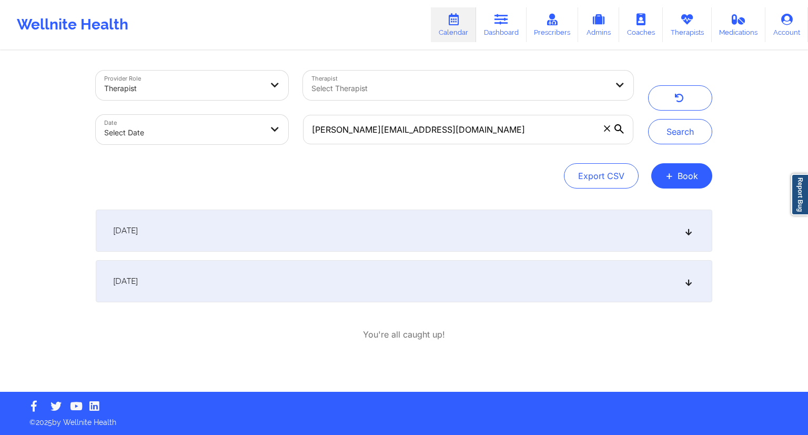
click at [306, 284] on div "[DATE]" at bounding box center [404, 281] width 617 height 42
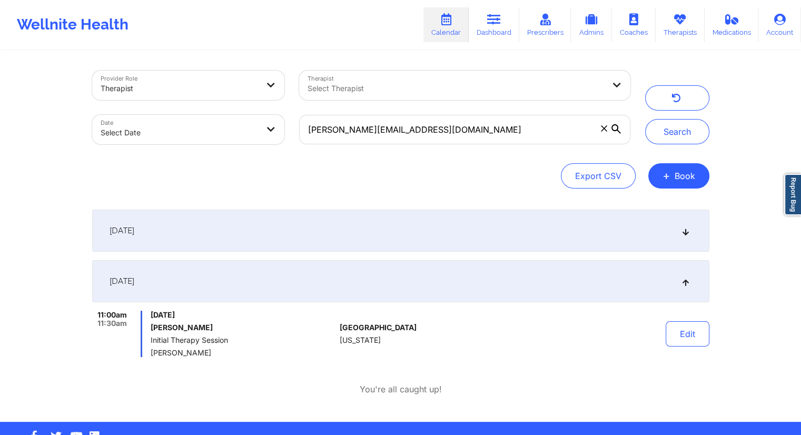
click at [398, 226] on div "[DATE]" at bounding box center [400, 230] width 617 height 42
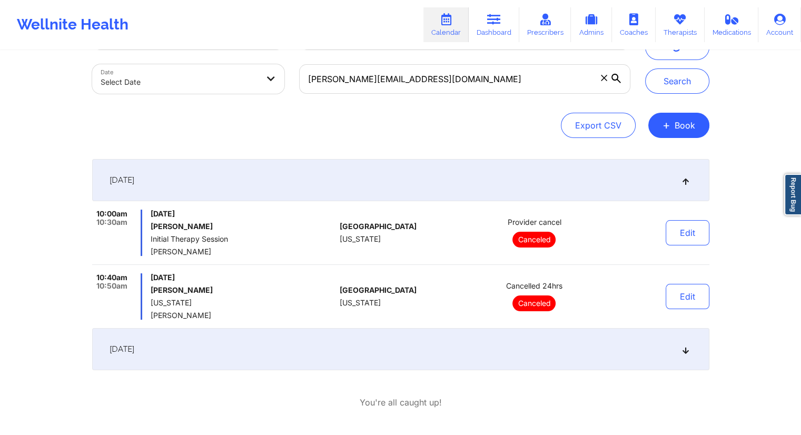
scroll to position [93, 0]
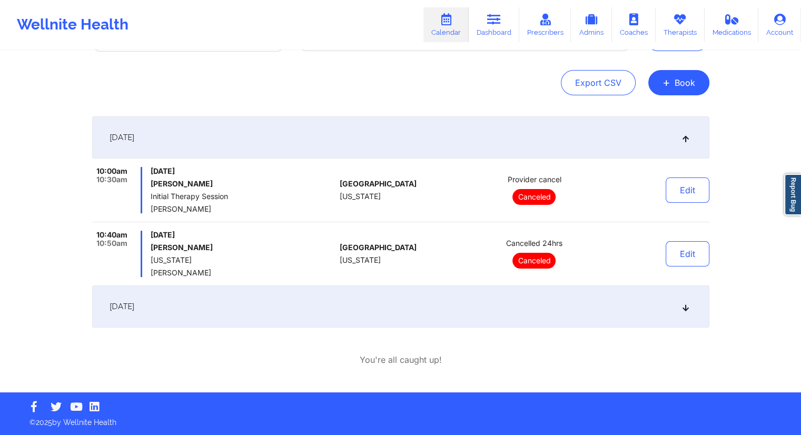
click at [303, 313] on div "[DATE]" at bounding box center [400, 306] width 617 height 42
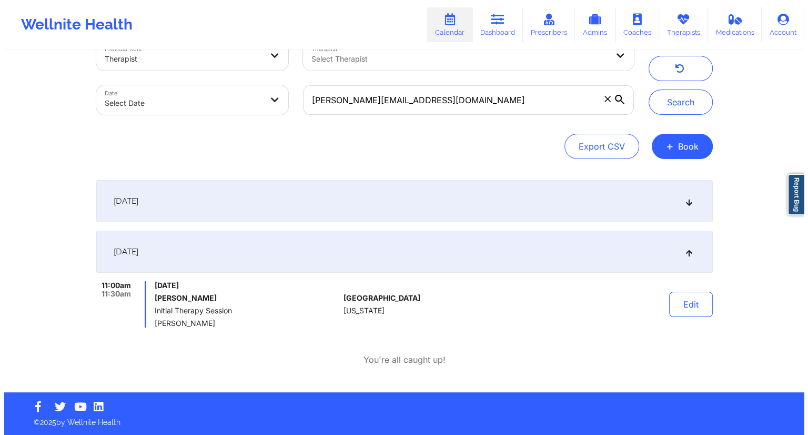
scroll to position [29, 0]
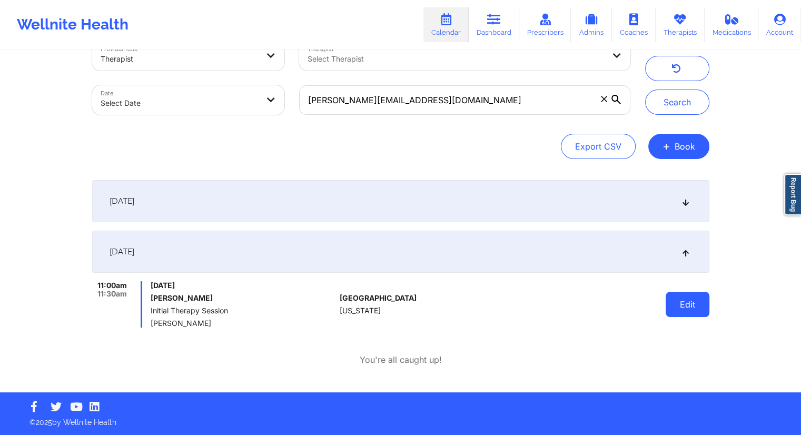
click at [677, 305] on button "Edit" at bounding box center [687, 304] width 44 height 25
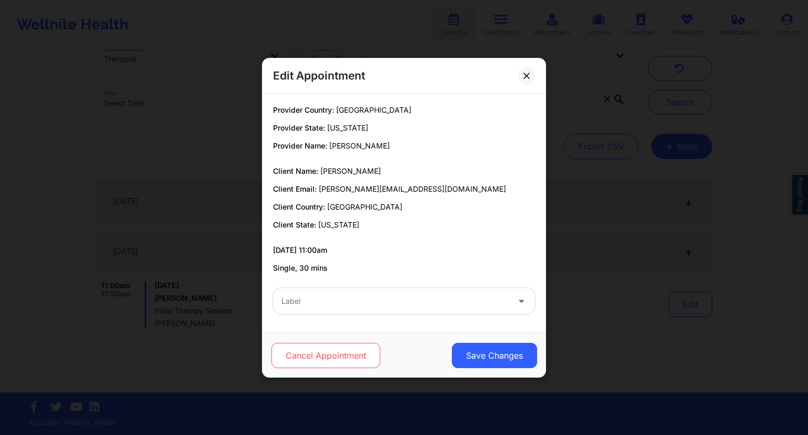
click at [335, 359] on button "Cancel Appointment" at bounding box center [326, 355] width 109 height 25
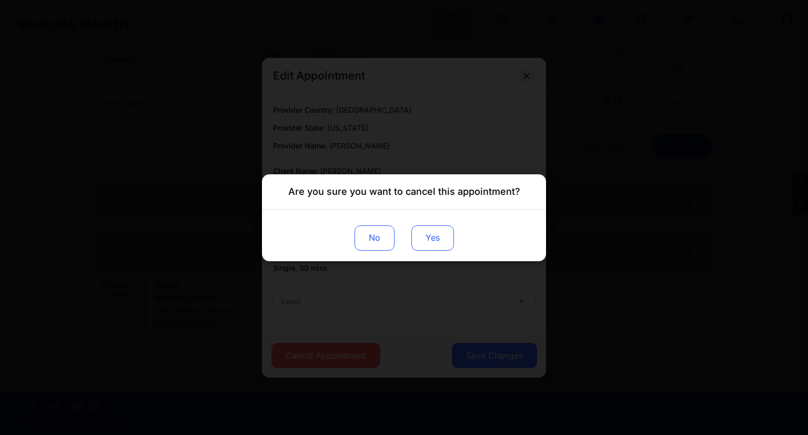
click at [424, 245] on button "Yes" at bounding box center [433, 237] width 43 height 25
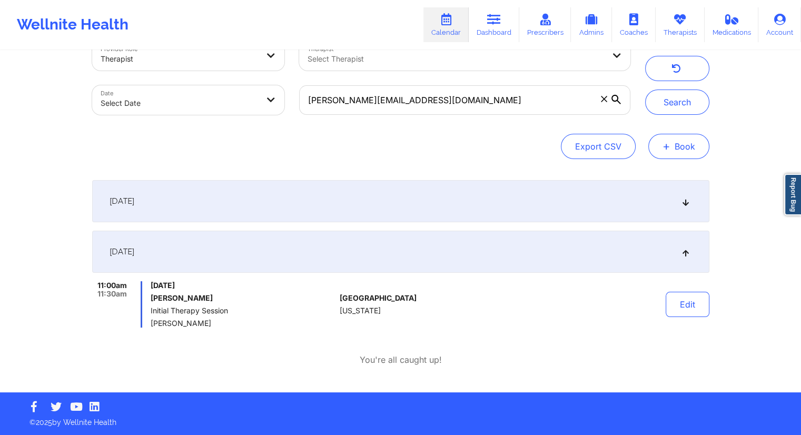
click at [671, 143] on button "+ Book" at bounding box center [678, 146] width 61 height 25
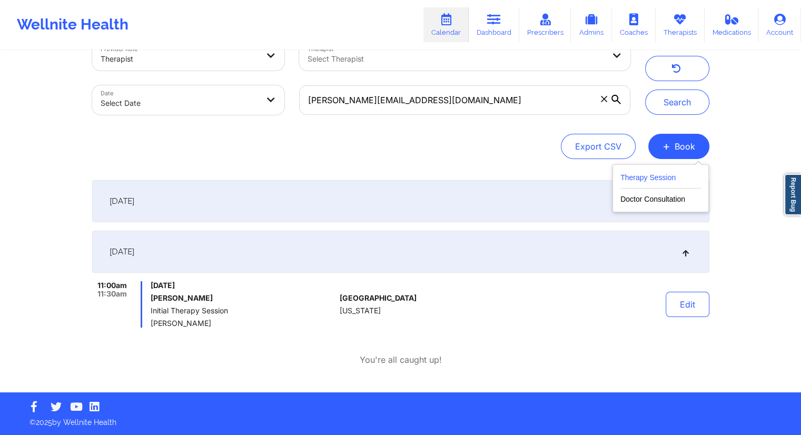
click at [648, 178] on button "Therapy Session" at bounding box center [660, 179] width 81 height 17
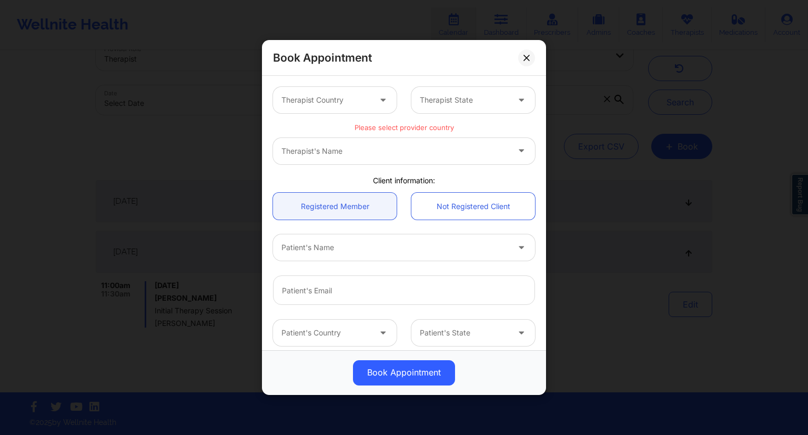
click at [338, 106] on div "Therapist Country" at bounding box center [322, 100] width 98 height 26
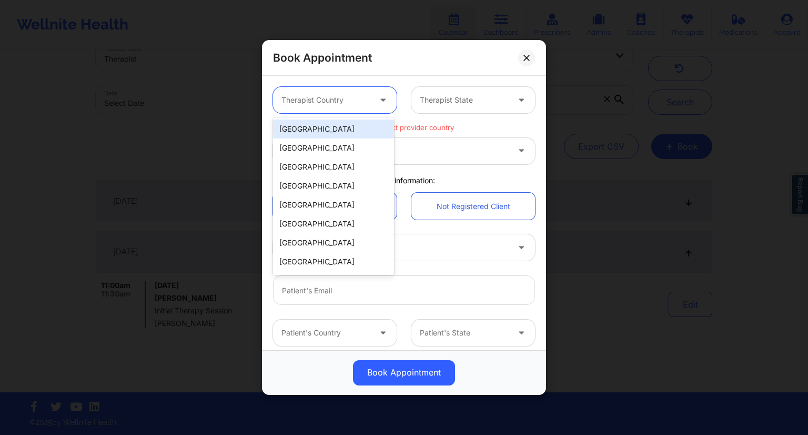
click at [307, 136] on div "[GEOGRAPHIC_DATA]" at bounding box center [333, 128] width 121 height 19
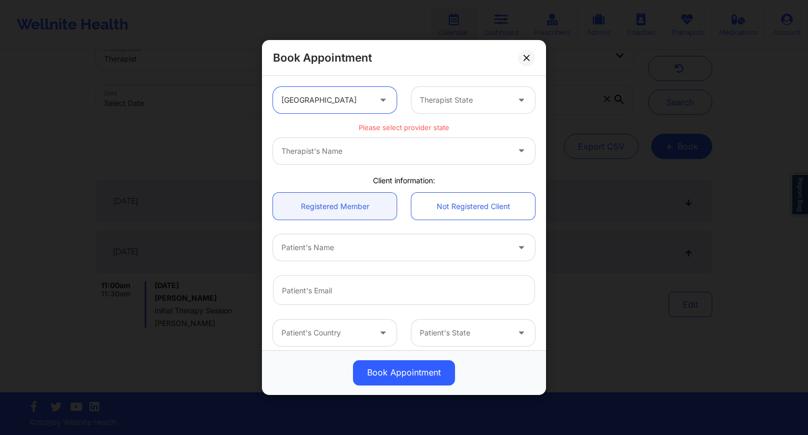
click at [431, 108] on div "Therapist State" at bounding box center [461, 100] width 98 height 26
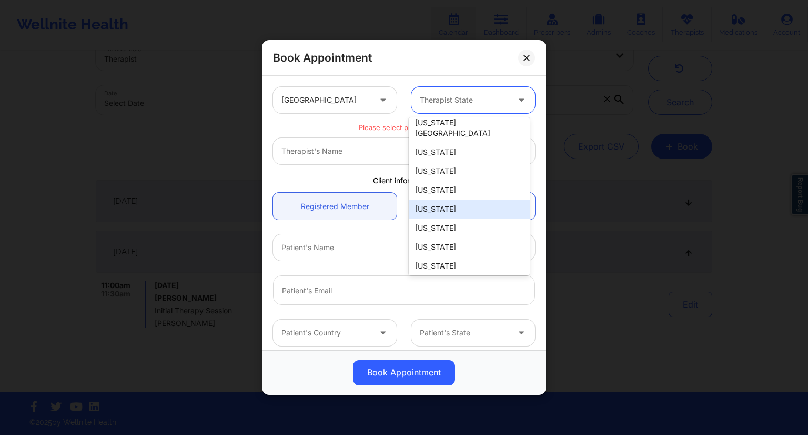
type input "t"
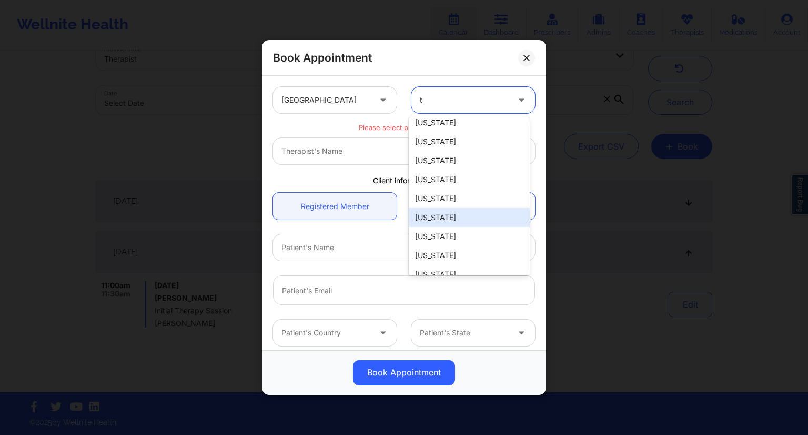
click at [428, 211] on div "[US_STATE]" at bounding box center [469, 217] width 121 height 19
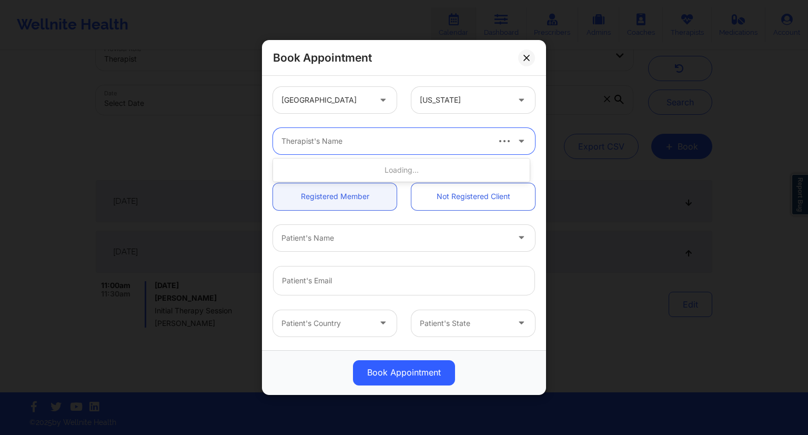
click at [343, 143] on div at bounding box center [385, 141] width 206 height 13
type input "[PERSON_NAME]"
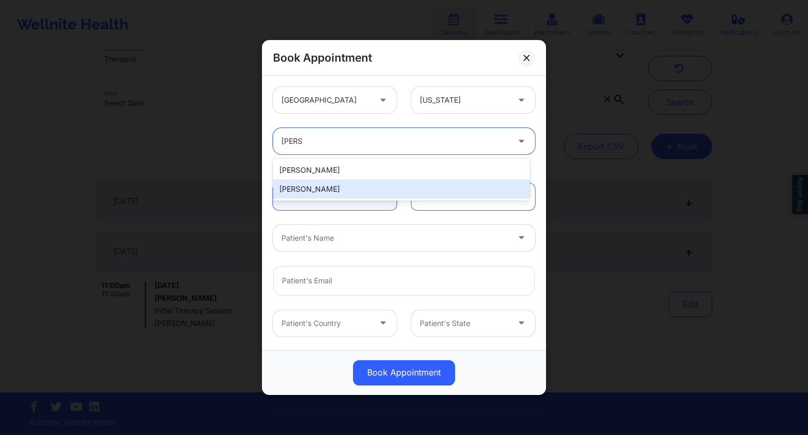
click at [313, 189] on div "[PERSON_NAME]" at bounding box center [401, 188] width 257 height 19
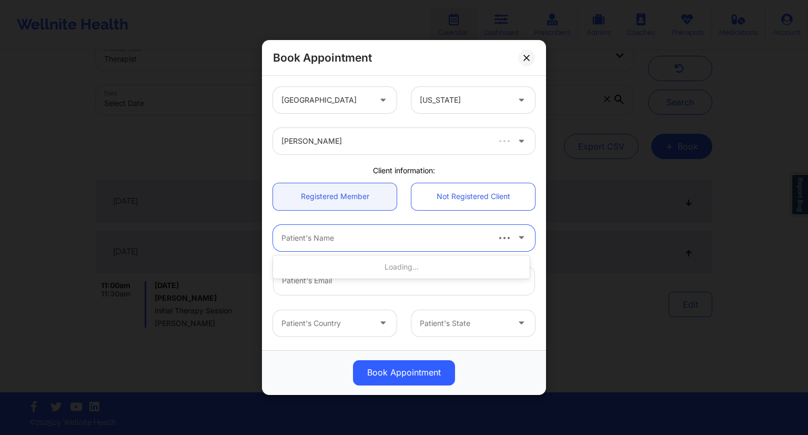
click at [347, 236] on div at bounding box center [385, 238] width 206 height 13
type input "sung"
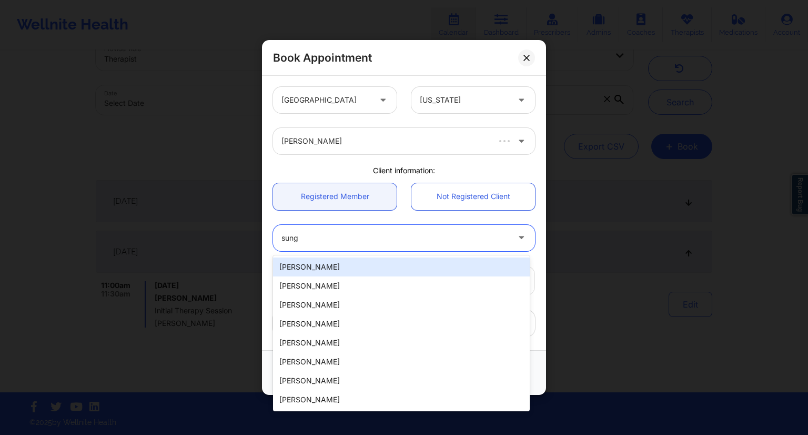
click at [322, 261] on div "[PERSON_NAME]" at bounding box center [401, 266] width 257 height 19
type input "[PERSON_NAME][EMAIL_ADDRESS][DOMAIN_NAME]"
type input "[PHONE_NUMBER]"
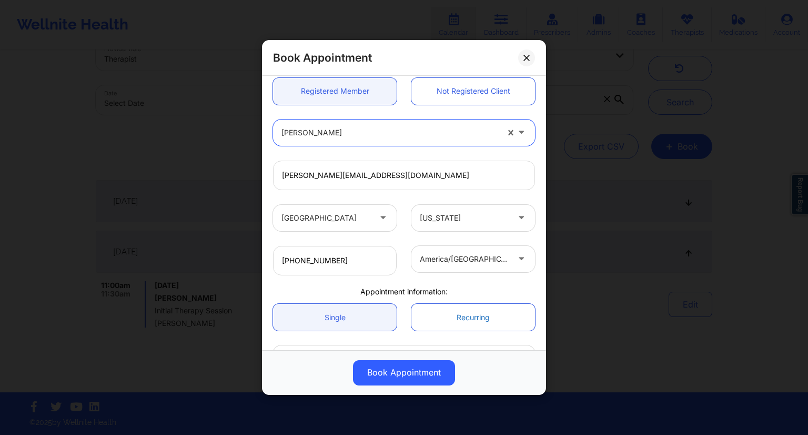
scroll to position [179, 0]
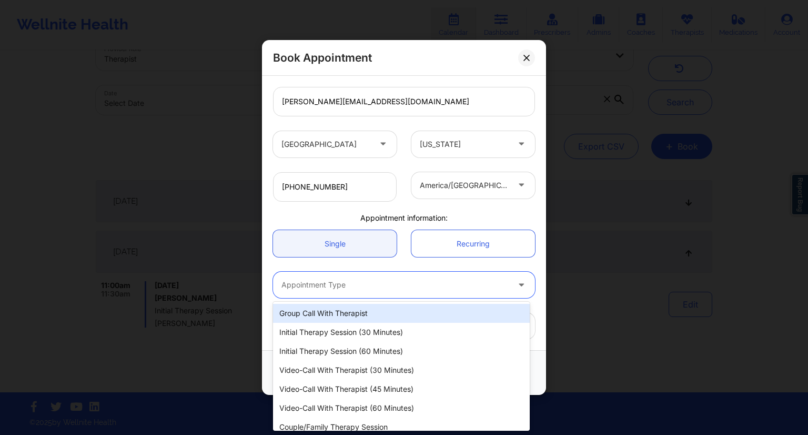
click at [358, 283] on div at bounding box center [395, 284] width 227 height 13
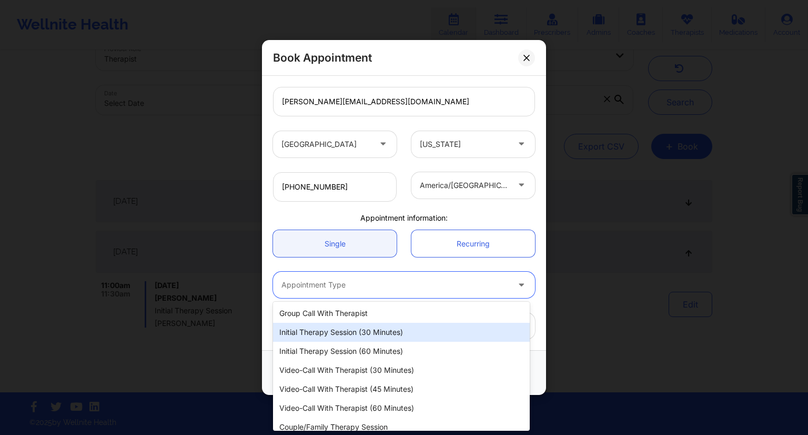
click at [356, 334] on div "Initial Therapy Session (30 minutes)" at bounding box center [401, 332] width 257 height 19
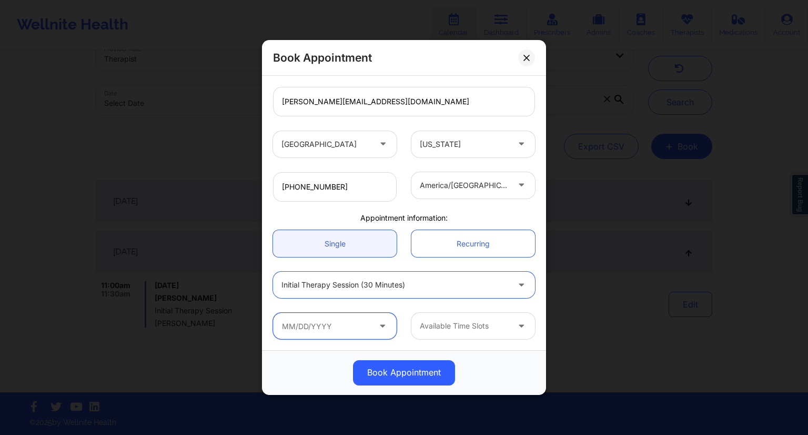
click at [349, 321] on input "text" at bounding box center [335, 326] width 124 height 26
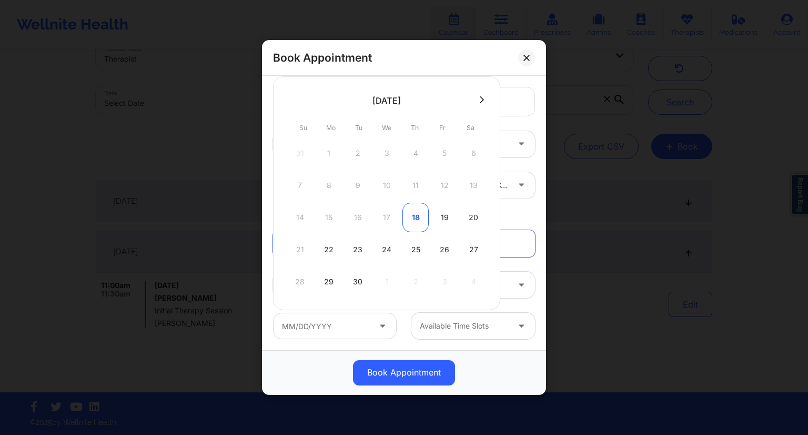
click at [415, 214] on div "18" at bounding box center [416, 217] width 26 height 29
type input "[DATE]"
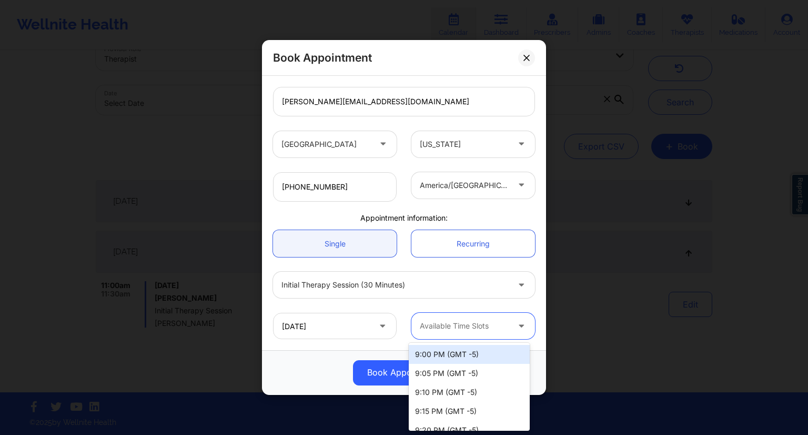
click at [474, 327] on div at bounding box center [464, 325] width 89 height 13
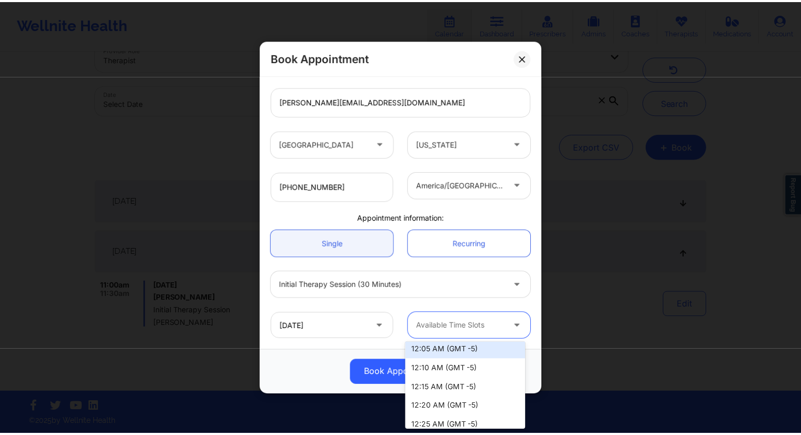
scroll to position [684, 0]
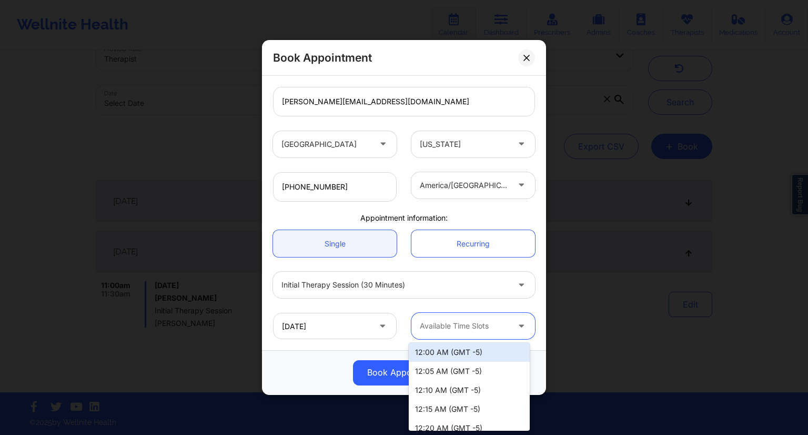
click at [447, 349] on div "12:00 AM (GMT -5)" at bounding box center [469, 352] width 121 height 19
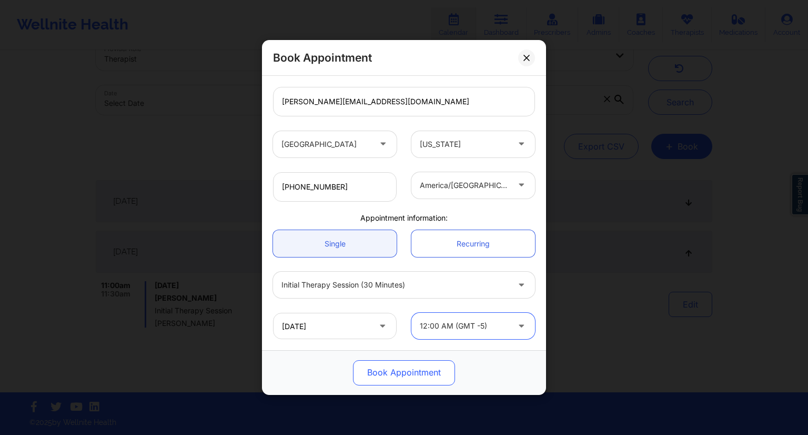
click at [408, 372] on button "Book Appointment" at bounding box center [404, 372] width 102 height 25
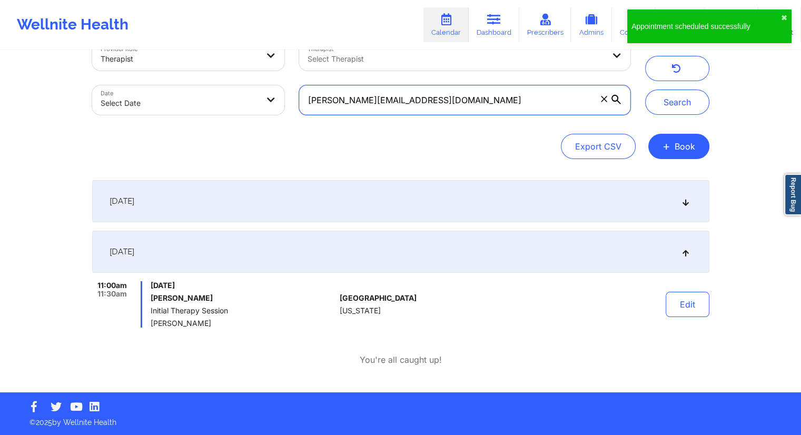
click at [433, 99] on input "[PERSON_NAME][EMAIL_ADDRESS][DOMAIN_NAME]" at bounding box center [464, 99] width 331 height 29
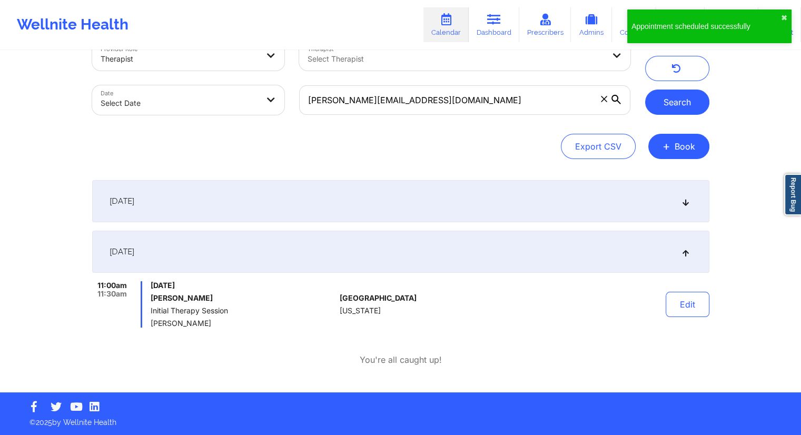
click at [672, 96] on button "Search" at bounding box center [677, 101] width 64 height 25
click at [442, 207] on div "[DATE]" at bounding box center [400, 201] width 617 height 42
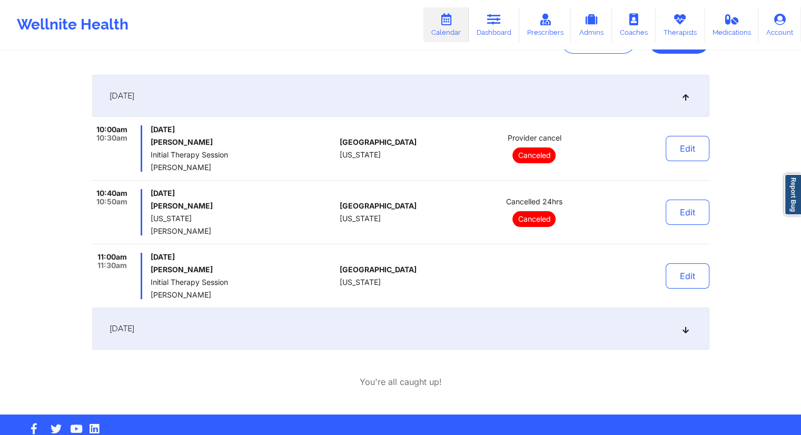
scroll to position [0, 0]
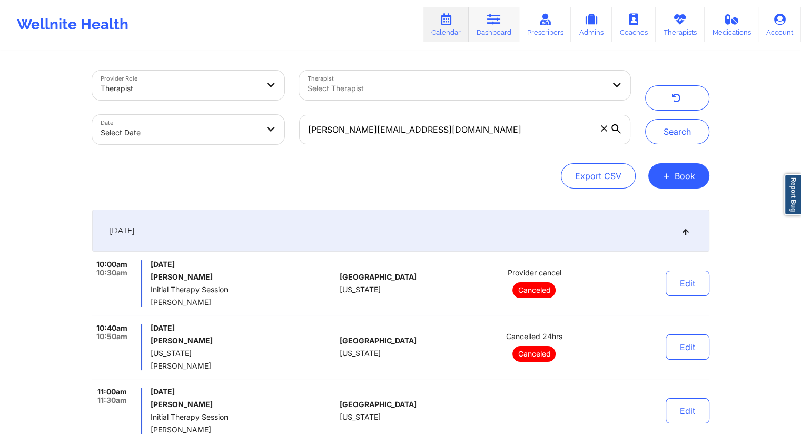
drag, startPoint x: 503, startPoint y: 33, endPoint x: 493, endPoint y: 37, distance: 11.1
click at [503, 33] on link "Dashboard" at bounding box center [493, 24] width 51 height 35
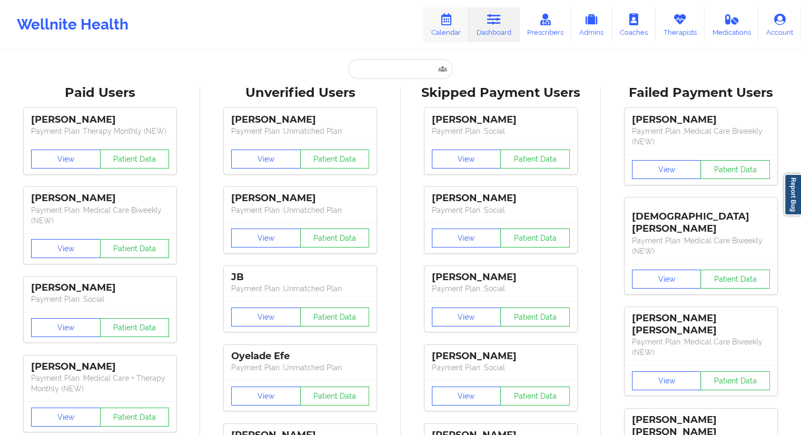
click at [447, 30] on link "Calendar" at bounding box center [445, 24] width 45 height 35
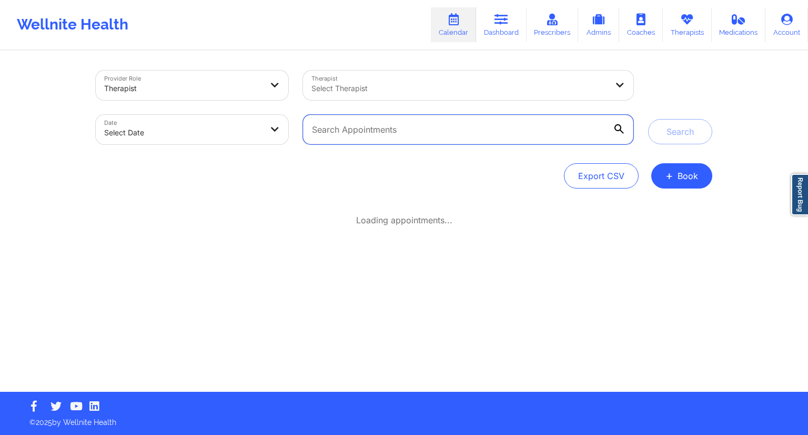
click at [402, 125] on input "text" at bounding box center [468, 129] width 331 height 29
paste input "[PERSON_NAME][EMAIL_ADDRESS][DOMAIN_NAME]"
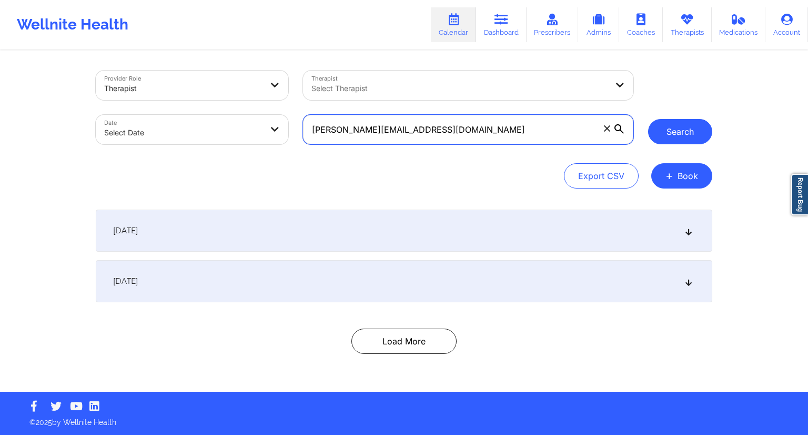
type input "[PERSON_NAME][EMAIL_ADDRESS][DOMAIN_NAME]"
click at [672, 142] on button "Search" at bounding box center [680, 131] width 64 height 25
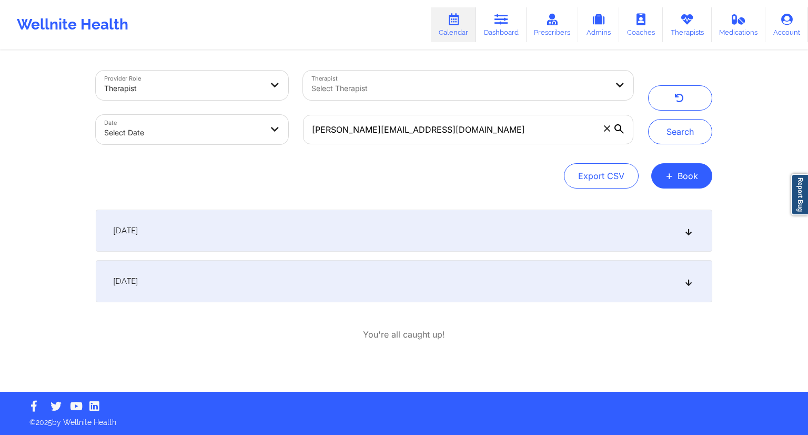
click at [368, 215] on div "[DATE]" at bounding box center [404, 230] width 617 height 42
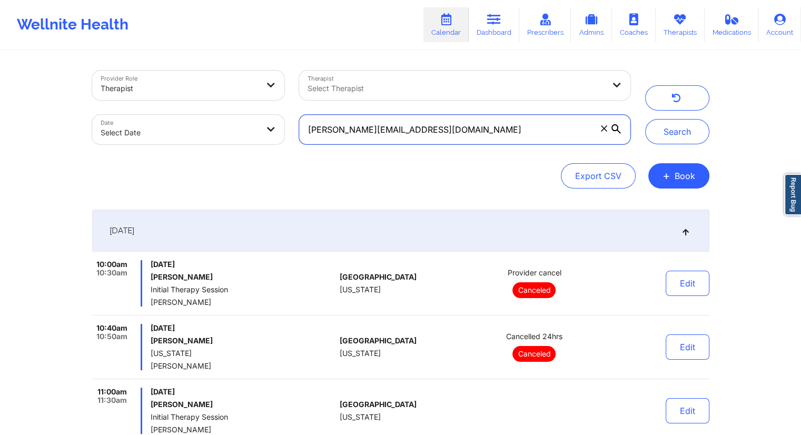
drag, startPoint x: 430, startPoint y: 126, endPoint x: 306, endPoint y: 120, distance: 124.3
click at [306, 120] on input "[PERSON_NAME][EMAIL_ADDRESS][DOMAIN_NAME]" at bounding box center [464, 129] width 331 height 29
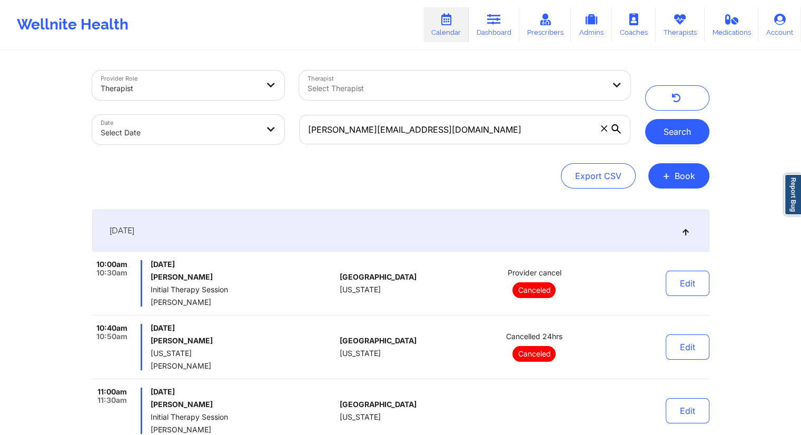
click at [682, 129] on button "Search" at bounding box center [677, 131] width 64 height 25
click at [483, 26] on link "Dashboard" at bounding box center [493, 24] width 51 height 35
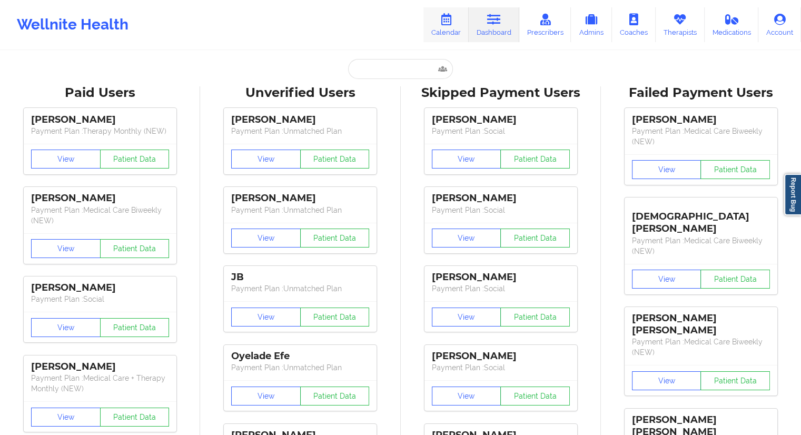
click at [451, 30] on link "Calendar" at bounding box center [445, 24] width 45 height 35
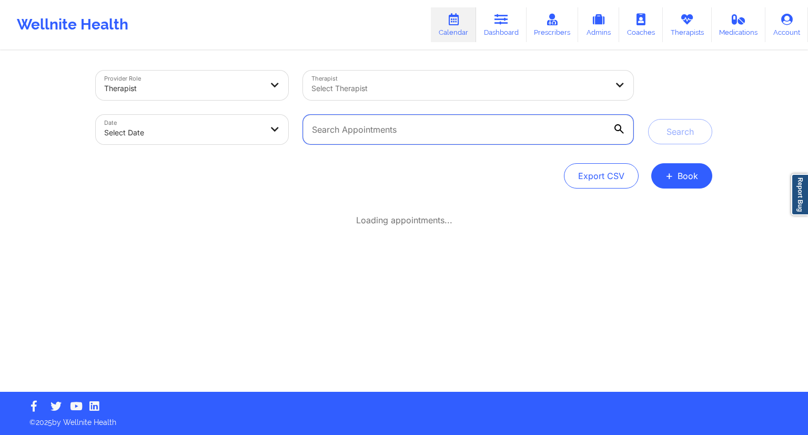
click at [399, 127] on input "text" at bounding box center [468, 129] width 331 height 29
paste input "[PERSON_NAME][EMAIL_ADDRESS][DOMAIN_NAME]"
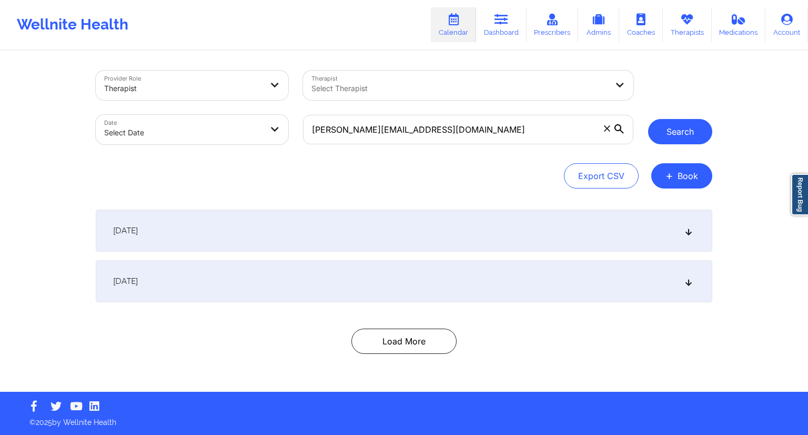
click at [665, 141] on button "Search" at bounding box center [680, 131] width 64 height 25
click at [362, 229] on div "[DATE]" at bounding box center [404, 230] width 617 height 42
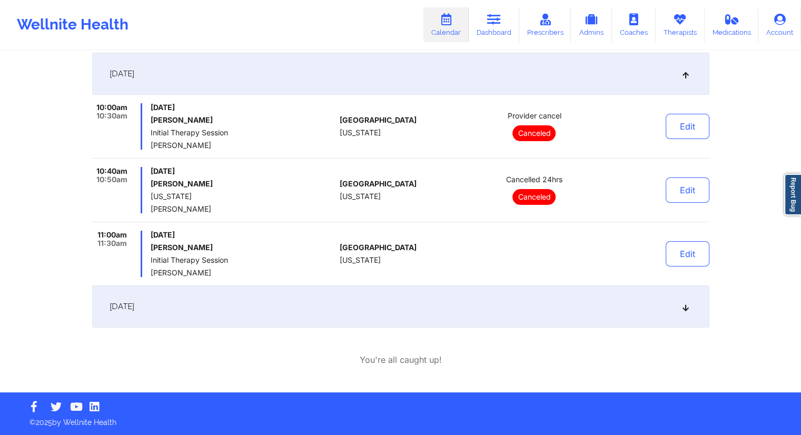
click at [303, 320] on div "[DATE]" at bounding box center [400, 306] width 617 height 42
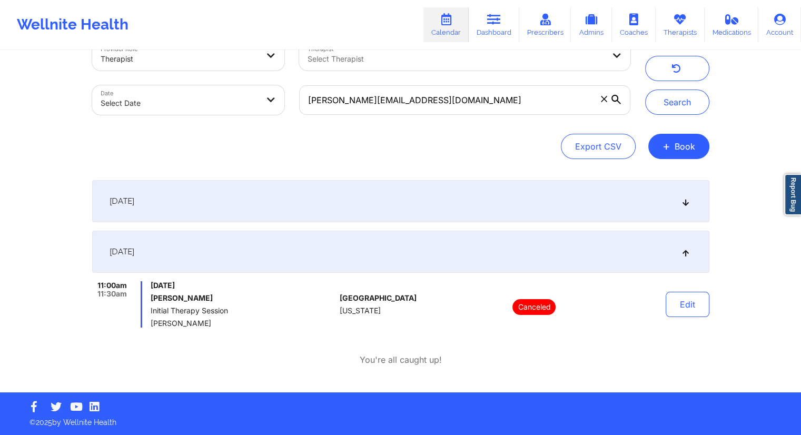
click at [315, 207] on div "[DATE]" at bounding box center [400, 201] width 617 height 42
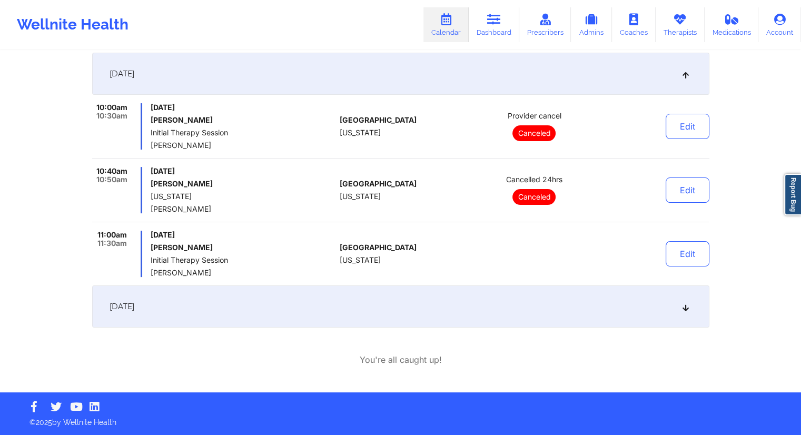
click at [320, 299] on div "[DATE]" at bounding box center [400, 306] width 617 height 42
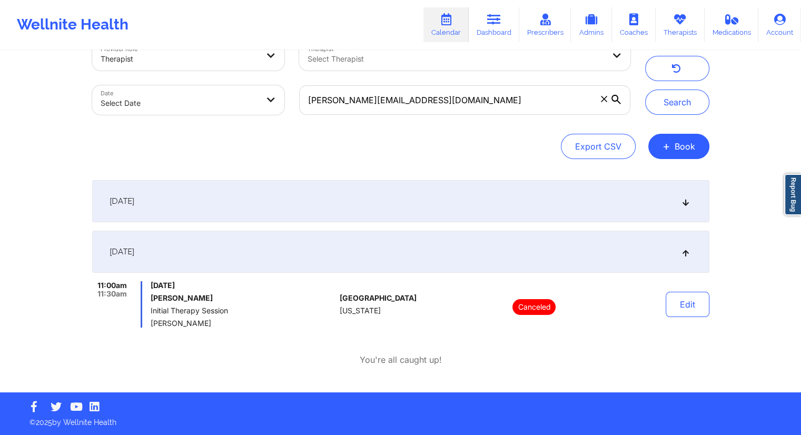
scroll to position [29, 0]
click at [343, 185] on div "[DATE]" at bounding box center [400, 201] width 617 height 42
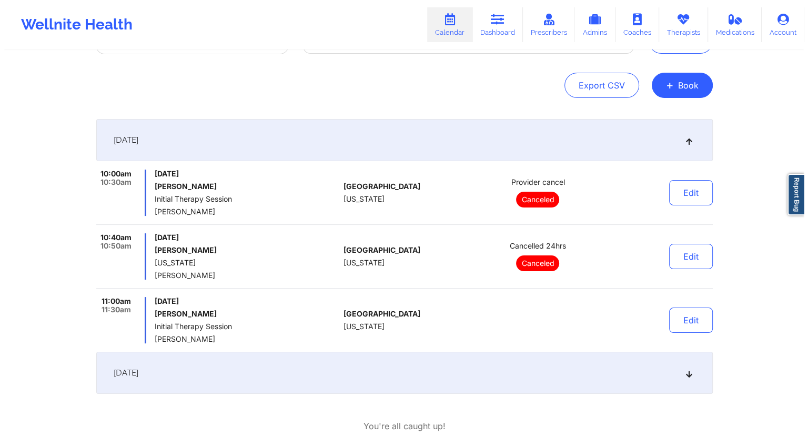
scroll to position [0, 0]
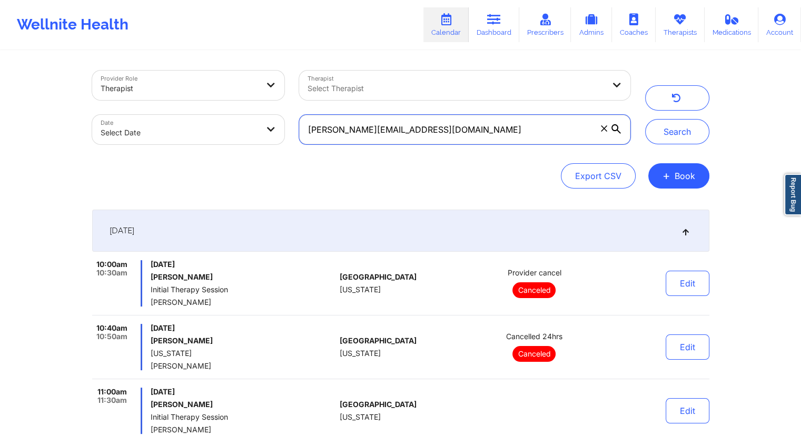
click at [414, 128] on input "[PERSON_NAME][EMAIL_ADDRESS][DOMAIN_NAME]" at bounding box center [464, 129] width 331 height 29
paste input "robynmcdaniel9"
type input "[EMAIL_ADDRESS][DOMAIN_NAME]"
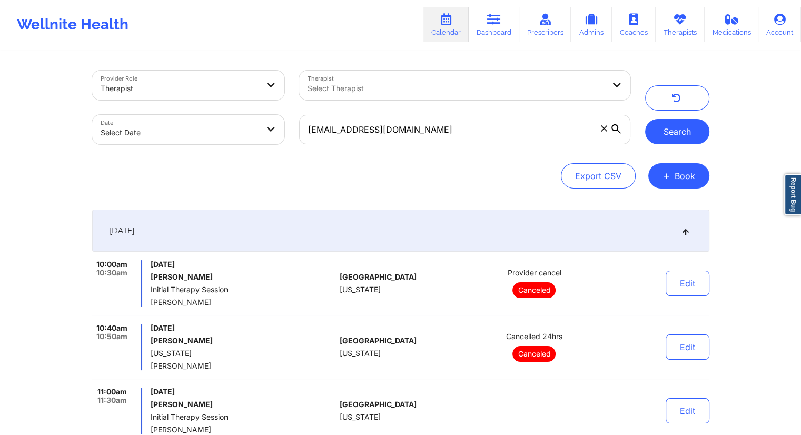
click at [684, 137] on button "Search" at bounding box center [677, 131] width 64 height 25
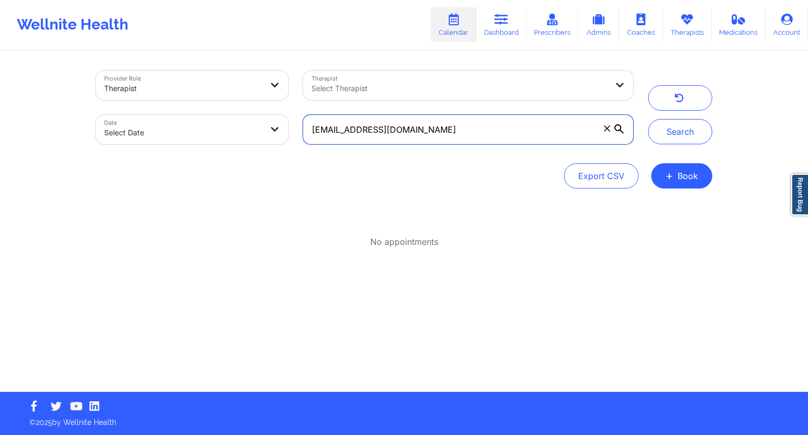
click at [441, 127] on input "[EMAIL_ADDRESS][DOMAIN_NAME]" at bounding box center [468, 129] width 331 height 29
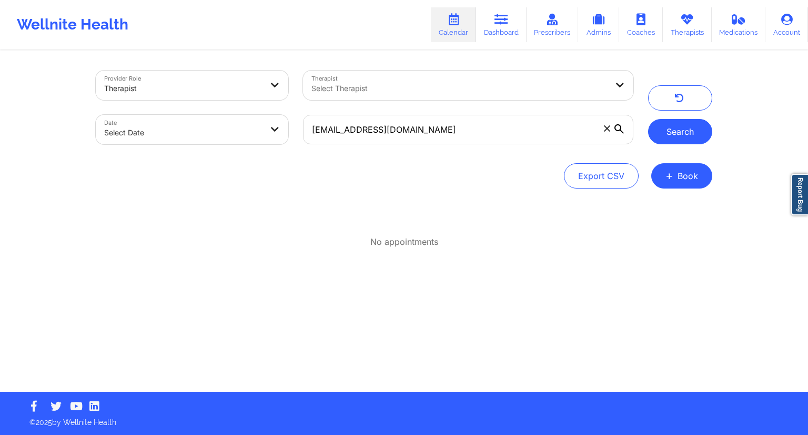
click at [656, 138] on button "Search" at bounding box center [680, 131] width 64 height 25
click at [502, 27] on link "Dashboard" at bounding box center [501, 24] width 51 height 35
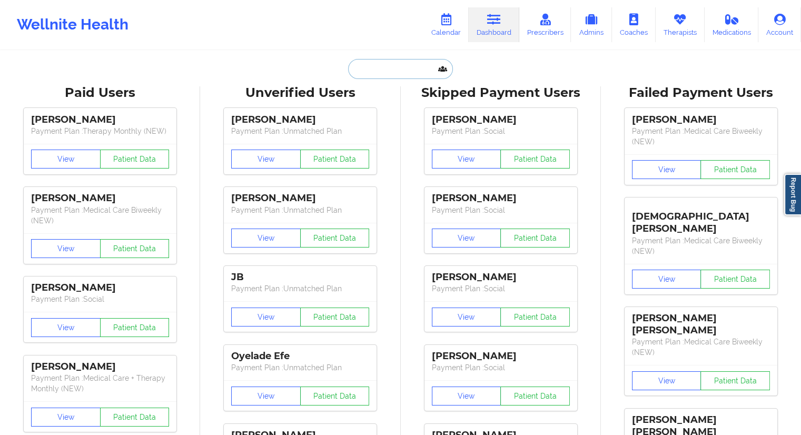
click at [402, 72] on input "text" at bounding box center [400, 69] width 104 height 20
click at [443, 19] on icon at bounding box center [446, 20] width 14 height 12
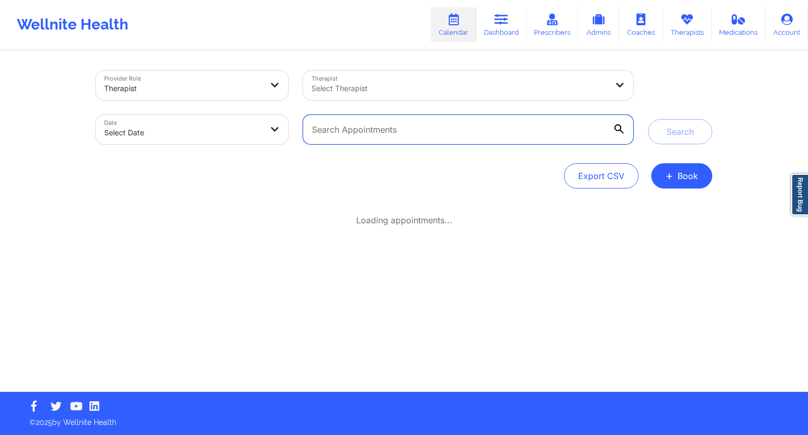
click at [350, 134] on input "text" at bounding box center [468, 129] width 331 height 29
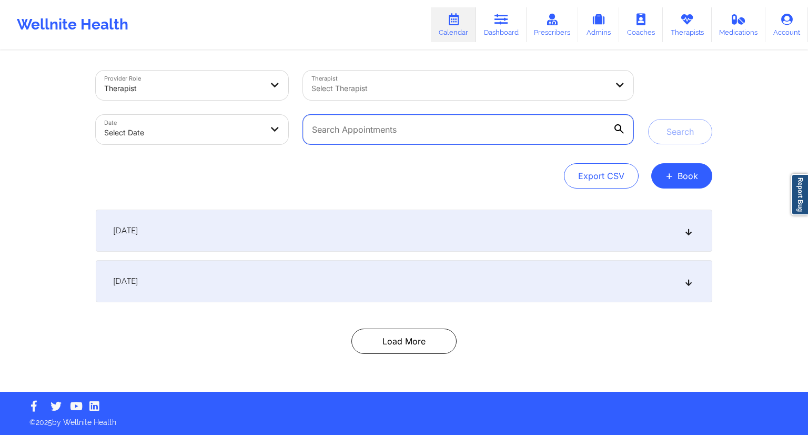
paste input "[EMAIL_ADDRESS][DOMAIN_NAME]"
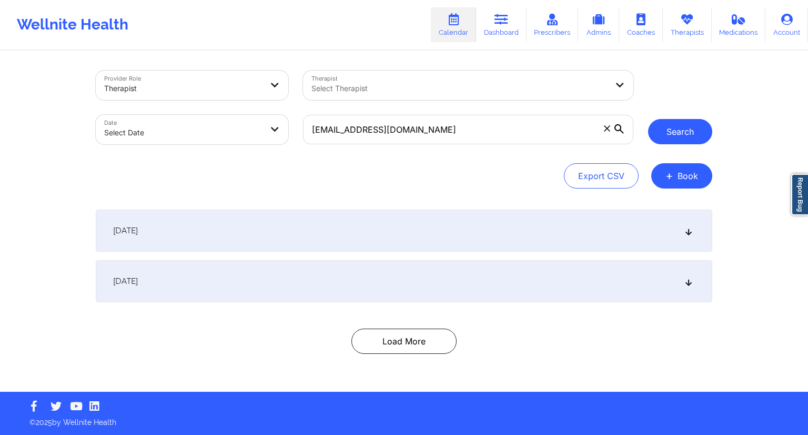
click at [668, 135] on button "Search" at bounding box center [680, 131] width 64 height 25
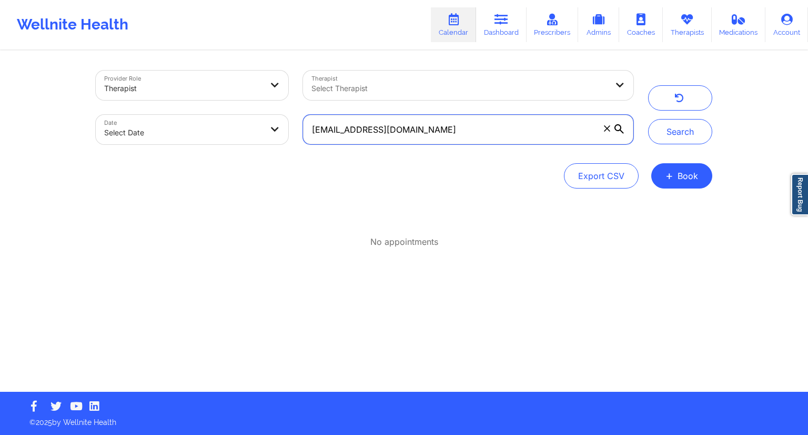
click at [363, 131] on input "[EMAIL_ADDRESS][DOMAIN_NAME]" at bounding box center [468, 129] width 331 height 29
paste input "[PERSON_NAME]"
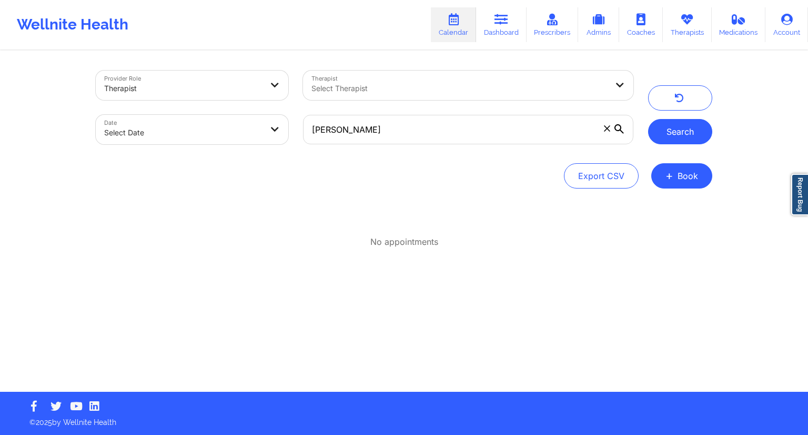
click at [669, 136] on button "Search" at bounding box center [680, 131] width 64 height 25
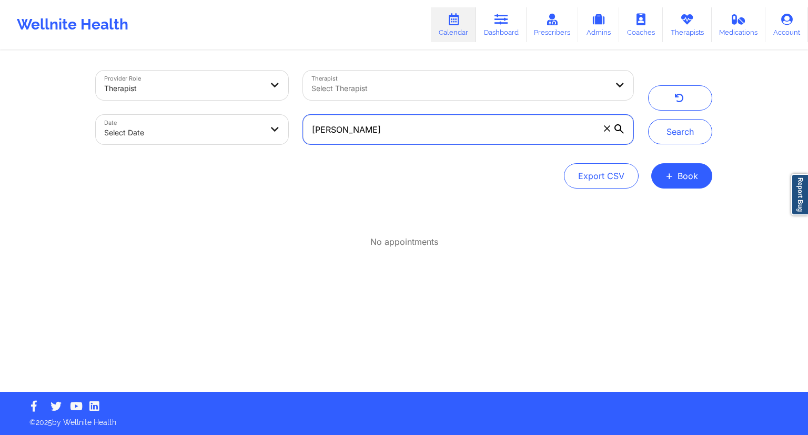
click at [342, 138] on input "[PERSON_NAME]" at bounding box center [468, 129] width 331 height 29
click at [397, 131] on input "[PERSON_NAME]" at bounding box center [468, 129] width 331 height 29
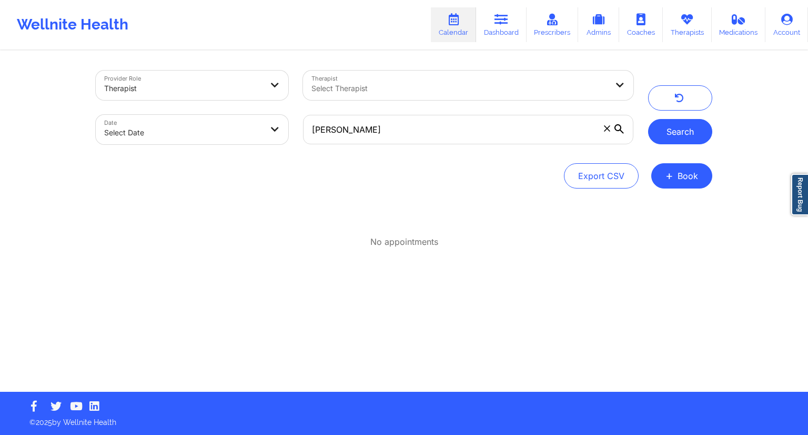
click at [674, 124] on button "Search" at bounding box center [680, 131] width 64 height 25
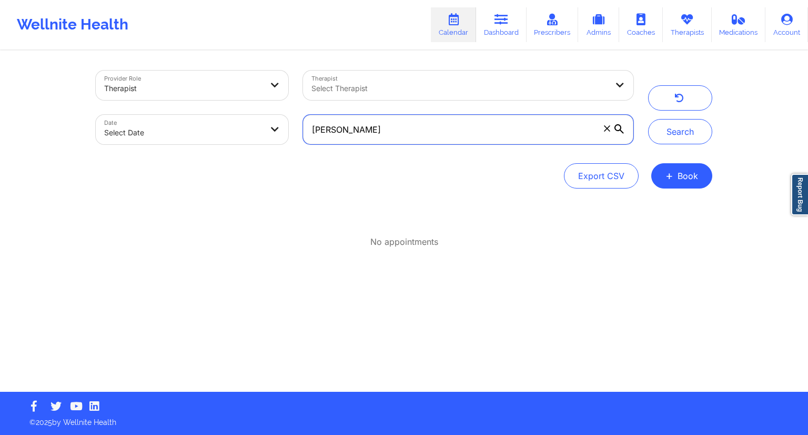
click at [409, 128] on input "[PERSON_NAME]" at bounding box center [468, 129] width 331 height 29
paste input "[EMAIL_ADDRESS][DOMAIN_NAME]"
type input "[EMAIL_ADDRESS][DOMAIN_NAME]"
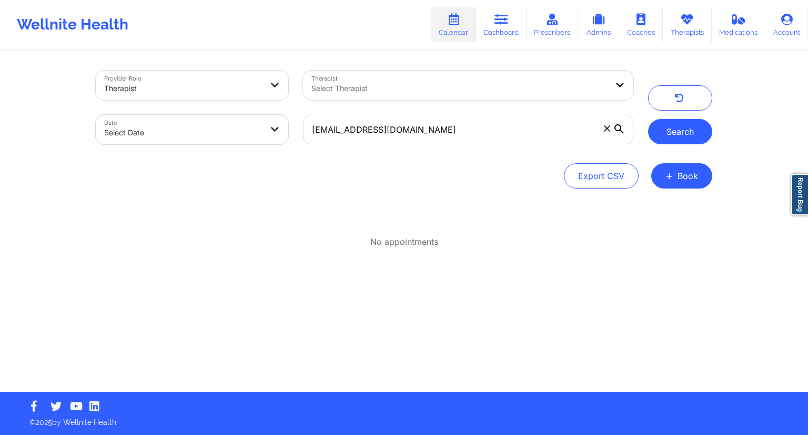
click at [674, 134] on button "Search" at bounding box center [680, 131] width 64 height 25
